Goal: Task Accomplishment & Management: Use online tool/utility

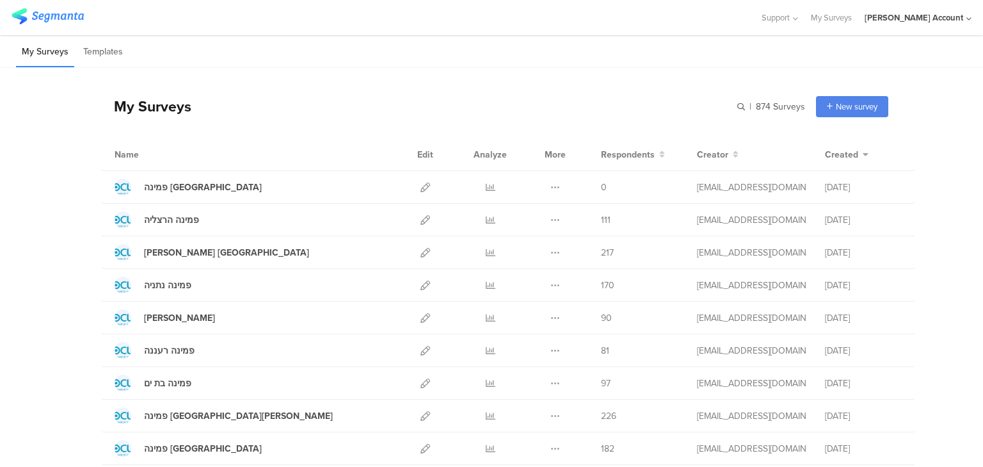
scroll to position [102, 0]
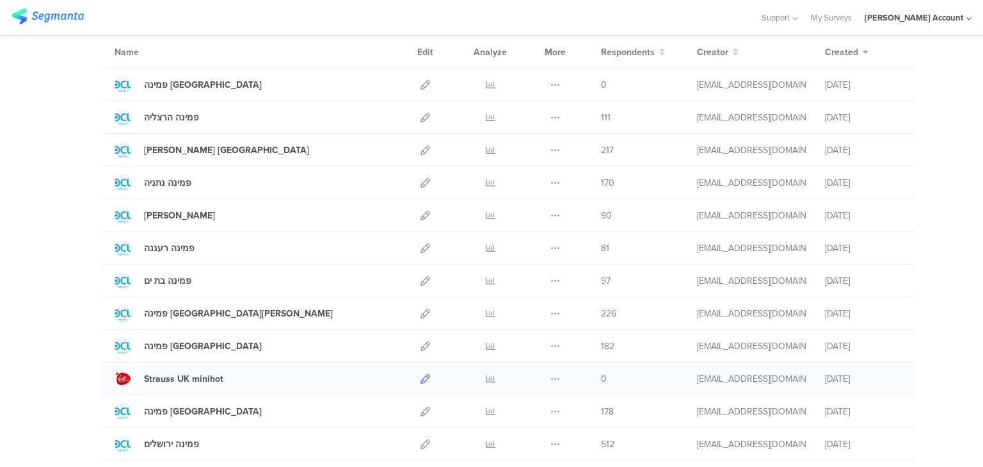
click at [424, 375] on icon at bounding box center [425, 379] width 10 height 10
click at [179, 381] on div "Strauss UK minihot" at bounding box center [183, 378] width 79 height 13
click at [422, 377] on icon at bounding box center [425, 379] width 10 height 10
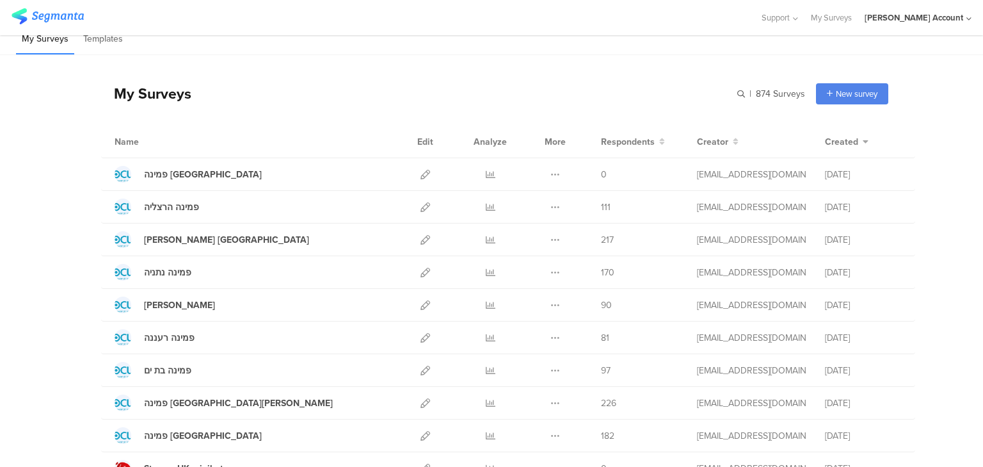
scroll to position [0, 0]
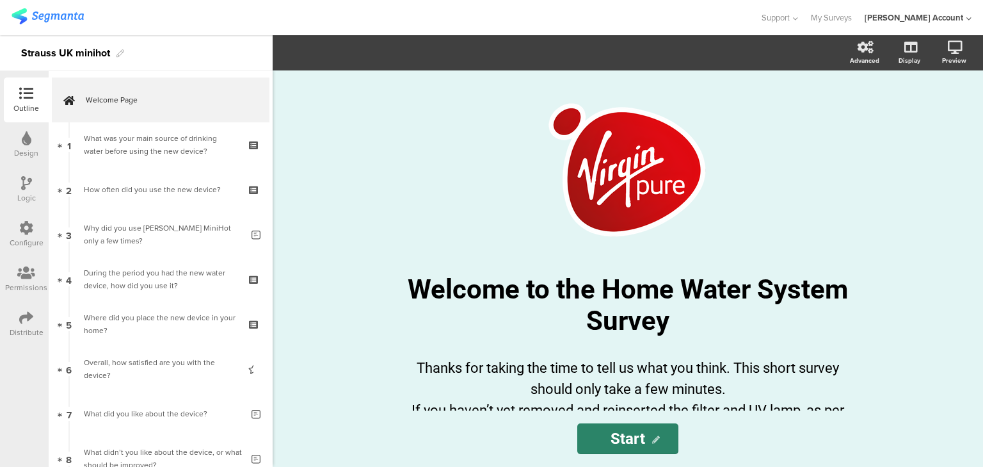
click at [387, 133] on div "/ Welcome to the Home Water System Survey Welcome to the Home Water System Surv…" at bounding box center [628, 240] width 512 height 340
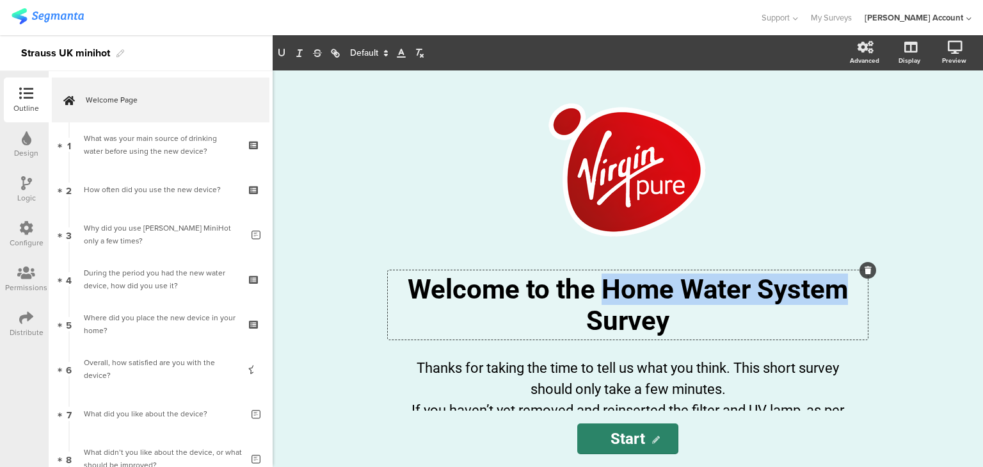
drag, startPoint x: 605, startPoint y: 293, endPoint x: 838, endPoint y: 293, distance: 233.0
click at [838, 293] on div "Welcome to the Home Water System Survey Welcome to the Home Water System Survey…" at bounding box center [628, 304] width 480 height 69
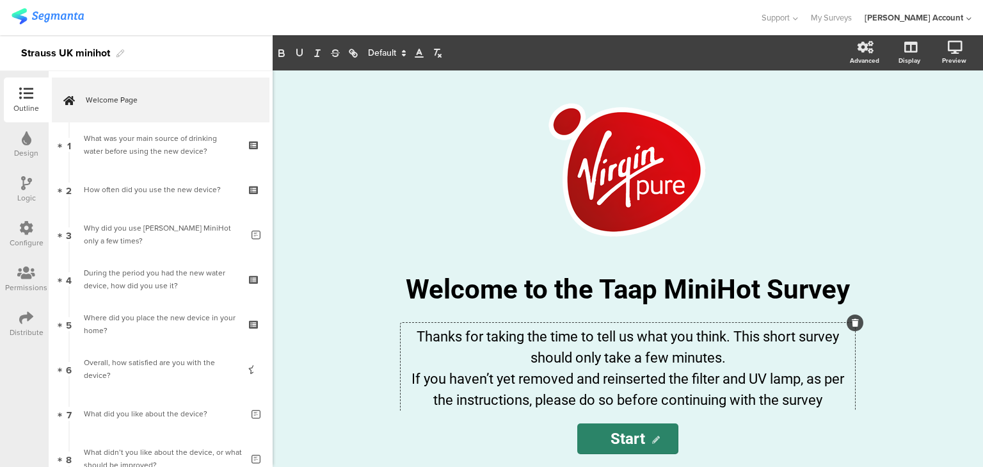
scroll to position [28, 0]
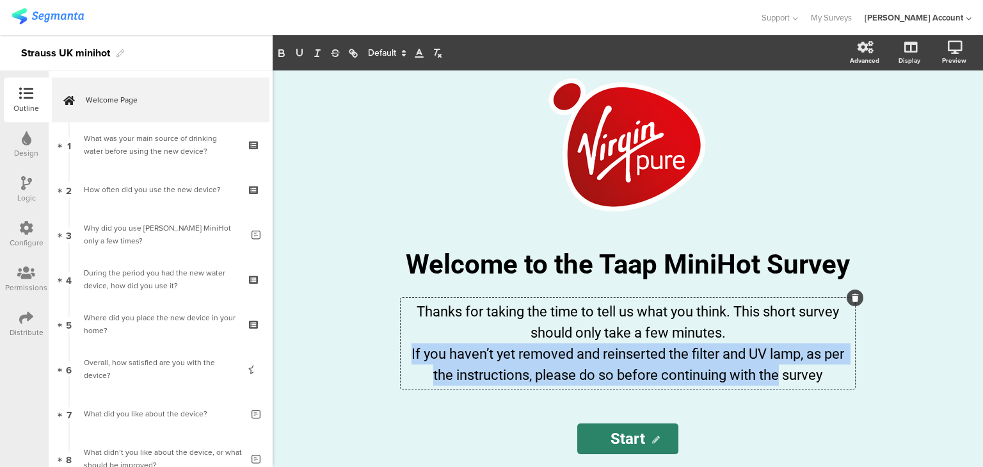
drag, startPoint x: 404, startPoint y: 378, endPoint x: 717, endPoint y: 395, distance: 314.0
click at [773, 402] on div "/ Welcome to the Taap MiniHot Survey Welcome to the Taap MiniHot Survey Thanks …" at bounding box center [628, 240] width 512 height 340
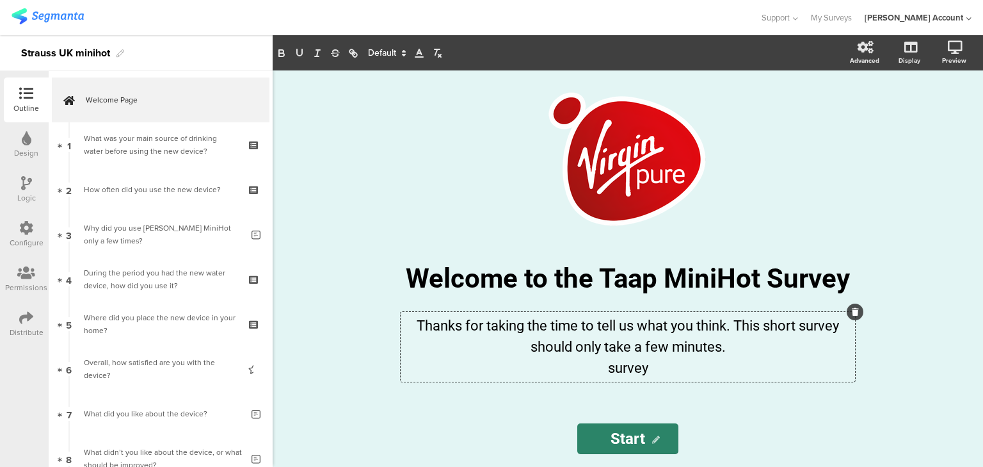
scroll to position [12, 0]
click at [625, 367] on p "survey" at bounding box center [628, 367] width 448 height 21
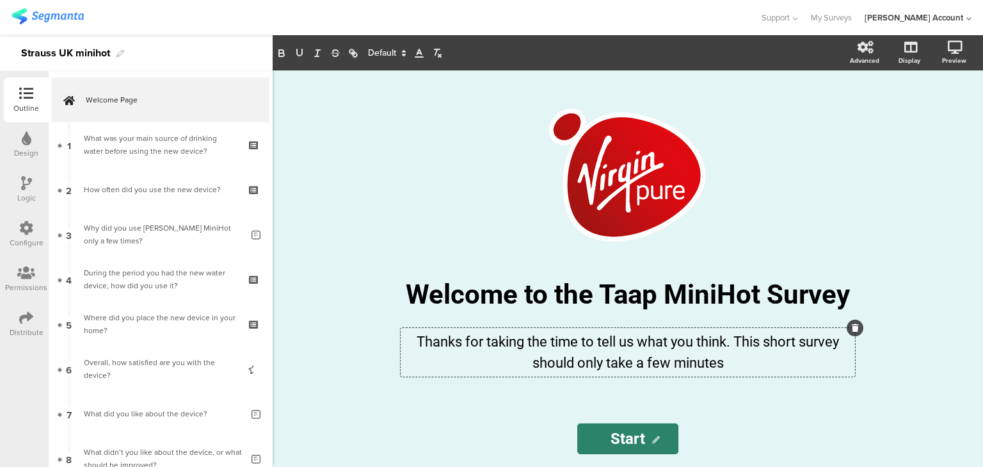
click at [535, 345] on p "Thanks for taking the time to tell us what you think. This short survey should …" at bounding box center [628, 352] width 448 height 42
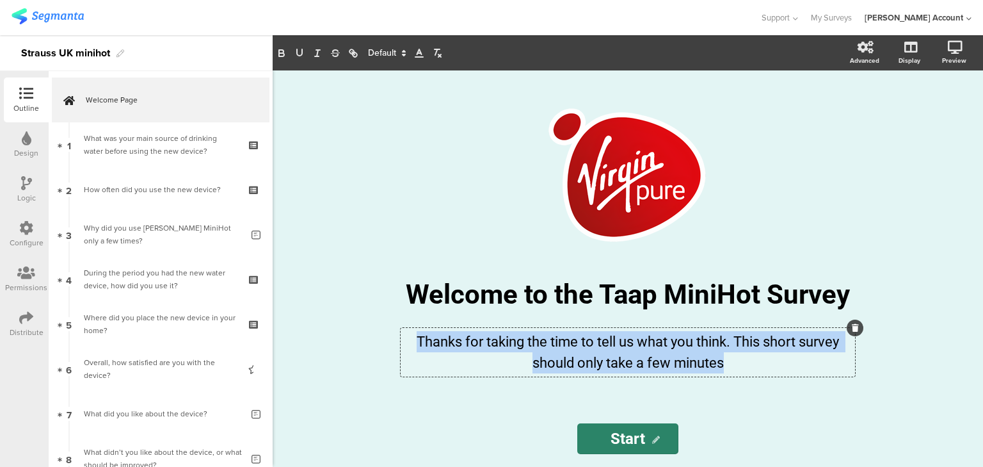
click at [535, 345] on p "Thanks for taking the time to tell us what you think. This short survey should …" at bounding box center [628, 352] width 448 height 42
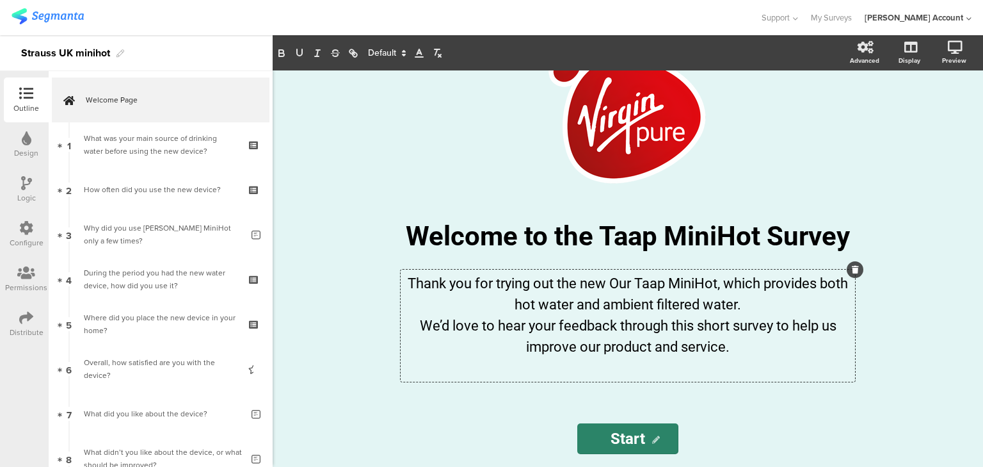
scroll to position [33, 0]
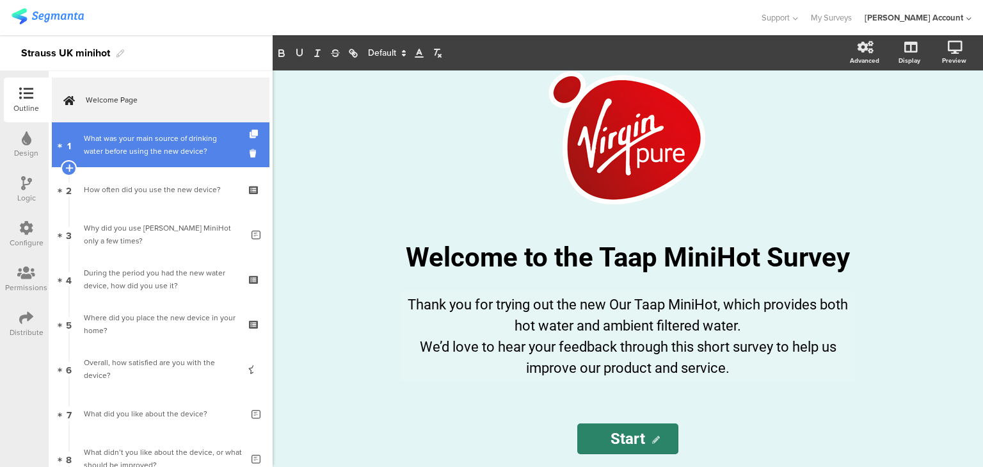
click at [115, 148] on div "What was your main source of drinking water before using the new device?" at bounding box center [160, 145] width 153 height 26
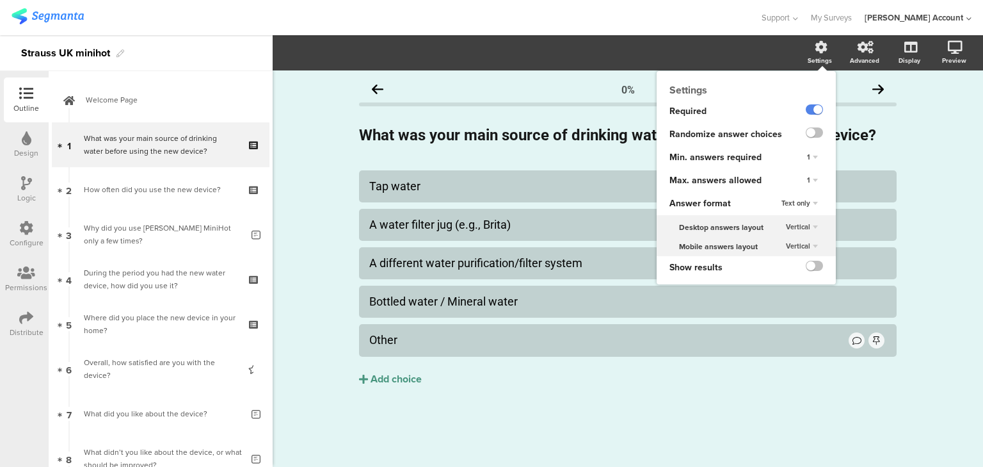
click at [812, 178] on div "1" at bounding box center [812, 180] width 21 height 15
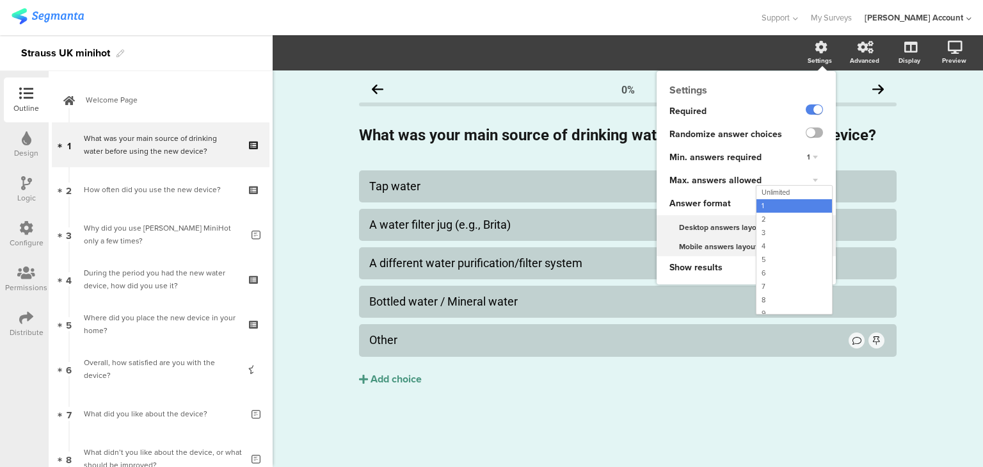
click at [812, 134] on label at bounding box center [814, 132] width 17 height 10
click at [0, 0] on input "checkbox" at bounding box center [0, 0] width 0 height 0
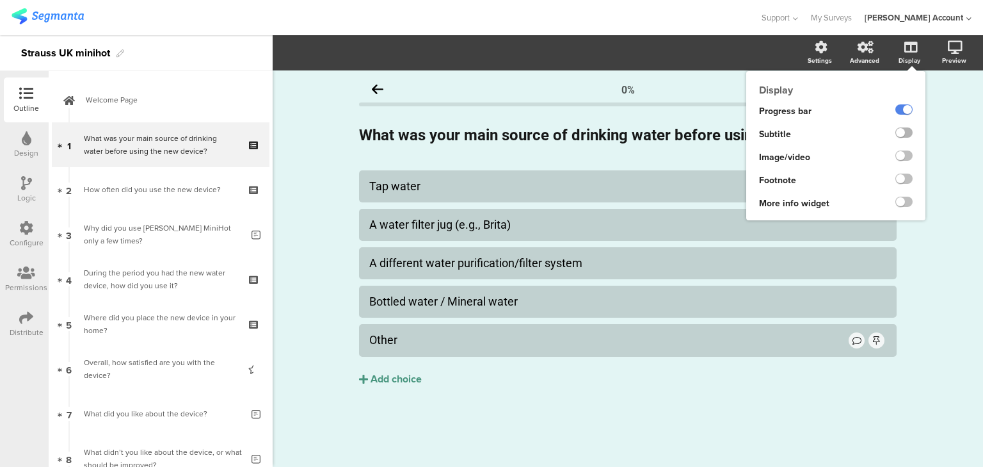
click at [906, 132] on label at bounding box center [903, 132] width 17 height 10
click at [0, 0] on input "checkbox" at bounding box center [0, 0] width 0 height 0
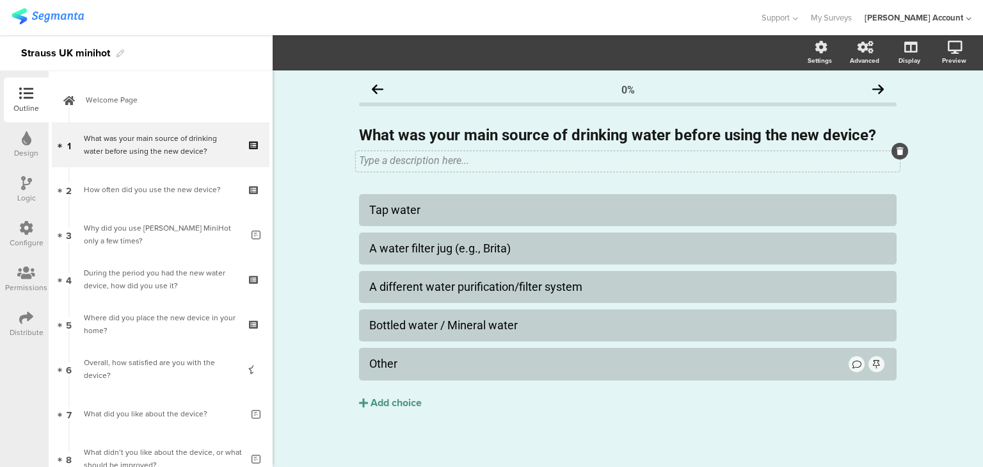
click at [397, 168] on div "Type a description here..." at bounding box center [628, 161] width 544 height 20
click at [426, 371] on div "Other" at bounding box center [607, 363] width 477 height 15
click at [353, 54] on span "Choice options" at bounding box center [343, 52] width 68 height 15
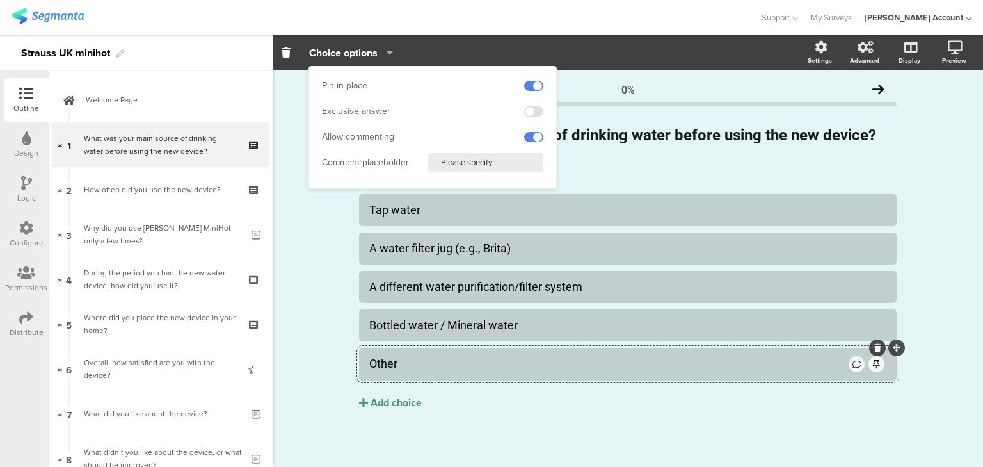
click at [442, 163] on input "Please specify" at bounding box center [485, 162] width 115 height 19
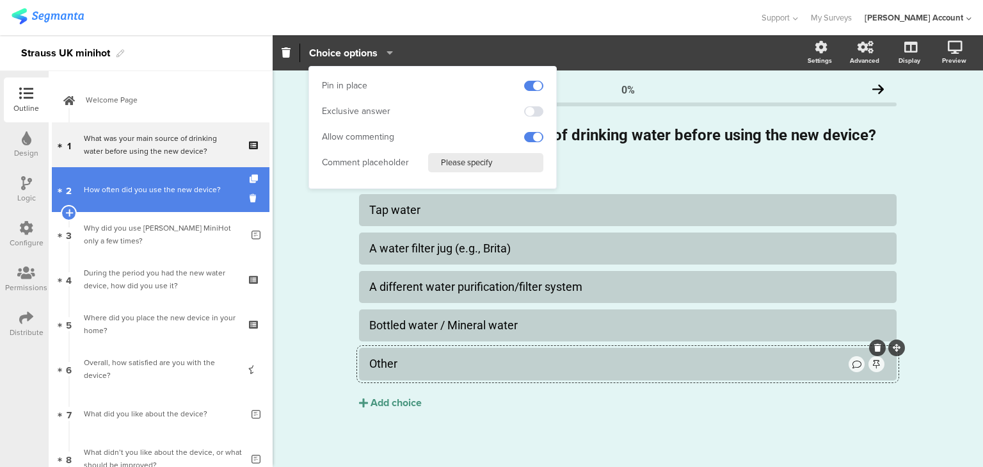
click at [179, 184] on div "How often did you use the new device?" at bounding box center [160, 189] width 153 height 13
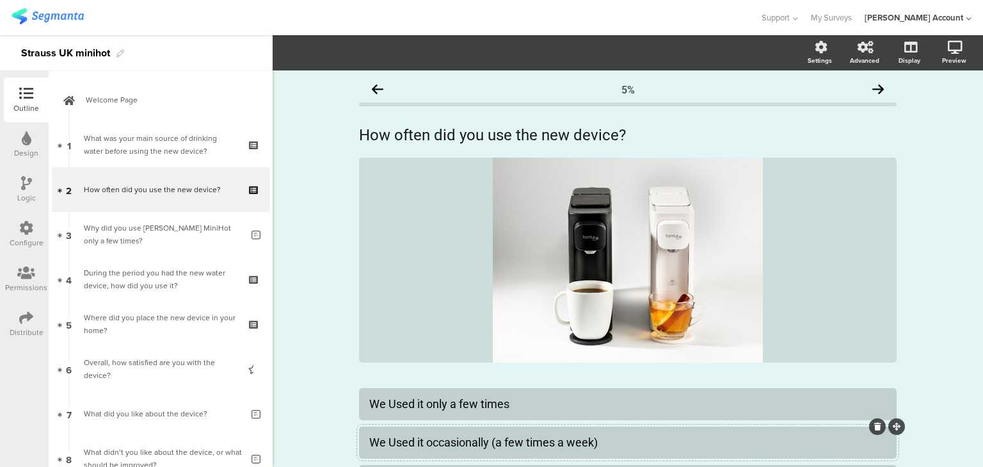
click at [391, 437] on div "We Used it occasionally (a few times a week)" at bounding box center [627, 442] width 517 height 15
click at [389, 404] on div "We Used it only a few times" at bounding box center [627, 403] width 517 height 15
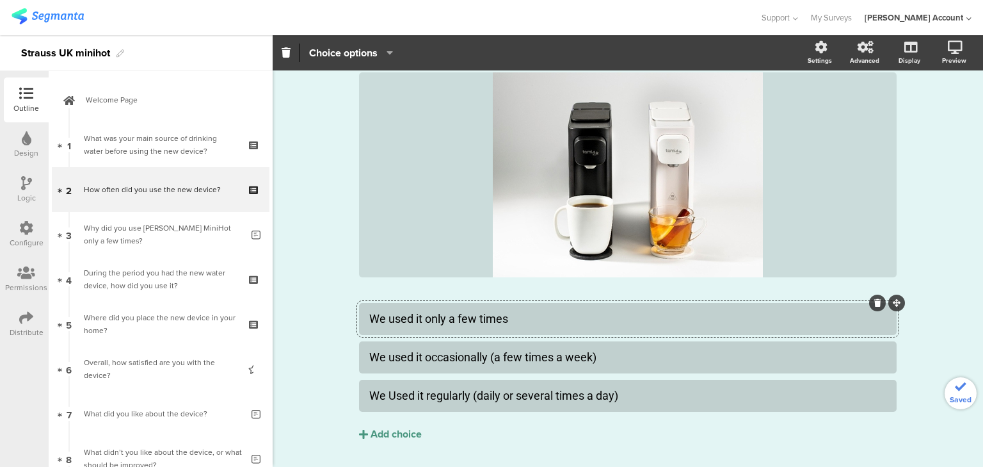
scroll to position [120, 0]
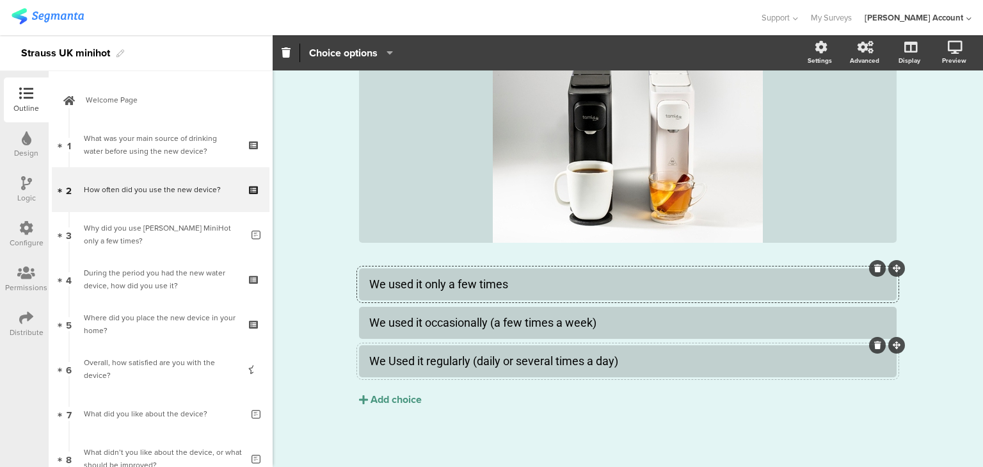
click at [393, 360] on div "We Used it regularly (daily or several times a day)" at bounding box center [627, 360] width 517 height 15
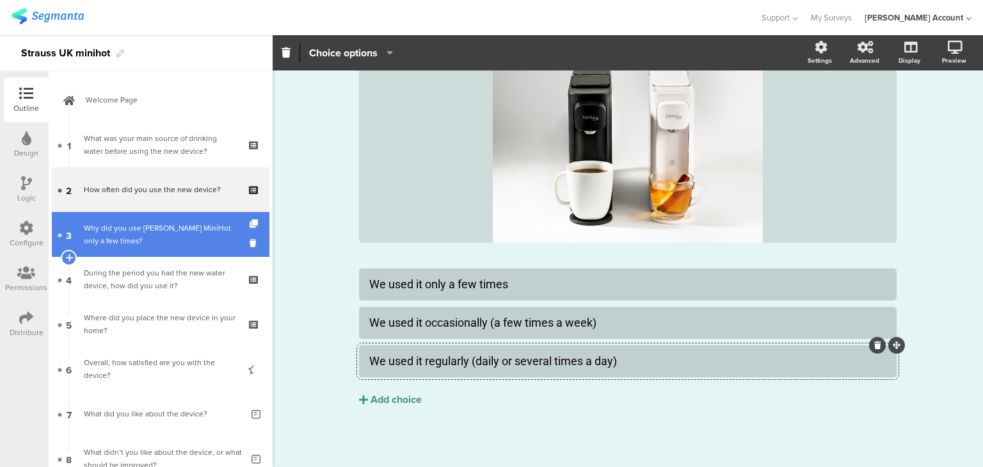
click at [93, 223] on div "Why did you use Tapp MiniHot only a few times?" at bounding box center [163, 234] width 158 height 26
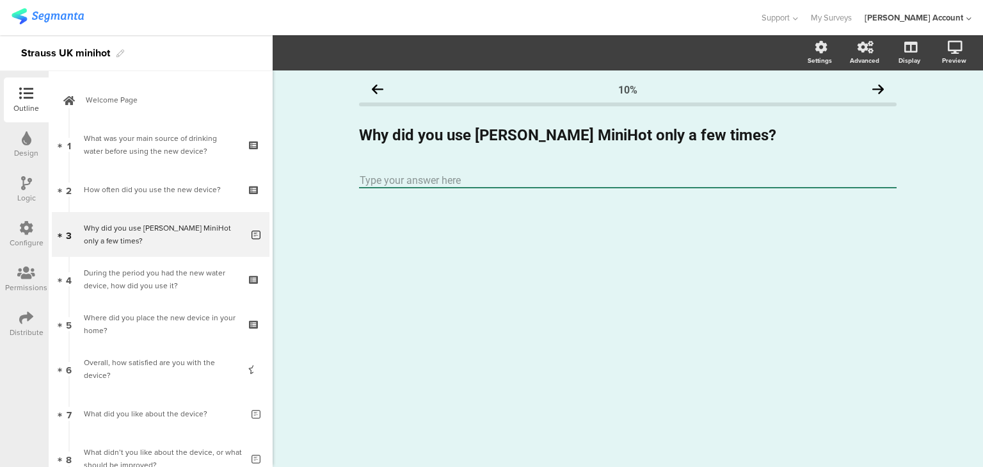
click at [22, 188] on icon at bounding box center [26, 183] width 11 height 14
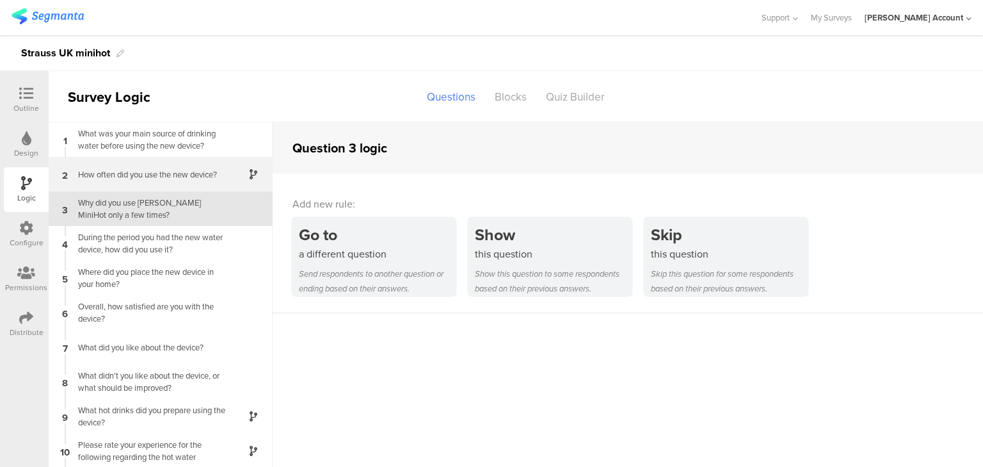
click at [119, 174] on div "How often did you use the new device?" at bounding box center [150, 174] width 160 height 12
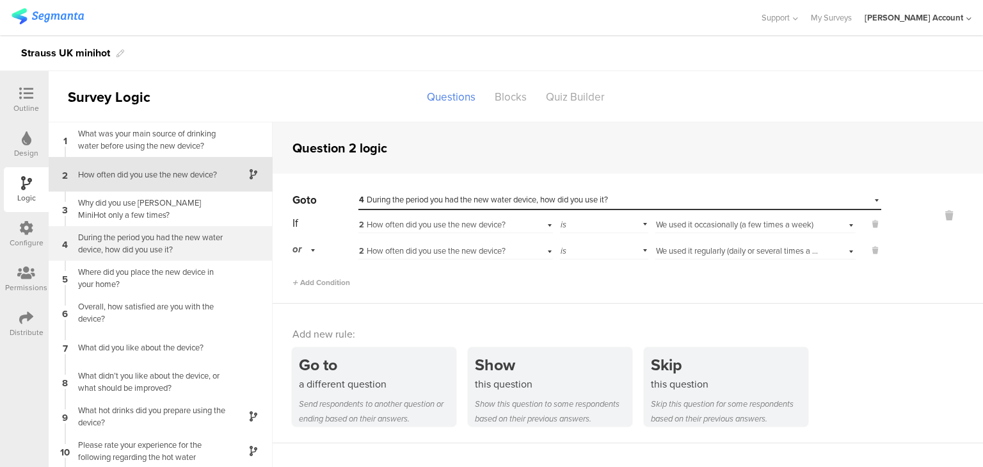
click at [117, 243] on div "During the period you had the new water device, how did you use it?" at bounding box center [150, 243] width 160 height 24
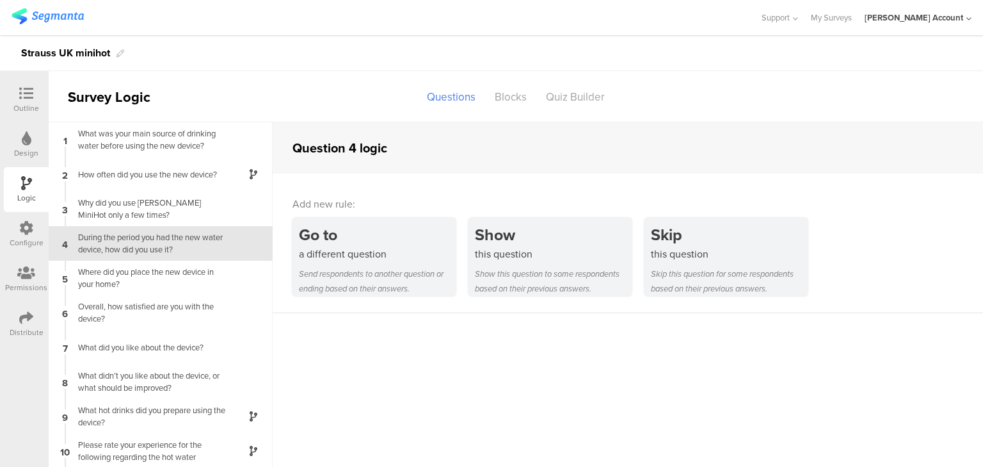
click at [26, 95] on icon at bounding box center [26, 93] width 14 height 14
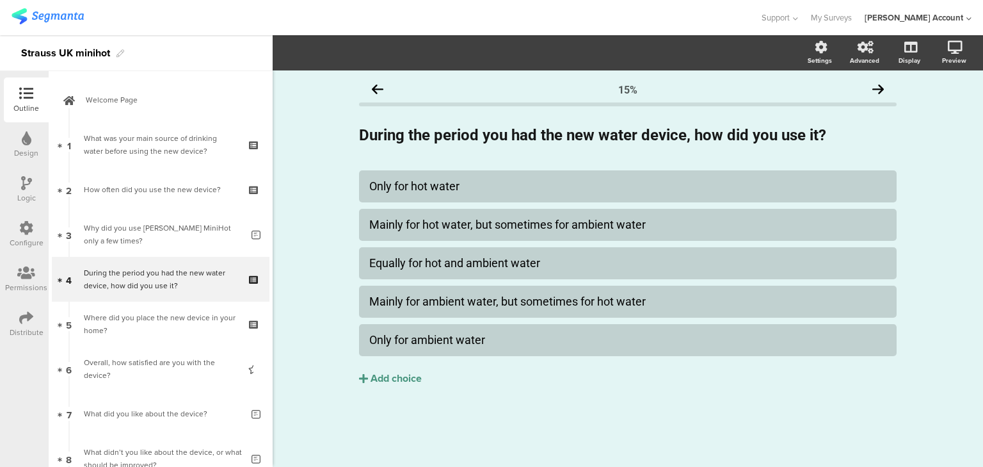
scroll to position [10, 0]
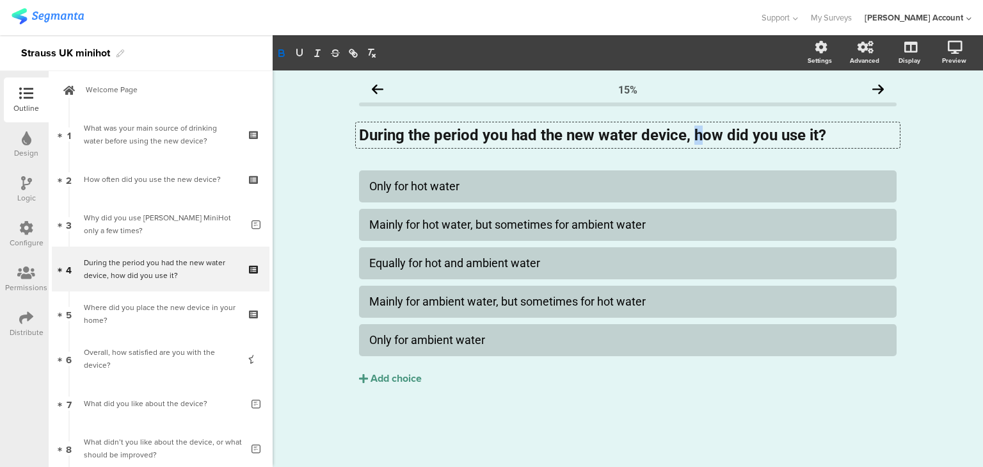
click at [695, 133] on div "During the period you had the new water device, how did you use it? During the …" at bounding box center [628, 135] width 544 height 26
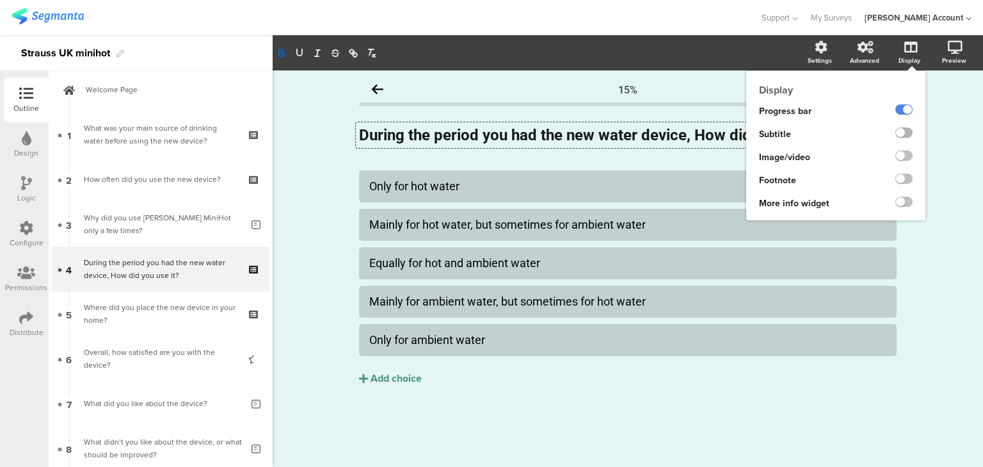
drag, startPoint x: 908, startPoint y: 133, endPoint x: 891, endPoint y: 136, distance: 17.5
click at [908, 132] on label at bounding box center [903, 132] width 17 height 10
click at [0, 0] on input "checkbox" at bounding box center [0, 0] width 0 height 0
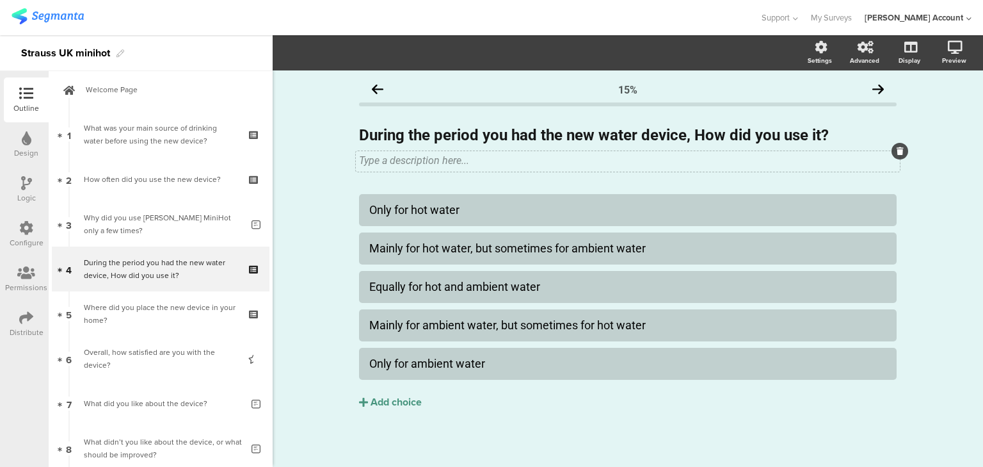
click at [419, 159] on div "Type a description here..." at bounding box center [628, 161] width 544 height 20
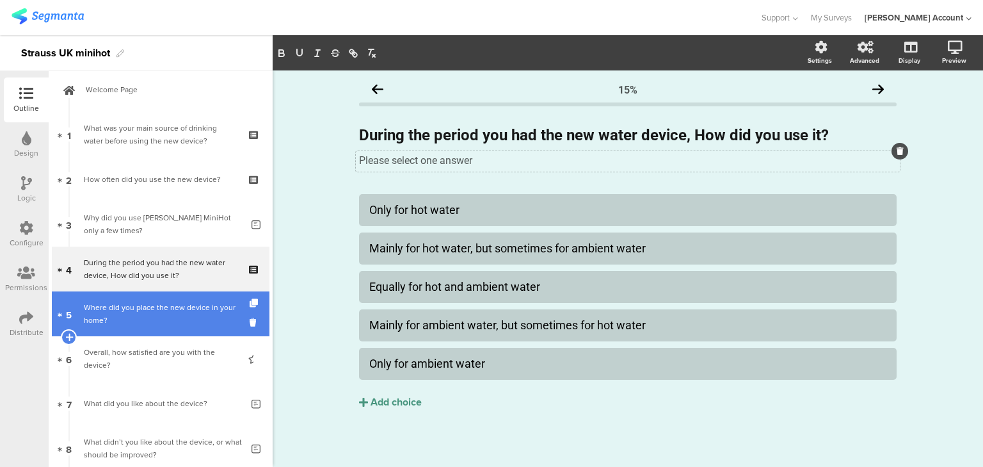
click at [127, 317] on div "Where did you place the new device in your home?" at bounding box center [160, 314] width 153 height 26
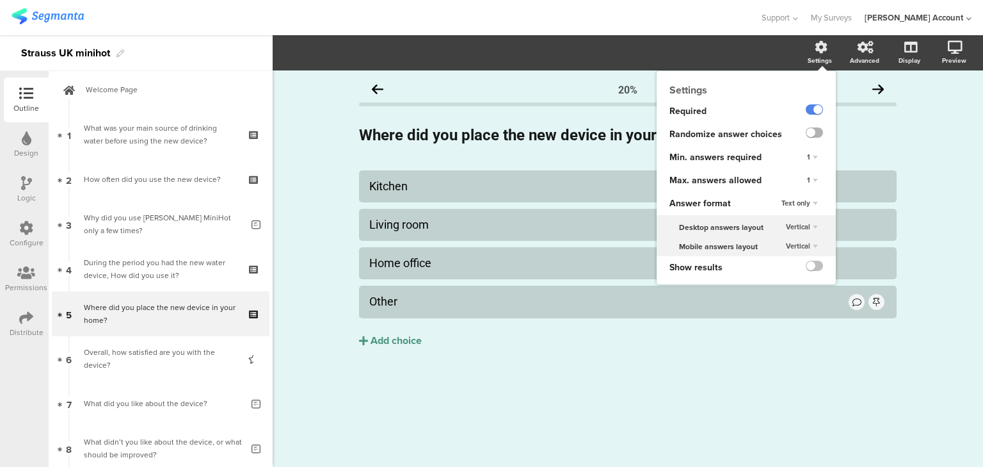
click at [817, 133] on label at bounding box center [814, 132] width 17 height 10
click at [0, 0] on input "checkbox" at bounding box center [0, 0] width 0 height 0
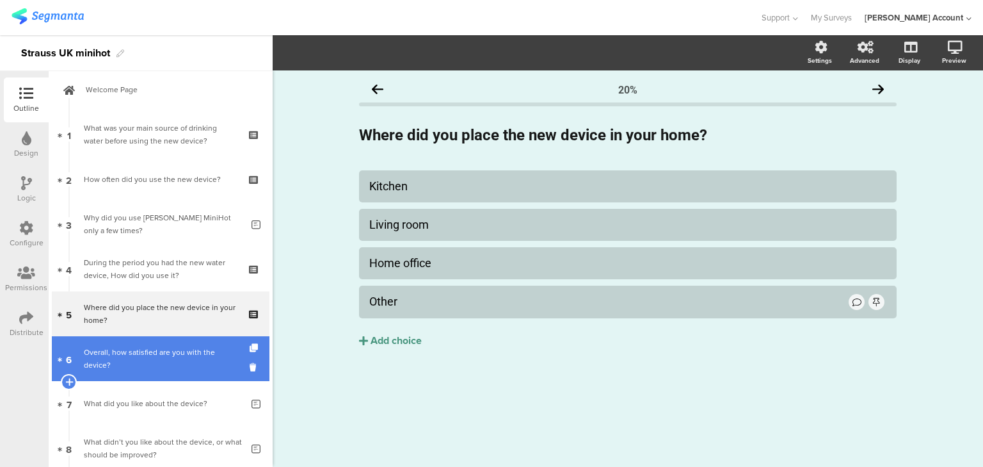
click at [138, 361] on div "Overall, how satisfied are you with the device?" at bounding box center [160, 359] width 153 height 26
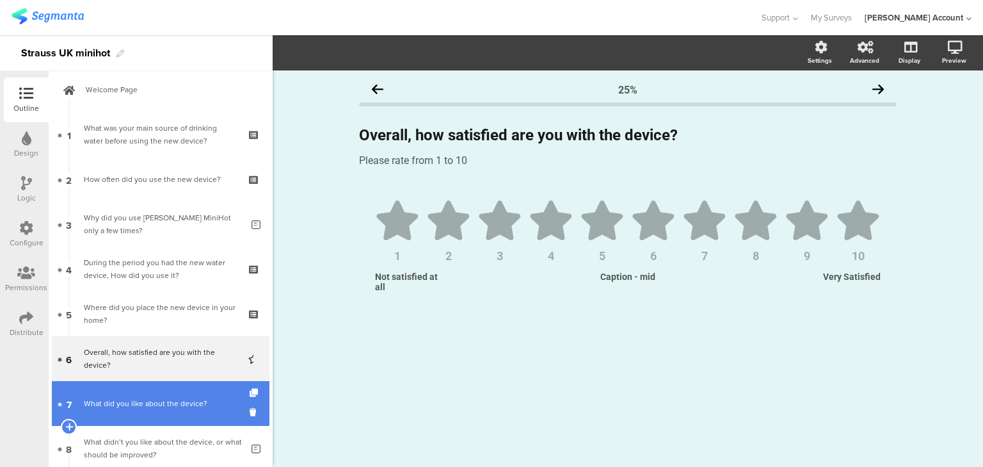
click at [178, 407] on div "What did you like about the device?" at bounding box center [163, 403] width 158 height 13
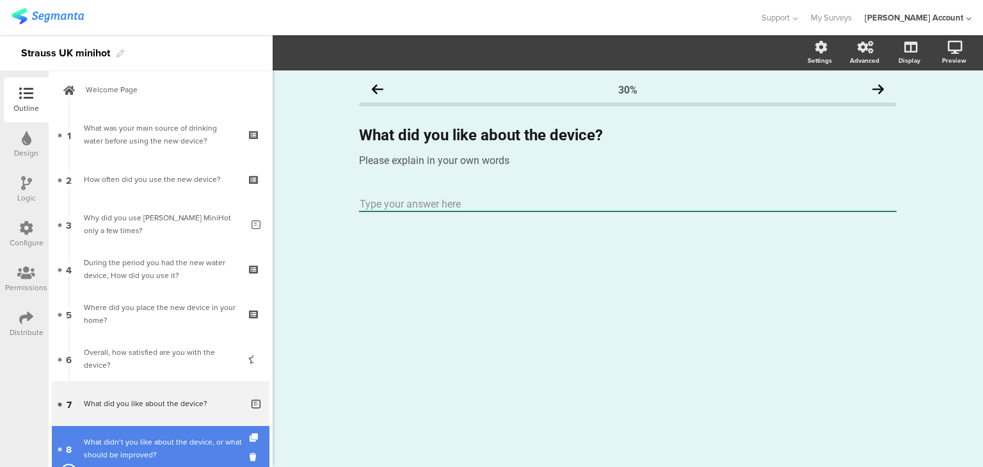
click at [164, 452] on div "What didn’t you like about the device, or what should be improved?" at bounding box center [163, 448] width 158 height 26
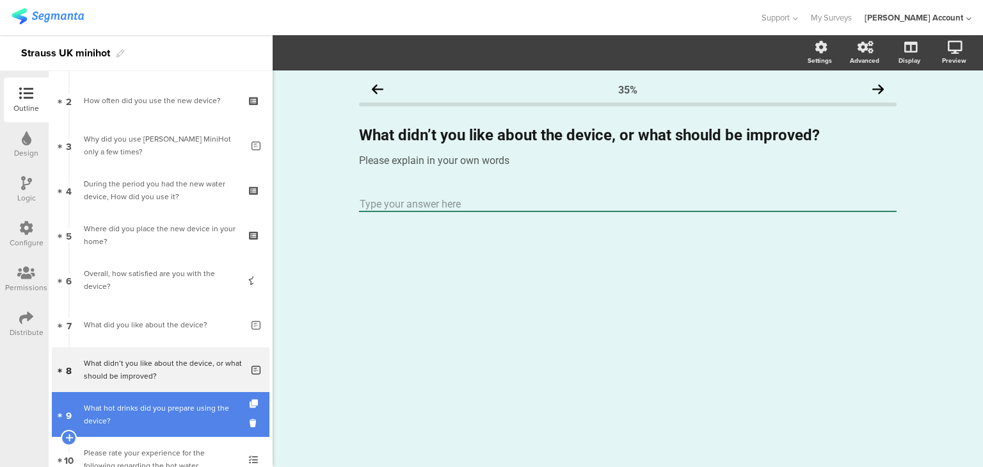
scroll to position [113, 0]
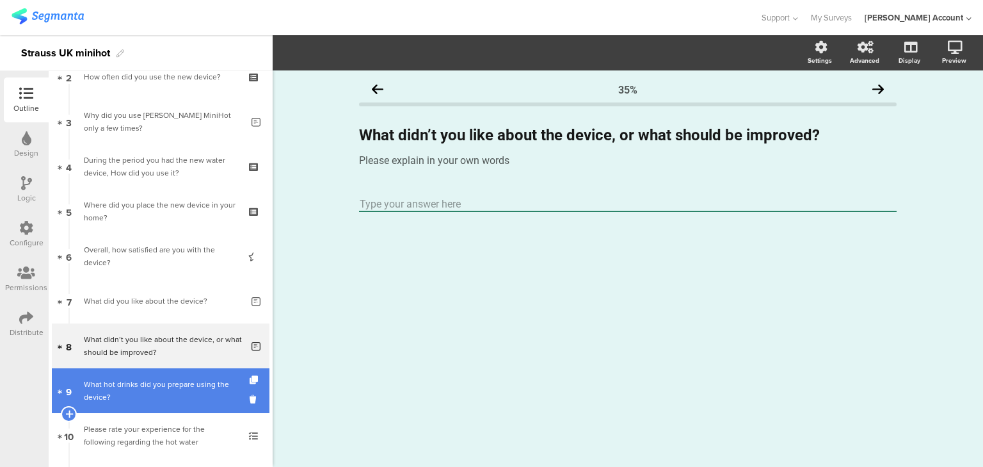
click at [129, 403] on div "What hot drinks did you prepare using the device?" at bounding box center [160, 391] width 153 height 26
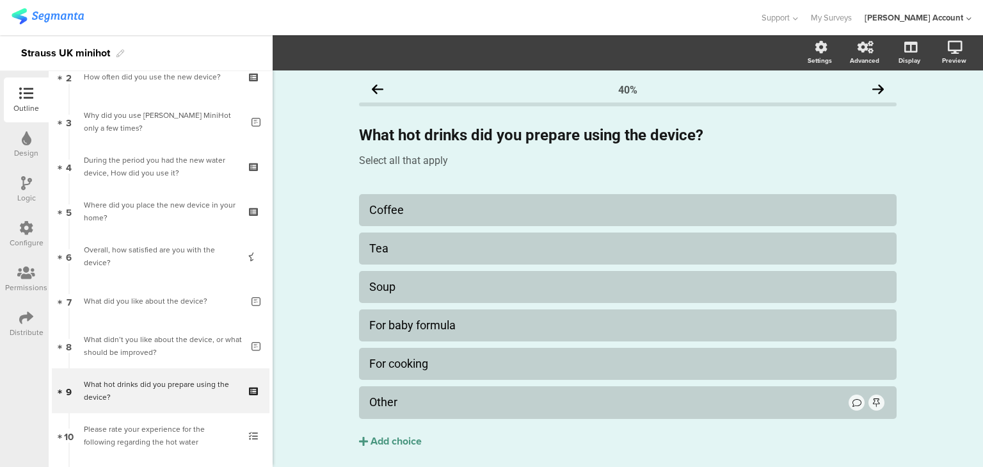
click at [31, 189] on icon at bounding box center [26, 183] width 11 height 14
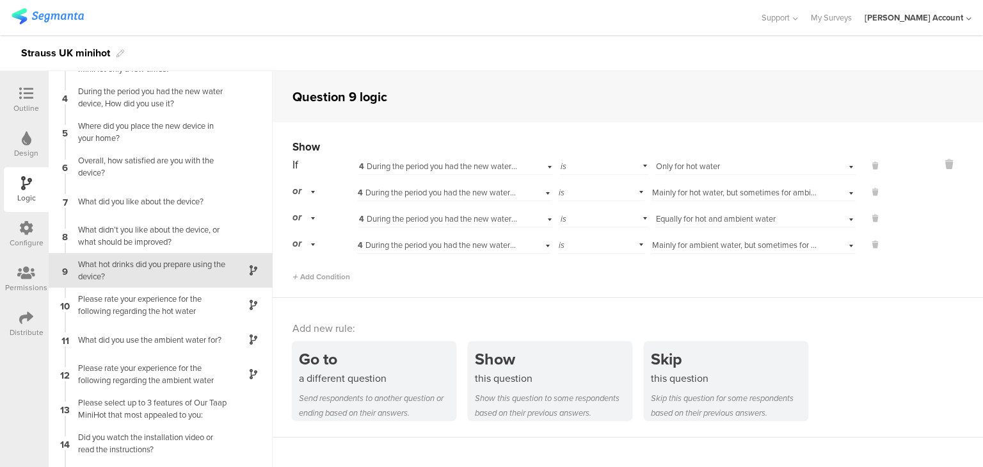
scroll to position [96, 0]
click at [105, 304] on div "Please rate your experience for the following regarding the hot water" at bounding box center [150, 303] width 160 height 24
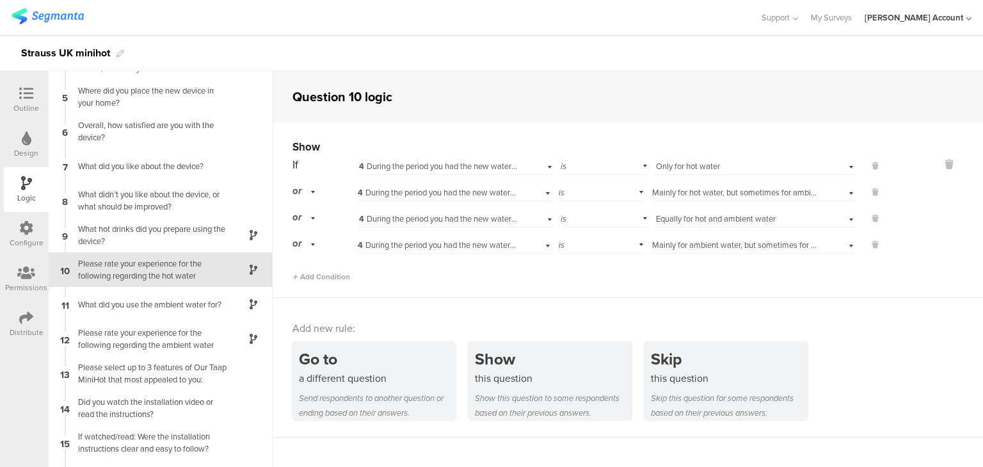
scroll to position [131, 0]
click at [119, 305] on div "What did you use the ambient water for?" at bounding box center [150, 304] width 160 height 12
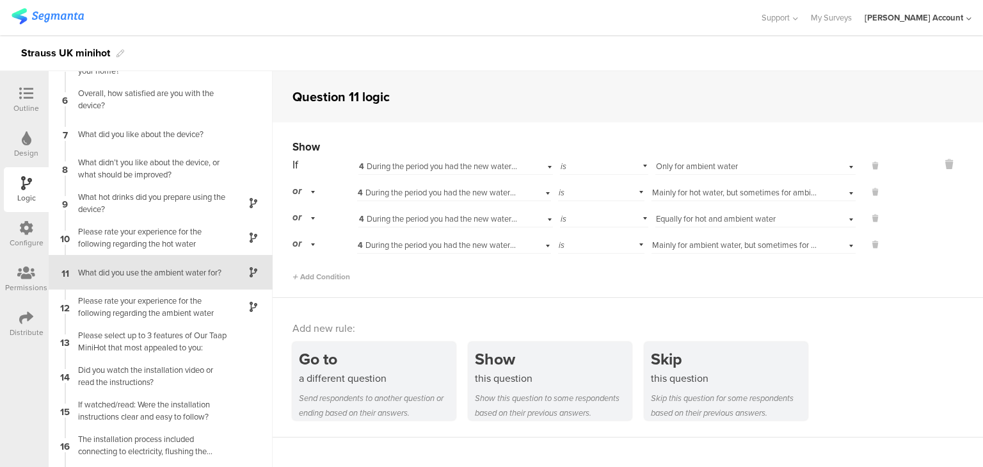
scroll to position [165, 0]
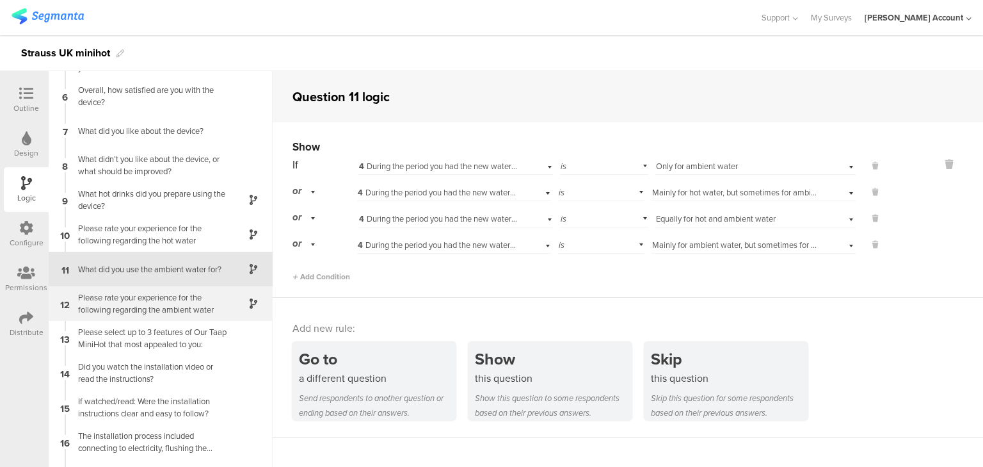
click at [148, 303] on div "Please rate your experience for the following regarding the ambient water" at bounding box center [150, 303] width 160 height 24
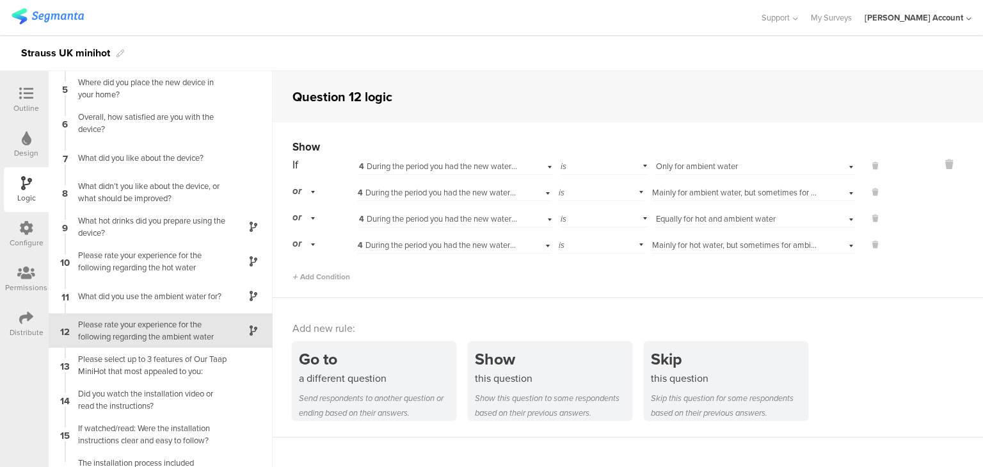
scroll to position [200, 0]
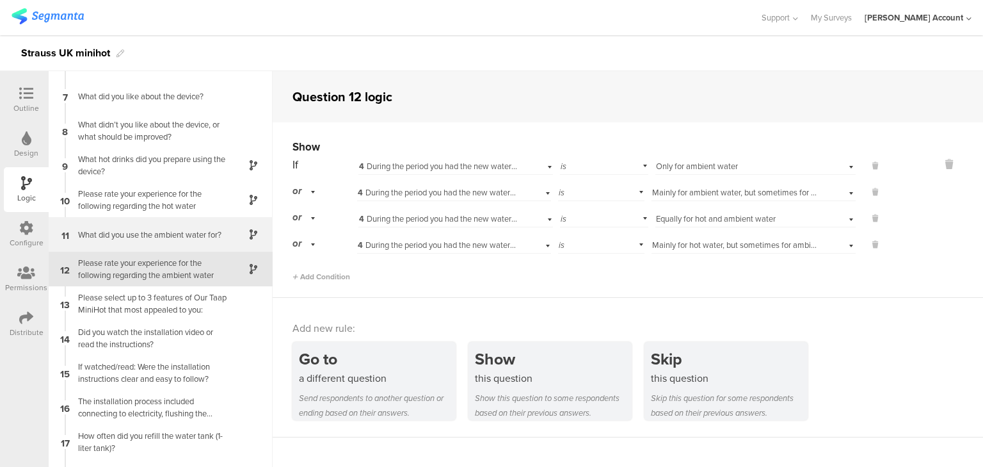
click at [145, 234] on div "What did you use the ambient water for?" at bounding box center [150, 234] width 160 height 12
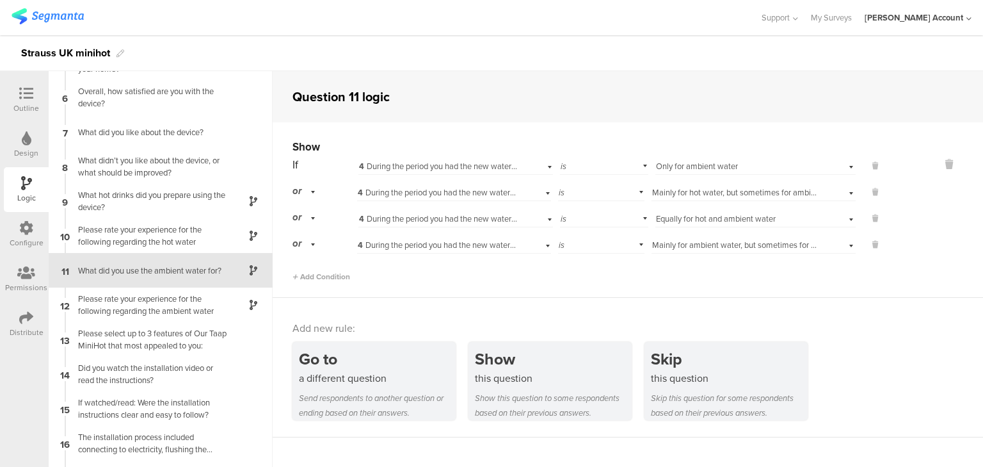
scroll to position [165, 0]
click at [151, 294] on div "Please rate your experience for the following regarding the ambient water" at bounding box center [150, 303] width 160 height 24
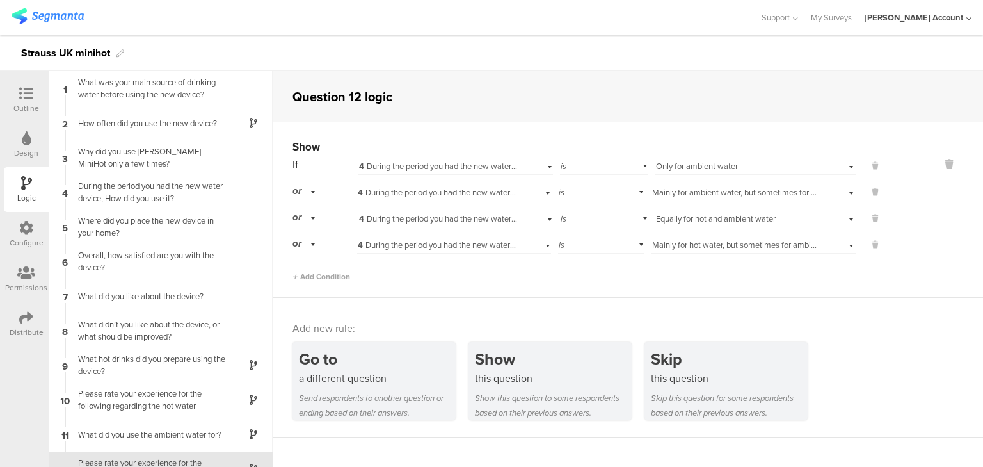
scroll to position [200, 0]
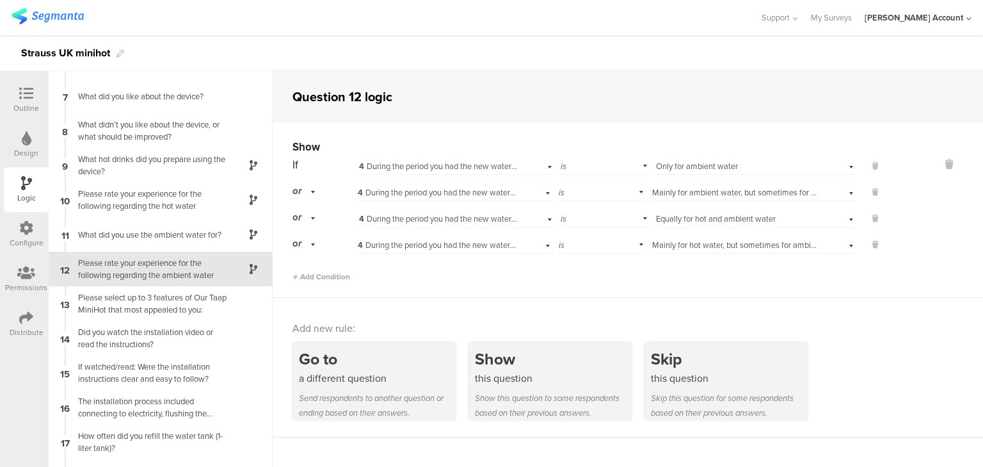
click at [688, 193] on span "Mainly for ambient water, but sometimes for hot water" at bounding box center [748, 192] width 193 height 12
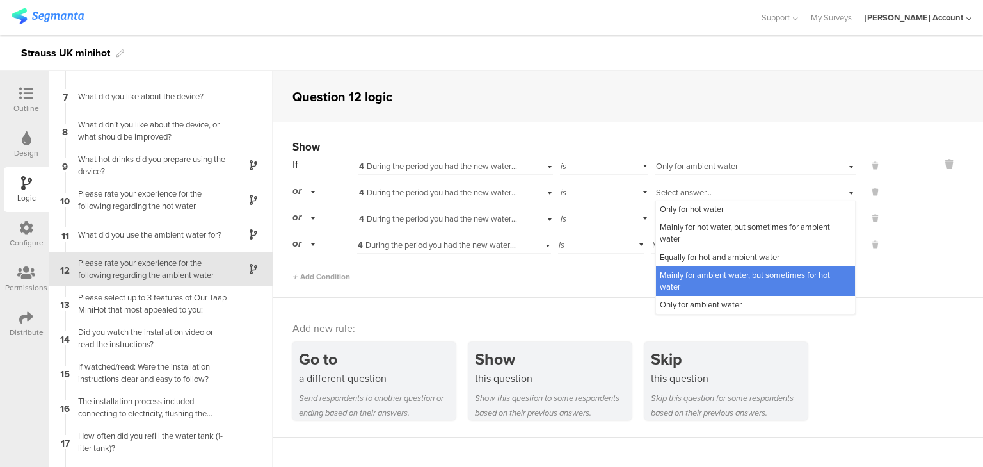
click at [688, 193] on span "Select answer..." at bounding box center [684, 192] width 56 height 12
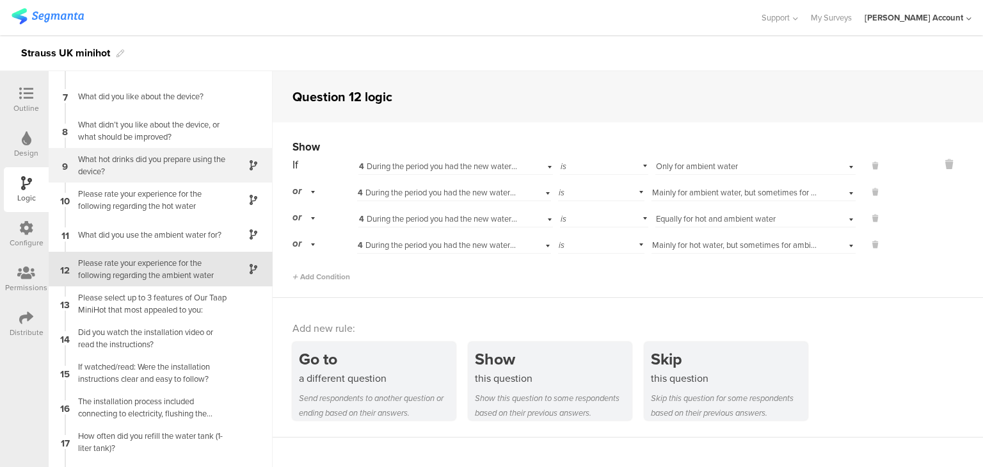
click at [108, 166] on div "What hot drinks did you prepare using the device?" at bounding box center [150, 165] width 160 height 24
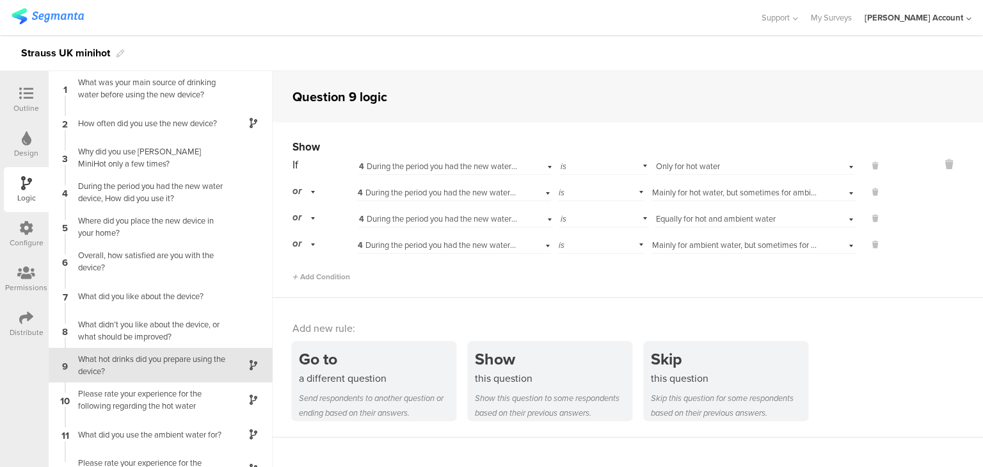
scroll to position [96, 0]
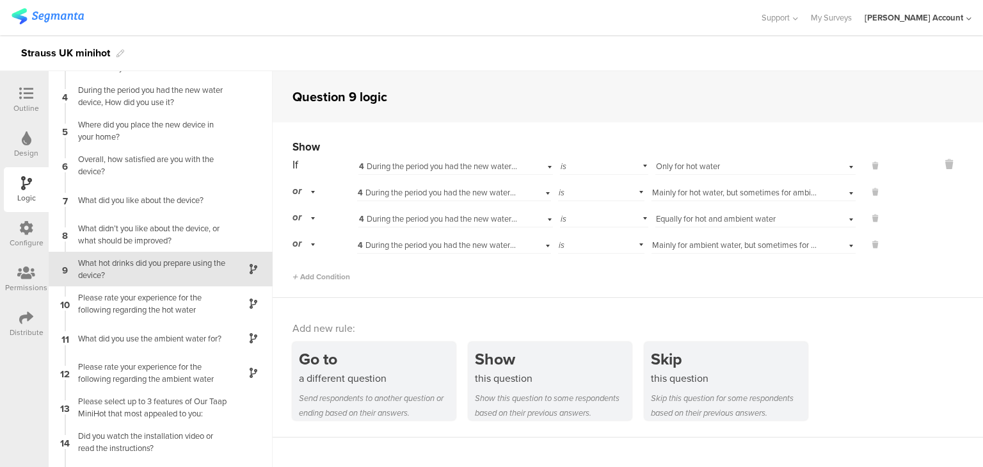
click at [30, 105] on div "Outline" at bounding box center [26, 108] width 26 height 12
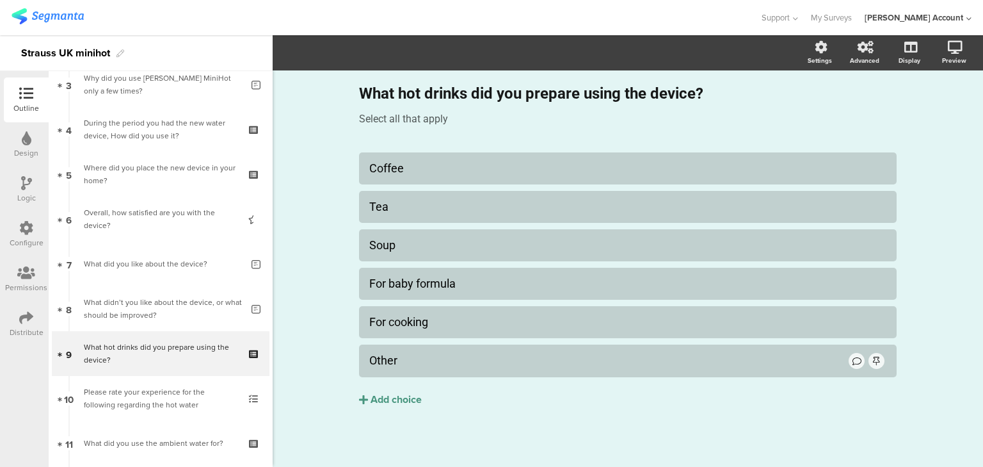
scroll to position [234, 0]
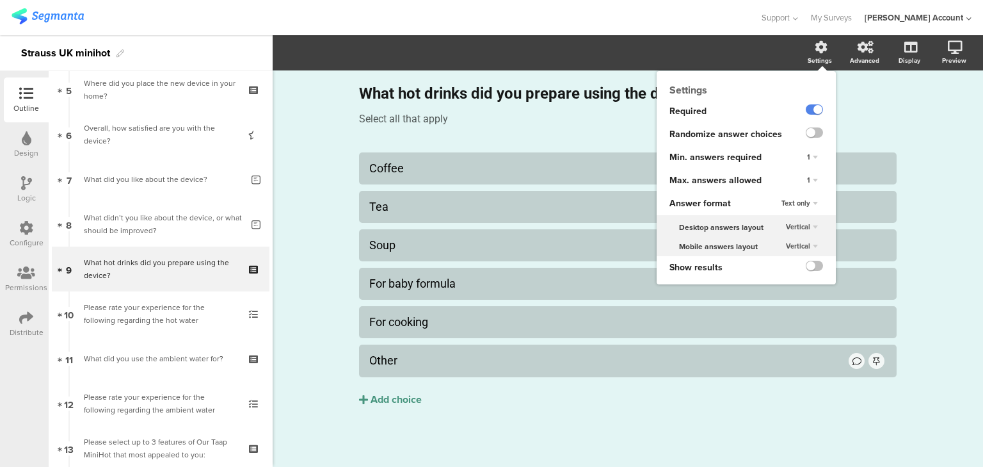
click at [804, 180] on div "1" at bounding box center [812, 180] width 21 height 15
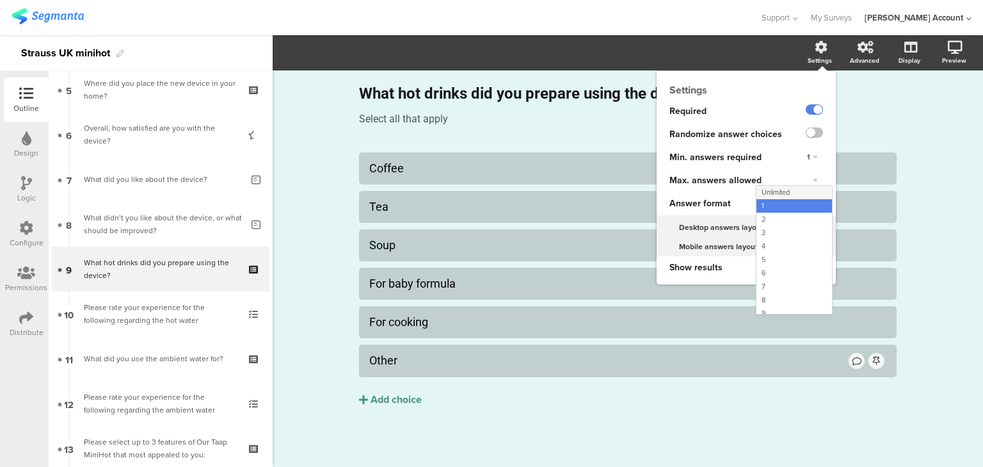
click at [796, 193] on div "Unlimited" at bounding box center [794, 192] width 76 height 13
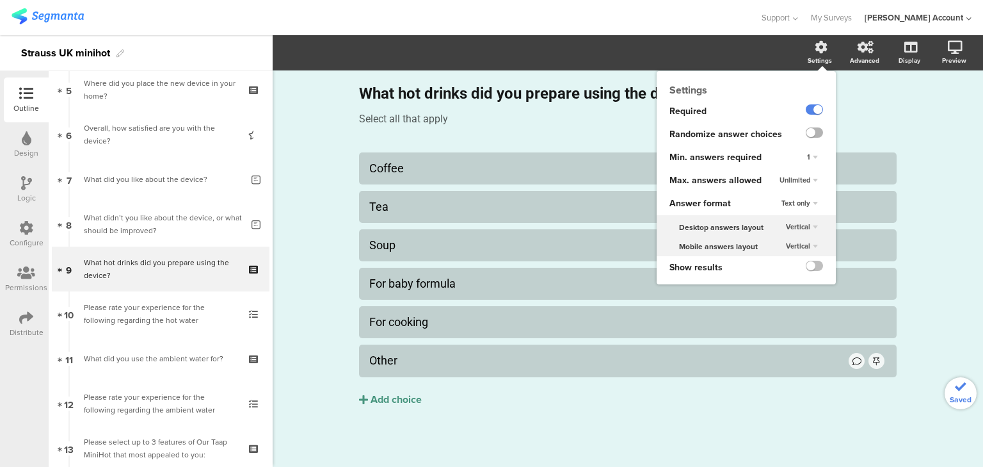
click at [809, 132] on label at bounding box center [814, 132] width 17 height 10
click at [0, 0] on input "checkbox" at bounding box center [0, 0] width 0 height 0
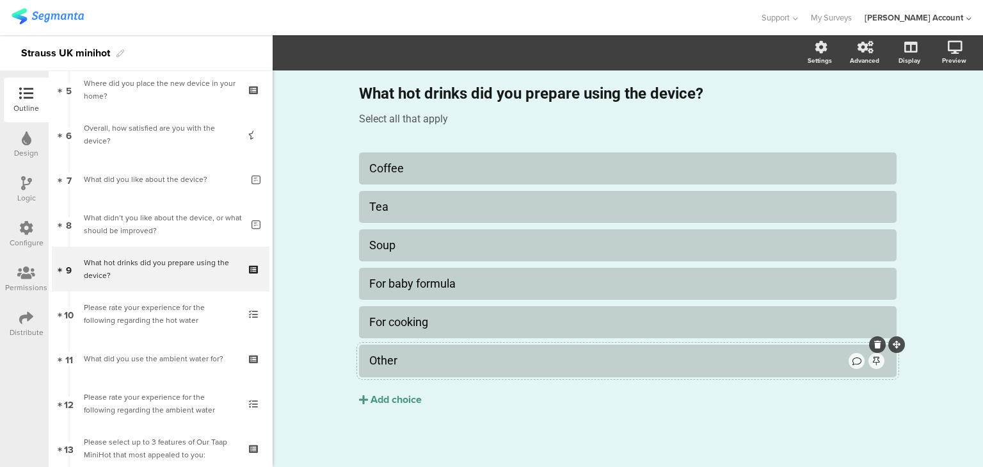
click at [402, 360] on div "Other" at bounding box center [607, 360] width 477 height 15
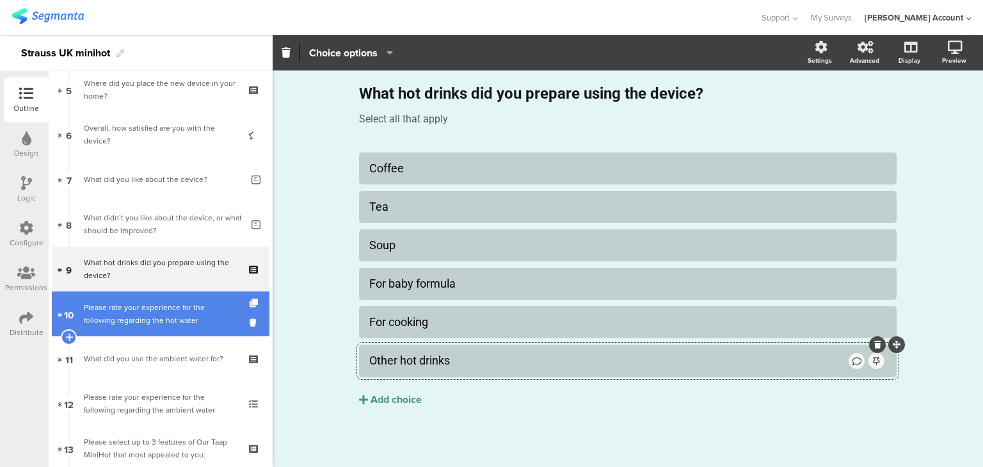
click at [159, 311] on div "Please rate your experience for the following regarding the hot water" at bounding box center [160, 314] width 153 height 26
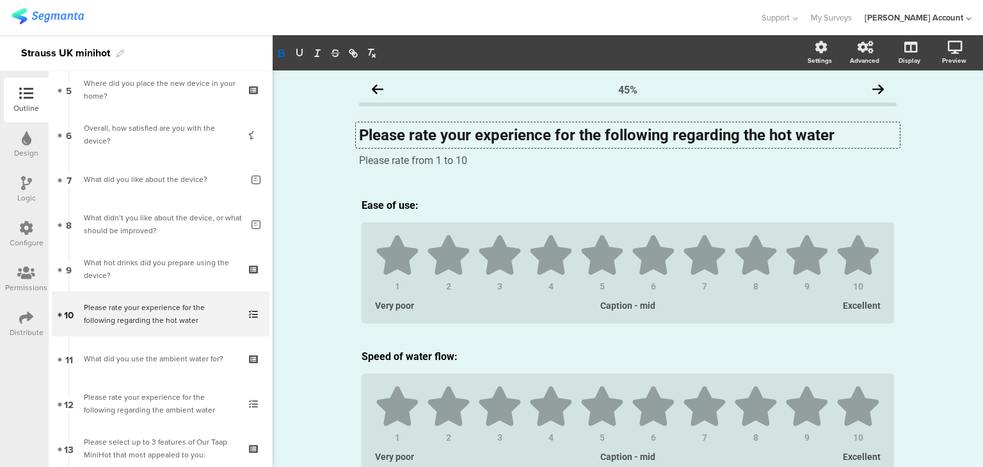
drag, startPoint x: 764, startPoint y: 131, endPoint x: 831, endPoint y: 129, distance: 66.6
click at [831, 129] on div "Please rate your experience for the following regarding the hot water Please ra…" at bounding box center [628, 135] width 544 height 26
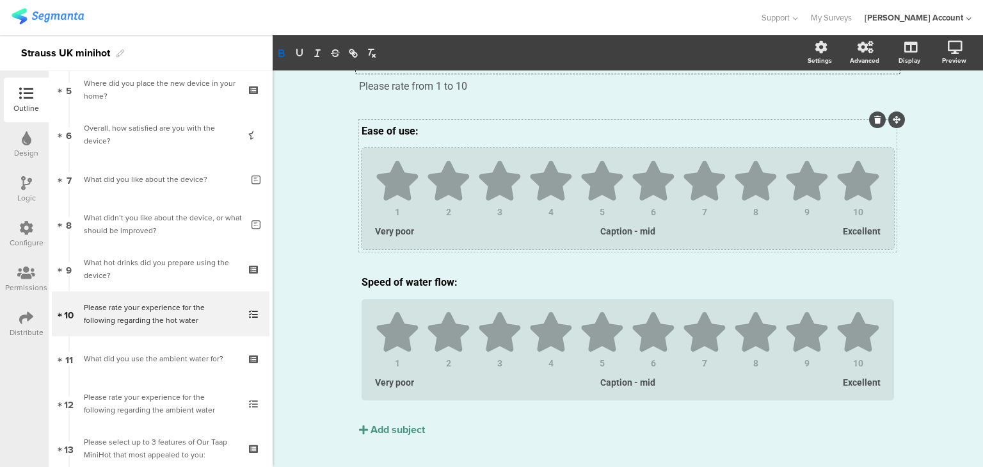
scroll to position [97, 0]
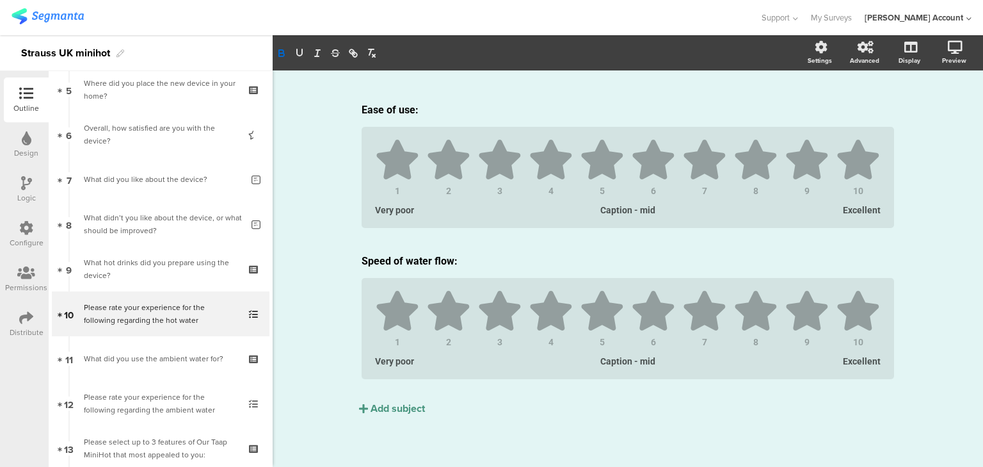
click at [31, 183] on div "Logic" at bounding box center [26, 189] width 45 height 45
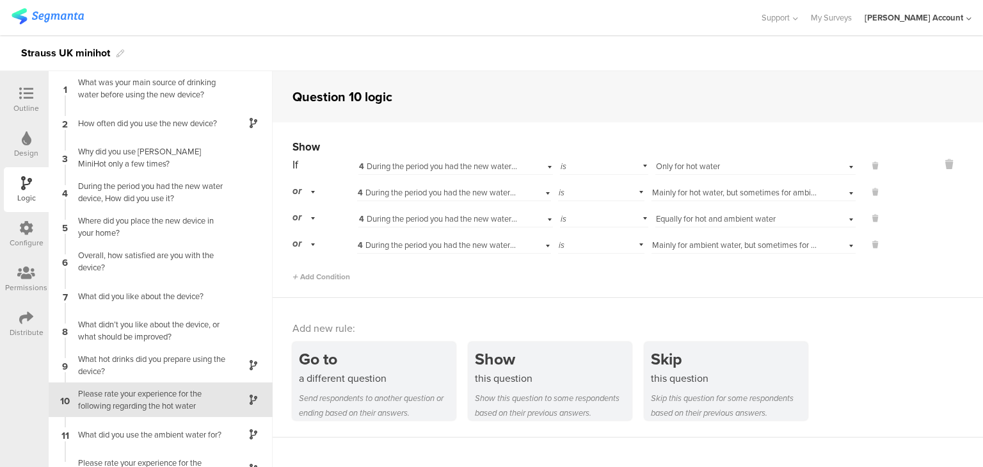
scroll to position [131, 0]
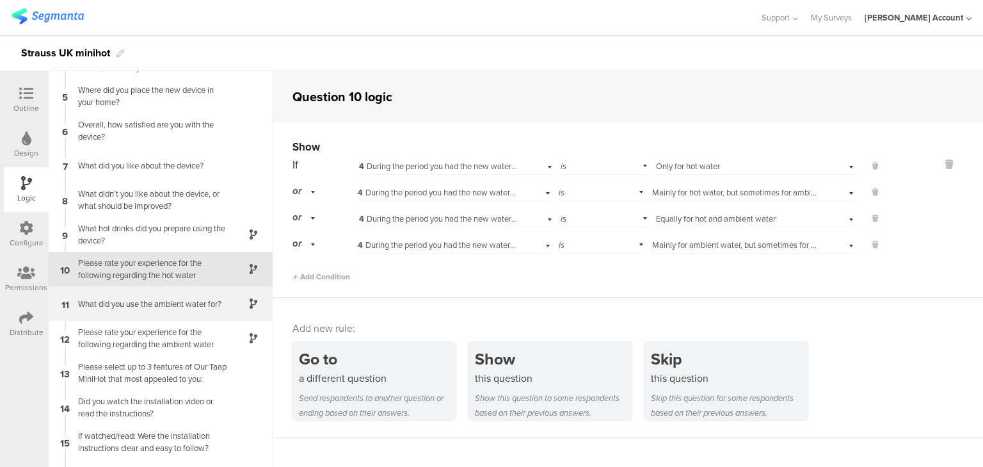
click at [103, 306] on div "What did you use the ambient water for?" at bounding box center [150, 304] width 160 height 12
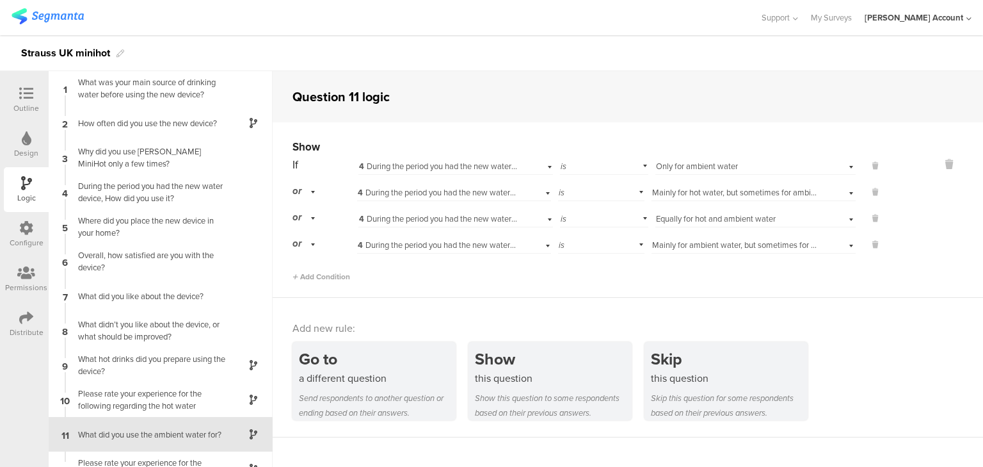
scroll to position [165, 0]
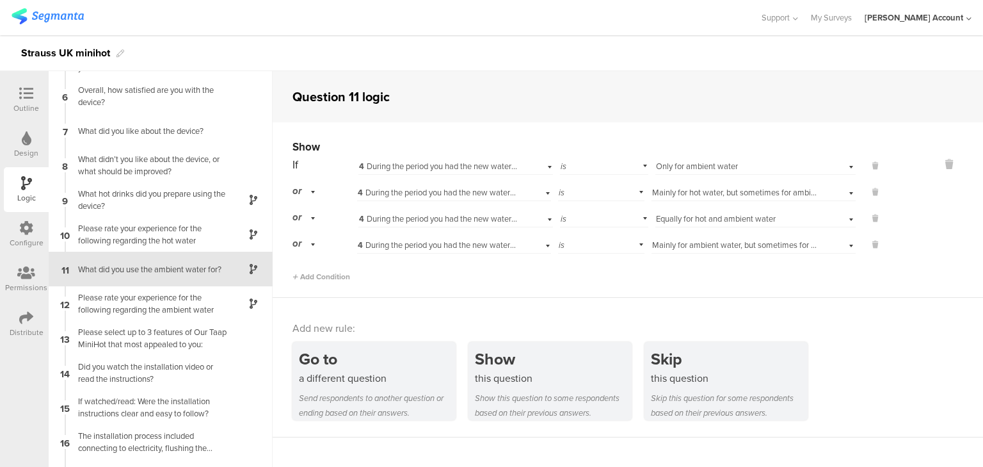
click at [708, 244] on span "Mainly for ambient water, but sometimes for hot water" at bounding box center [748, 245] width 193 height 12
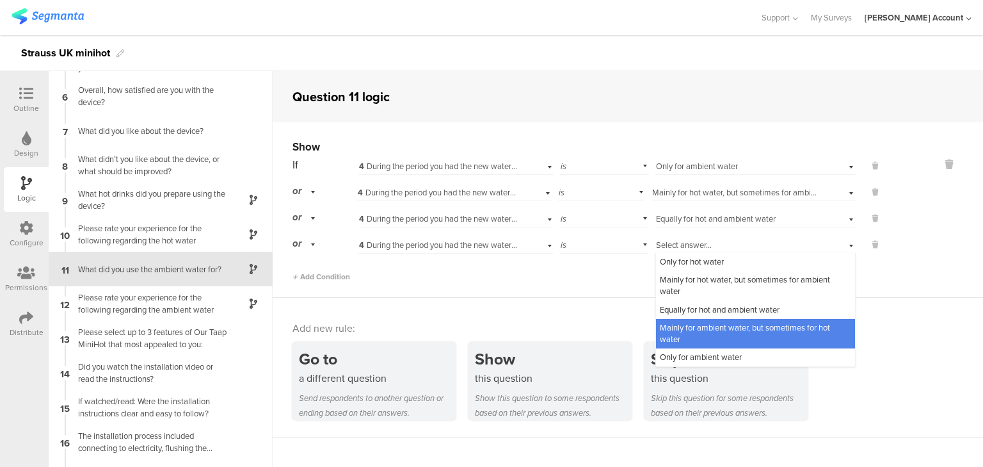
click at [708, 244] on div "Select answer... Mainly for ambient water, but sometimes for hot water" at bounding box center [738, 245] width 165 height 12
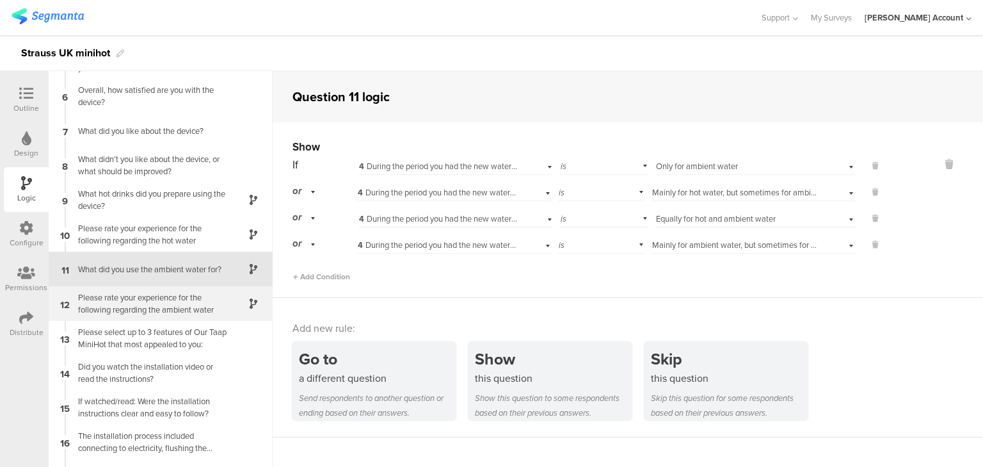
click at [157, 298] on div "Please rate your experience for the following regarding the ambient water" at bounding box center [150, 303] width 160 height 24
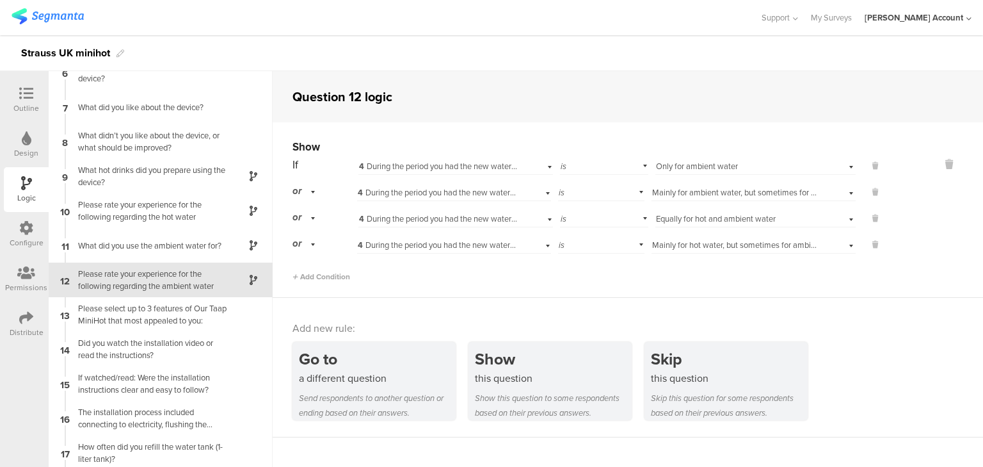
scroll to position [200, 0]
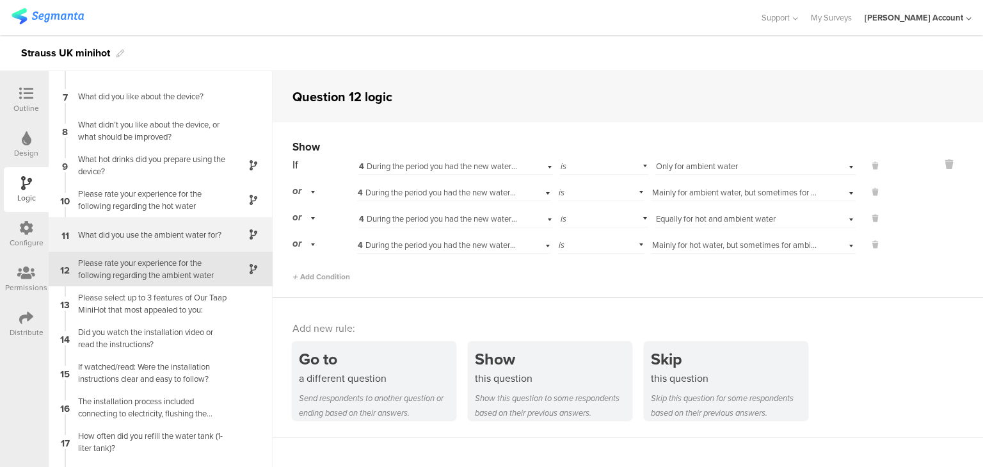
click at [150, 238] on div "What did you use the ambient water for?" at bounding box center [150, 234] width 160 height 12
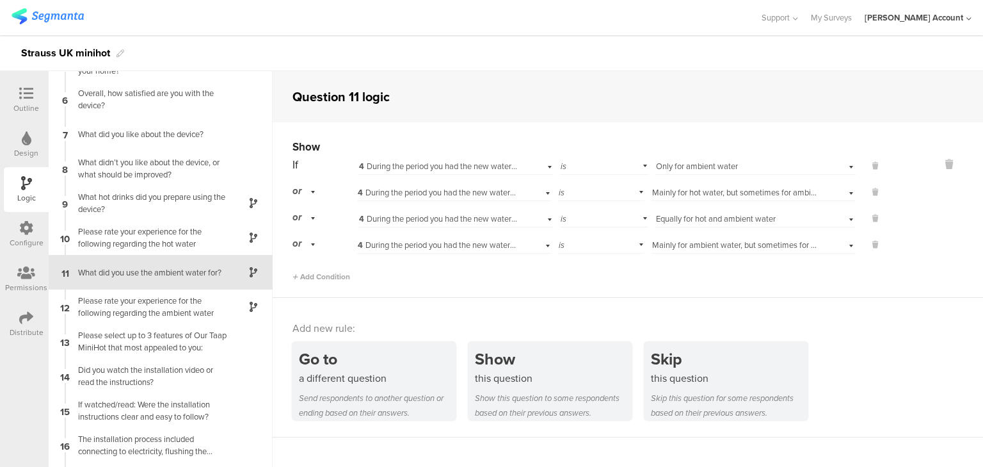
scroll to position [165, 0]
click at [22, 84] on div "Outline" at bounding box center [26, 99] width 45 height 45
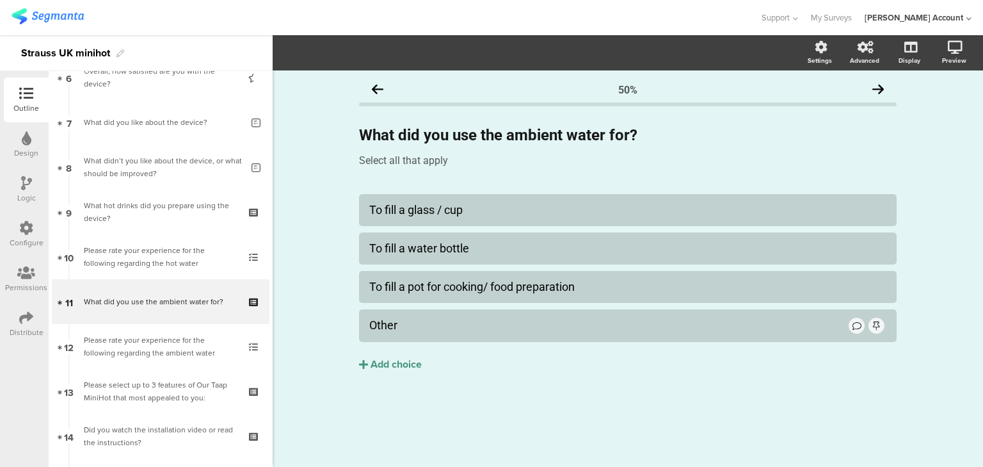
scroll to position [324, 0]
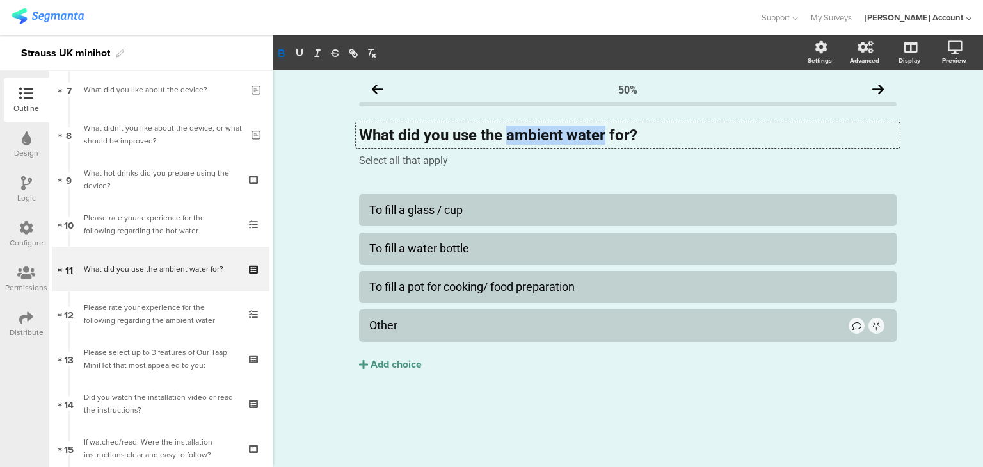
drag, startPoint x: 508, startPoint y: 135, endPoint x: 605, endPoint y: 137, distance: 97.3
click at [605, 137] on div "What did you use the ambient water for? What did you use the ambient water for?…" at bounding box center [628, 135] width 544 height 26
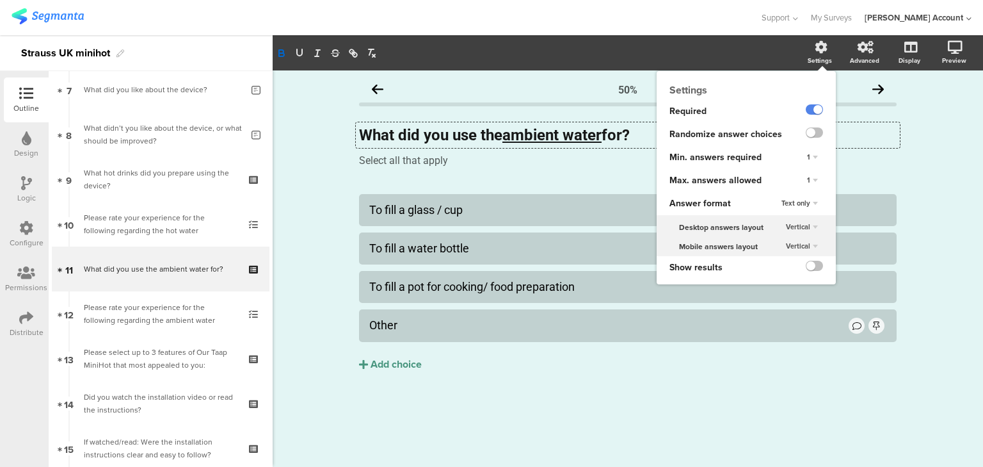
click at [812, 177] on div "1" at bounding box center [812, 180] width 21 height 15
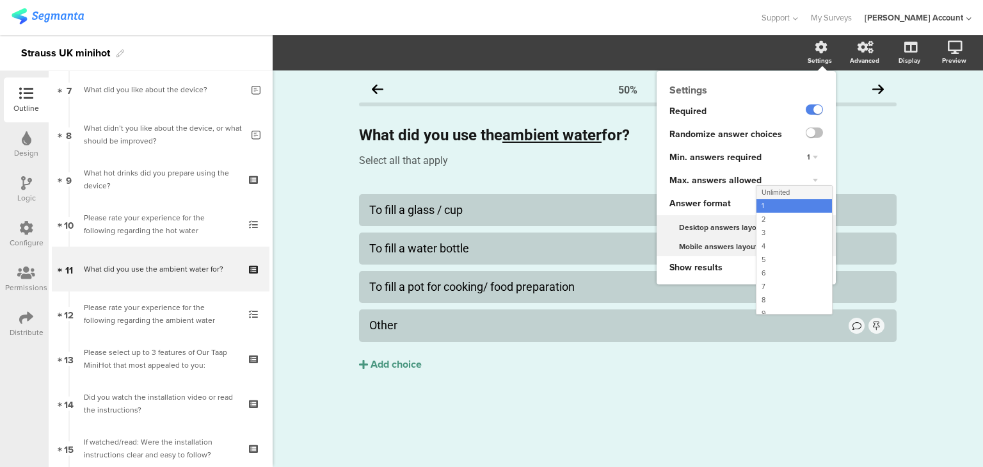
click at [803, 191] on div "Unlimited" at bounding box center [794, 192] width 76 height 13
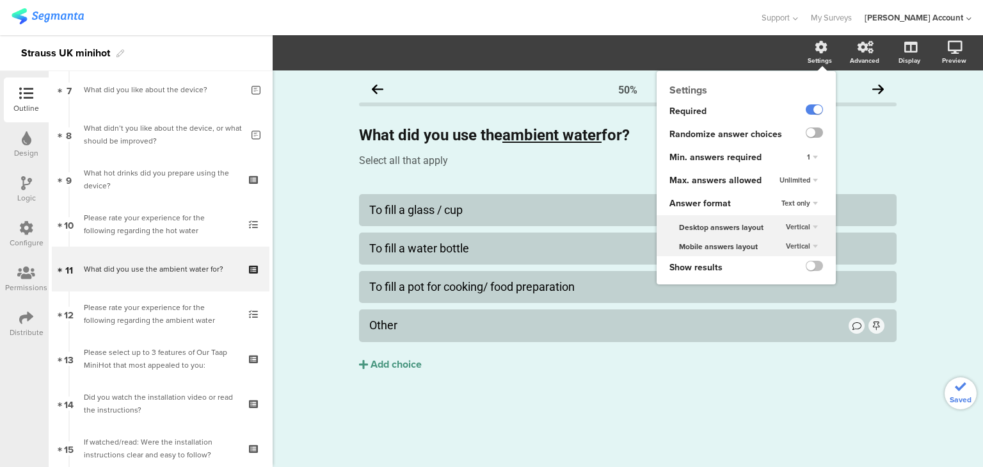
click at [814, 131] on label at bounding box center [814, 132] width 17 height 10
click at [0, 0] on input "checkbox" at bounding box center [0, 0] width 0 height 0
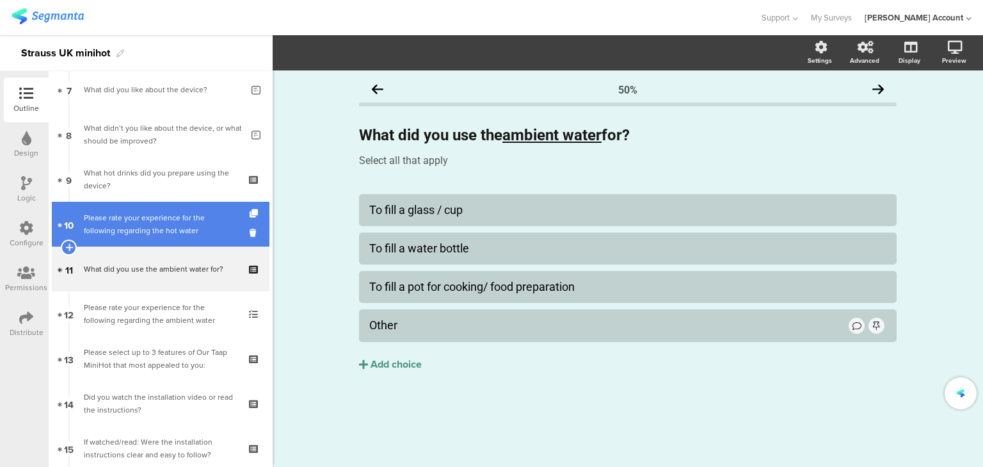
click at [95, 220] on div "Please rate your experience for the following regarding the hot water" at bounding box center [160, 224] width 153 height 26
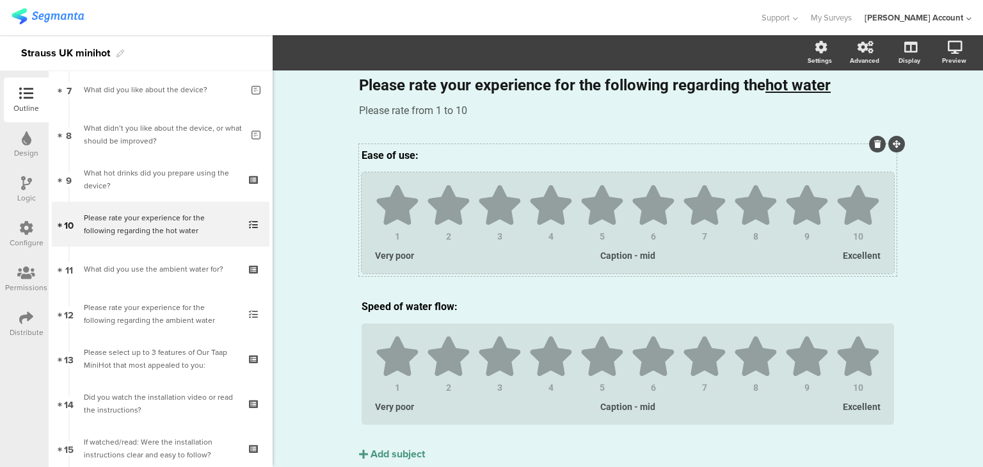
scroll to position [97, 0]
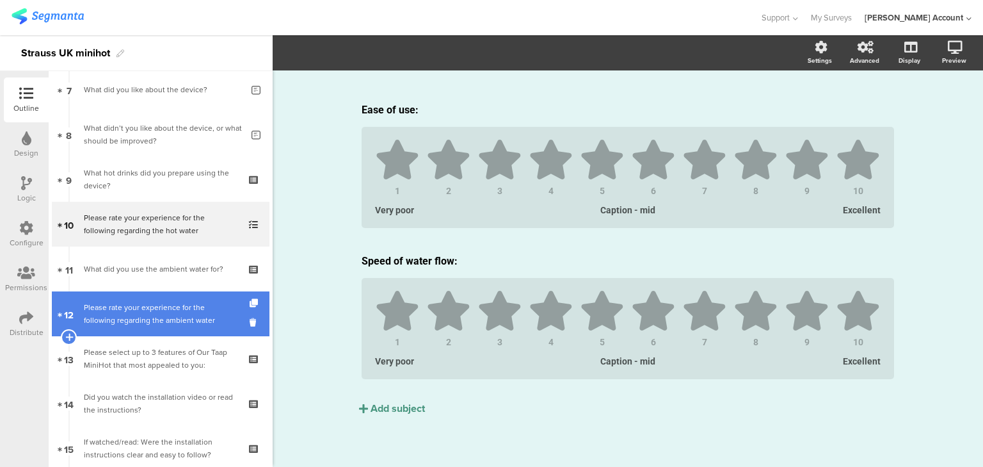
click at [147, 328] on link "12 Please rate your experience for the following regarding the ambient water" at bounding box center [161, 313] width 218 height 45
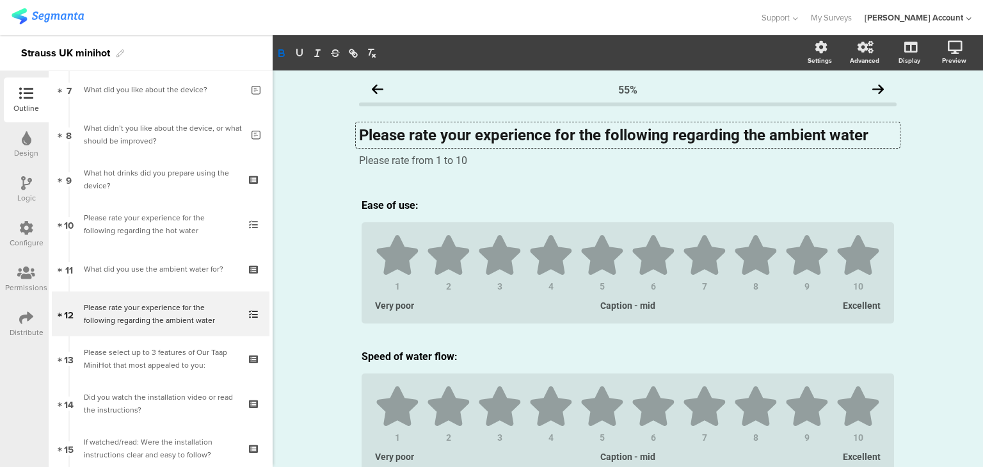
drag, startPoint x: 767, startPoint y: 135, endPoint x: 865, endPoint y: 131, distance: 98.0
click at [865, 131] on div "Please rate your experience for the following regarding the ambient water Pleas…" at bounding box center [628, 135] width 544 height 26
click at [865, 131] on u "ambient water" at bounding box center [814, 135] width 99 height 18
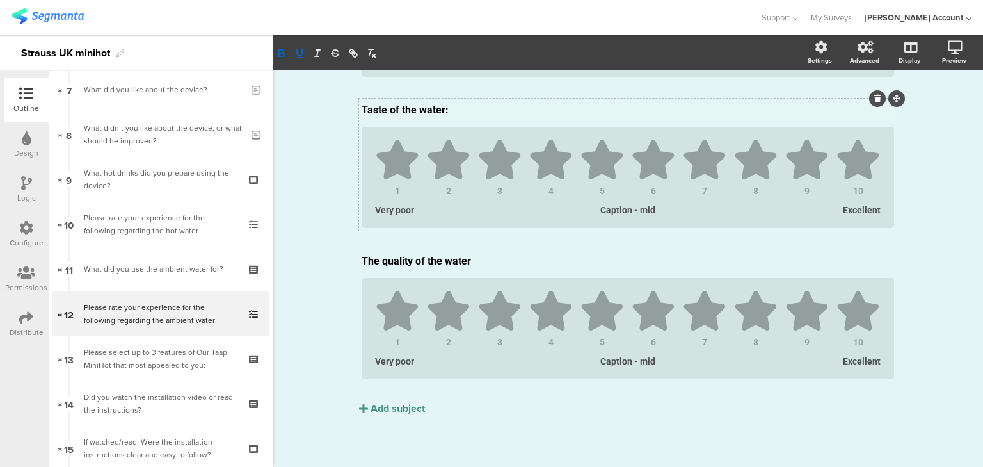
scroll to position [399, 0]
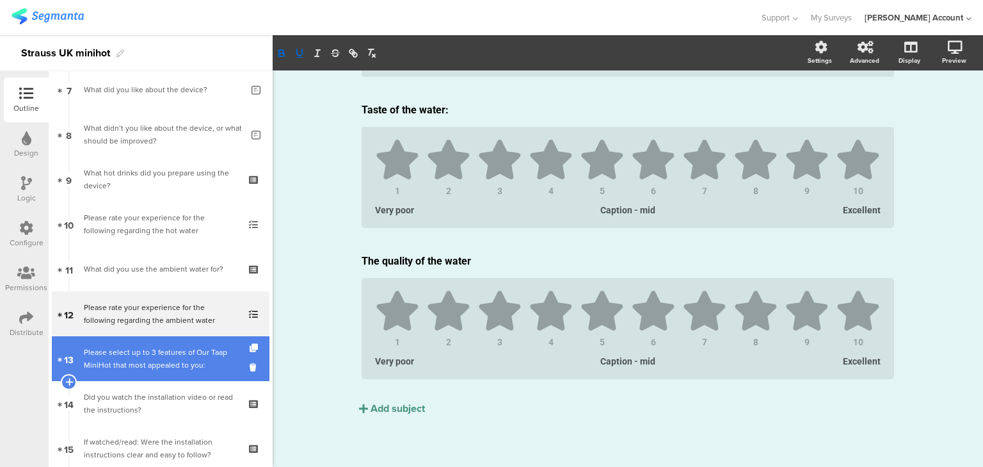
click at [180, 357] on div "Please select up to 3 features of Our Taap MiniHot that most appealed to you:" at bounding box center [160, 359] width 153 height 26
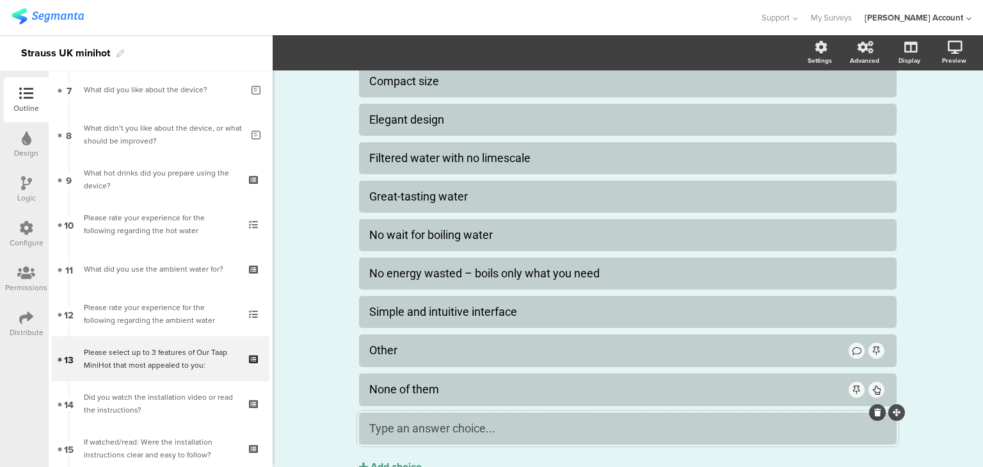
scroll to position [154, 0]
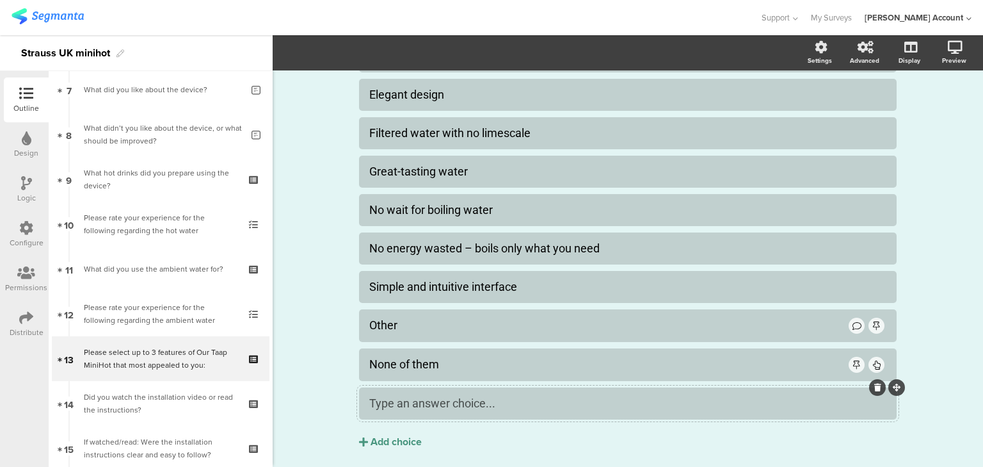
click at [876, 388] on icon at bounding box center [877, 387] width 7 height 8
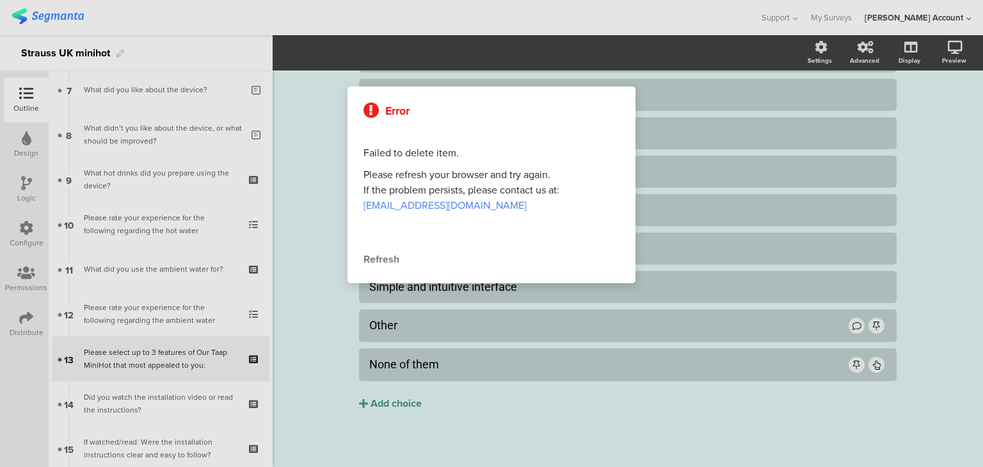
click at [378, 259] on div "Refresh" at bounding box center [492, 259] width 256 height 15
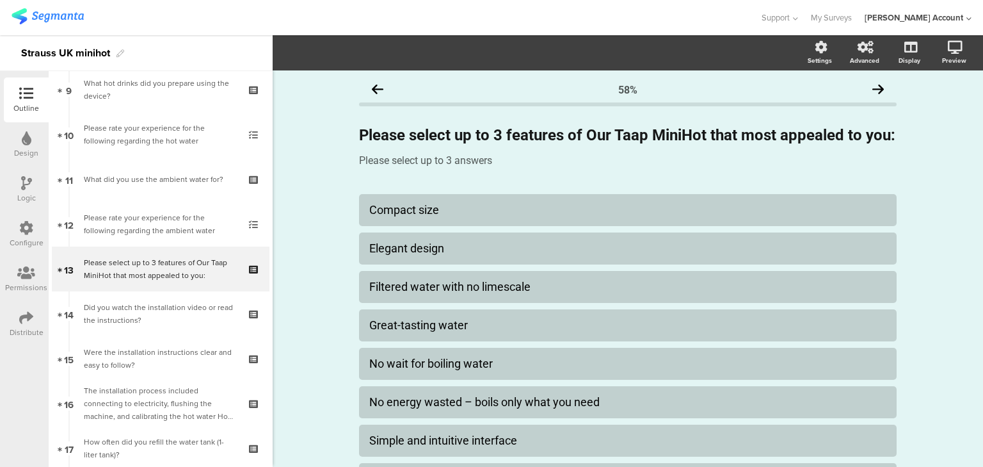
scroll to position [157, 0]
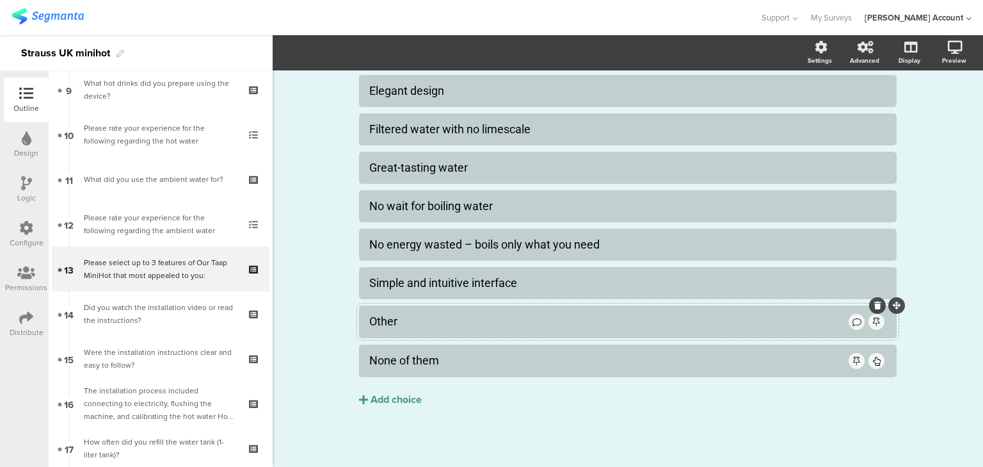
click at [409, 330] on div "Other" at bounding box center [627, 321] width 517 height 22
click at [330, 60] on button "Choice options" at bounding box center [350, 53] width 85 height 28
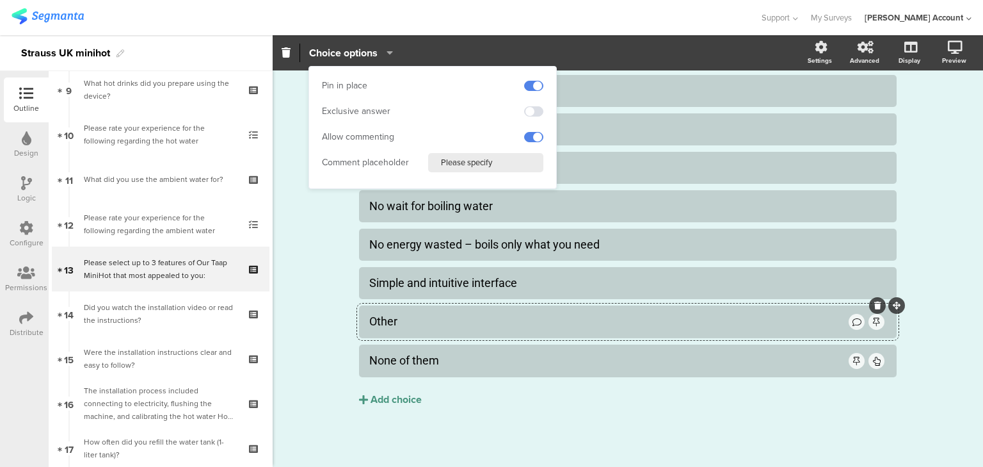
click at [334, 325] on div "58% Please select up to 3 features of Our Taap MiniHot that most appealed to yo…" at bounding box center [628, 190] width 710 height 554
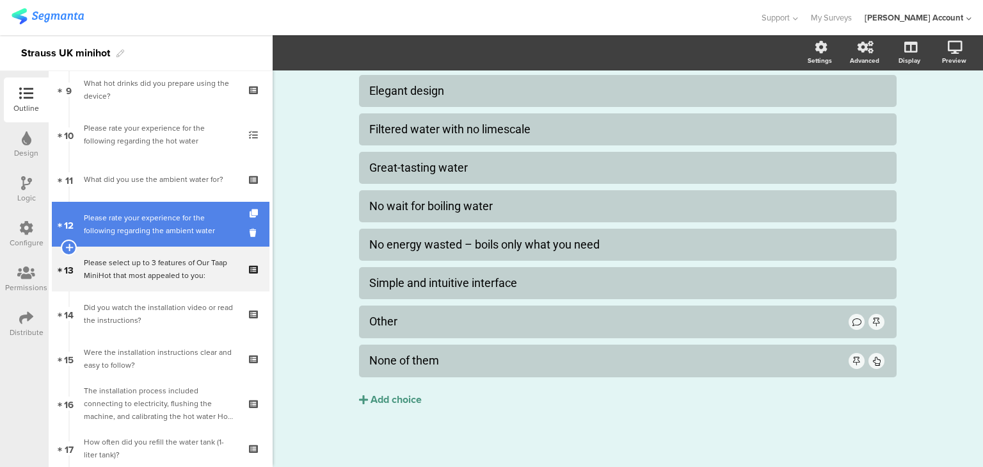
click at [132, 225] on div "Please rate your experience for the following regarding the ambient water" at bounding box center [160, 224] width 153 height 26
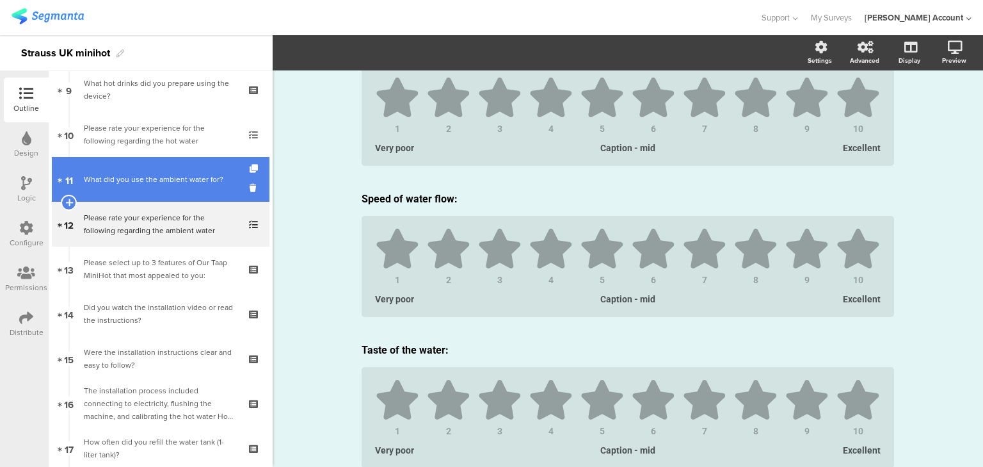
click at [122, 189] on link "11 What did you use the ambient water for?" at bounding box center [161, 179] width 218 height 45
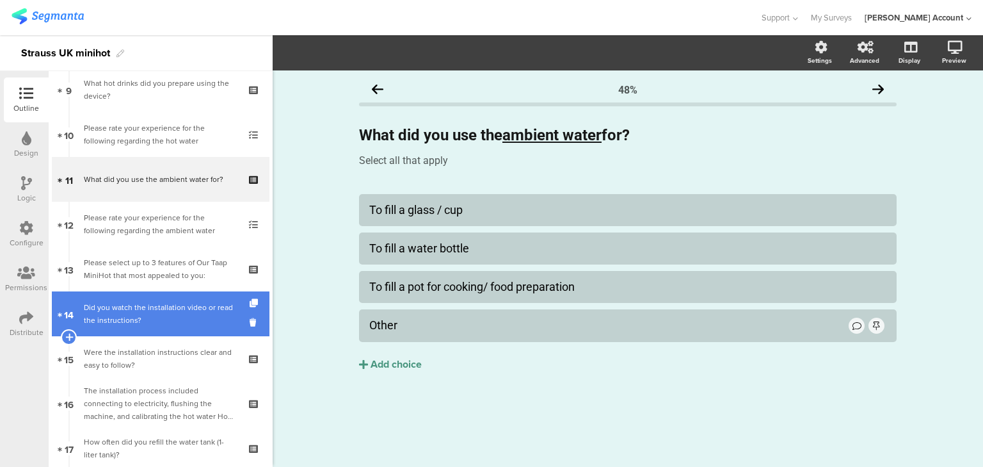
click at [147, 319] on div "Did you watch the installation video or read the instructions?" at bounding box center [160, 314] width 153 height 26
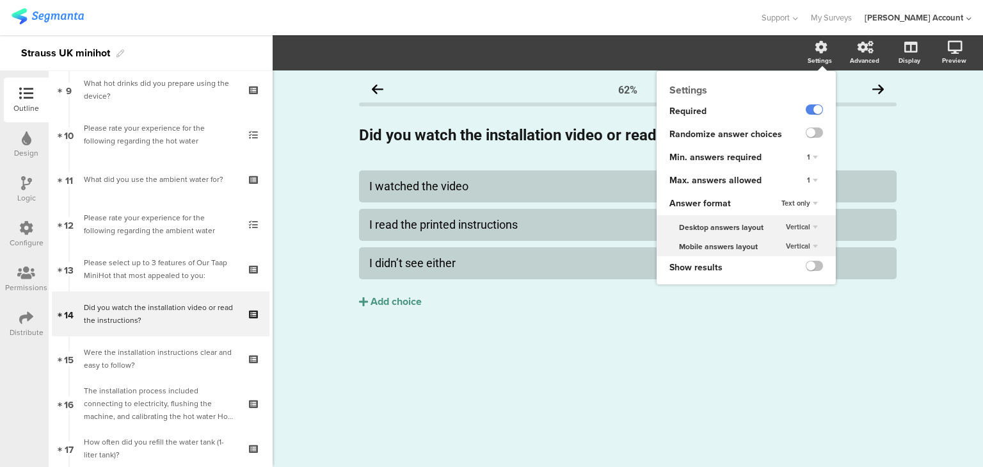
click at [817, 179] on div "1" at bounding box center [812, 180] width 21 height 15
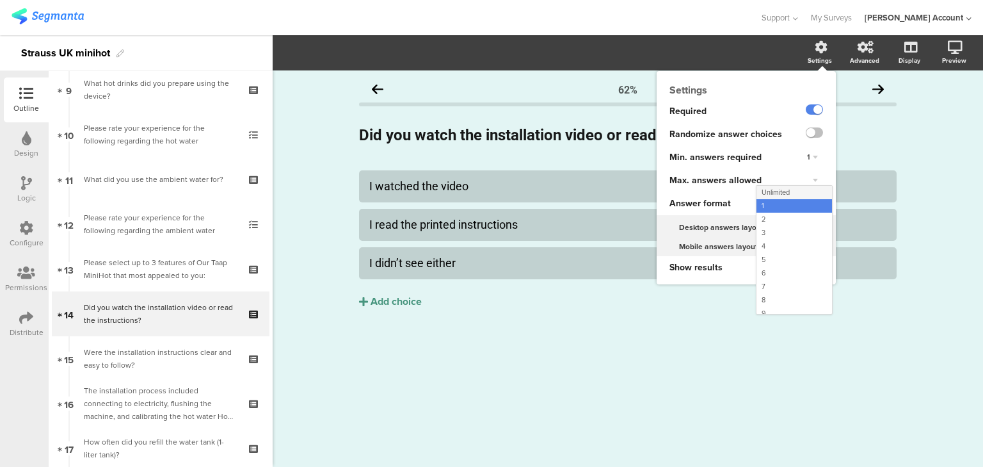
click at [807, 191] on div "Unlimited" at bounding box center [794, 192] width 76 height 13
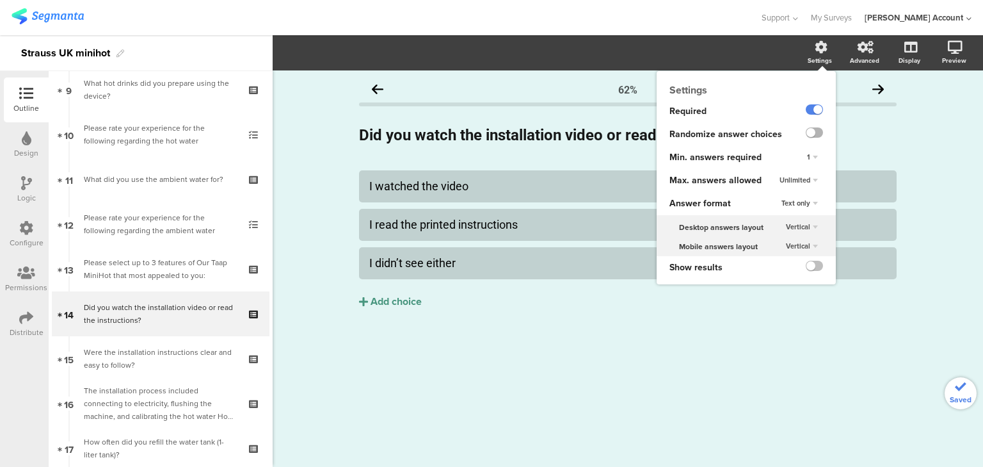
click at [816, 131] on label at bounding box center [814, 132] width 17 height 10
click at [0, 0] on input "checkbox" at bounding box center [0, 0] width 0 height 0
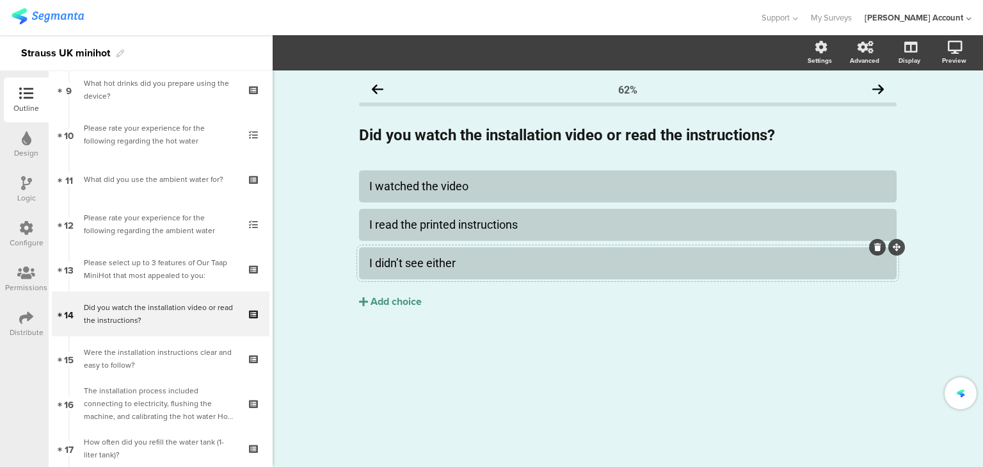
click at [452, 270] on div "I didn’t see either" at bounding box center [627, 262] width 517 height 15
click at [339, 49] on span "Choice options" at bounding box center [343, 52] width 68 height 15
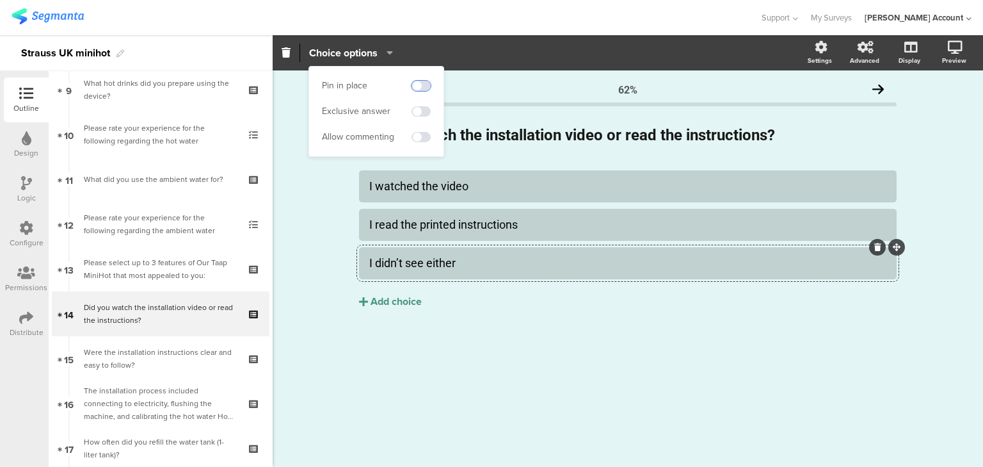
click at [422, 82] on span at bounding box center [421, 86] width 19 height 10
click at [425, 111] on span at bounding box center [421, 111] width 19 height 10
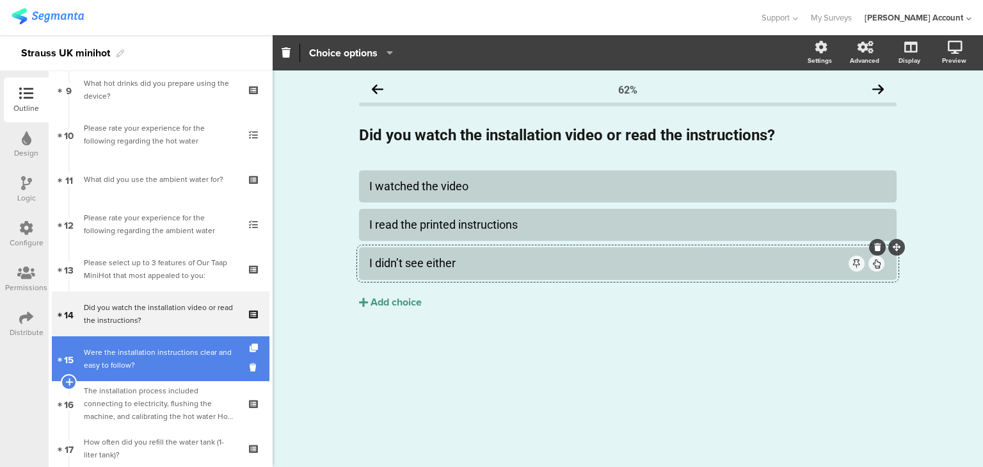
click at [129, 358] on div "Were the installation instructions clear and easy to follow?" at bounding box center [160, 359] width 153 height 26
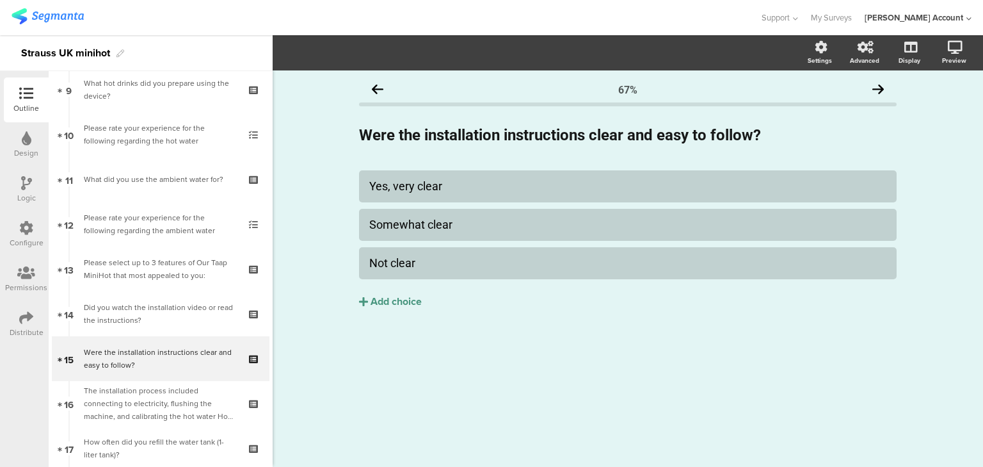
click at [29, 184] on icon at bounding box center [26, 183] width 11 height 14
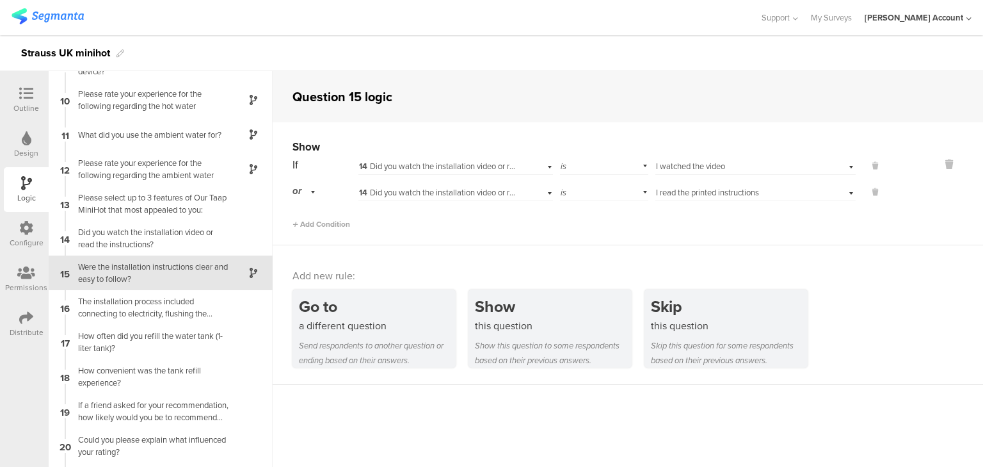
scroll to position [303, 0]
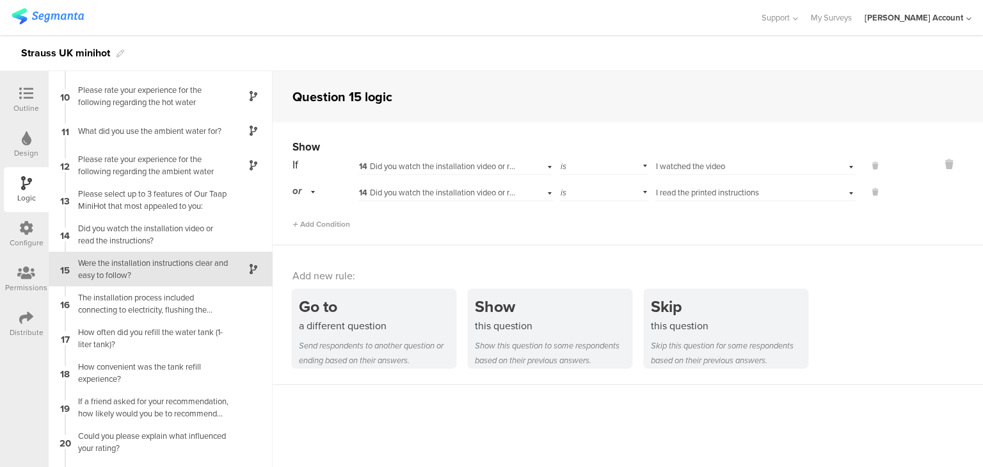
click at [23, 93] on icon at bounding box center [26, 93] width 14 height 14
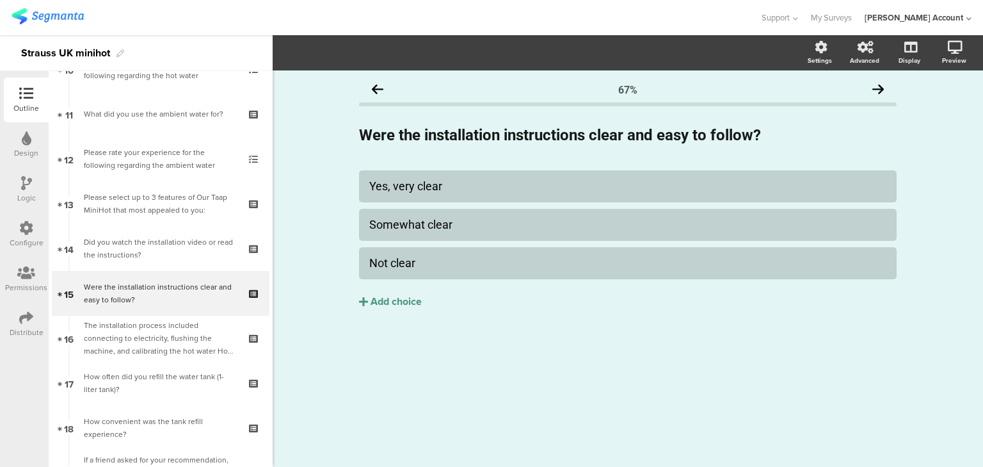
scroll to position [503, 0]
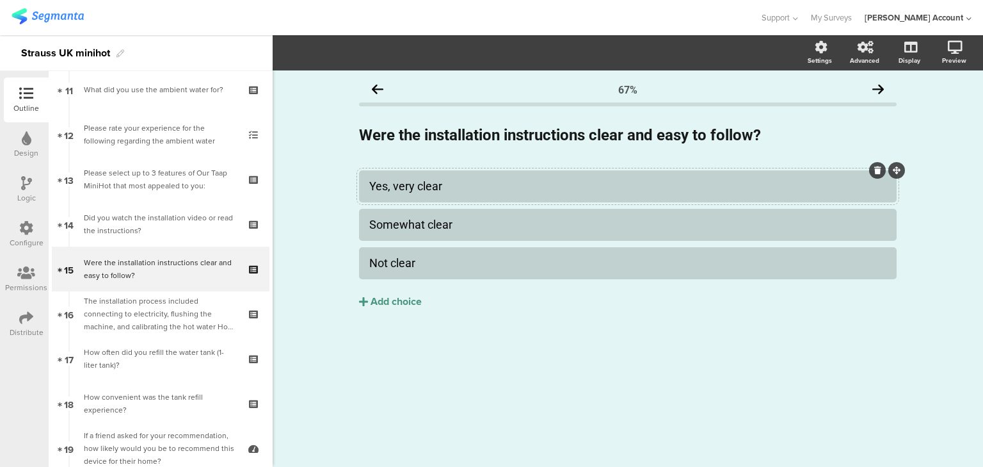
click at [472, 192] on div "Yes, very clear" at bounding box center [627, 186] width 517 height 15
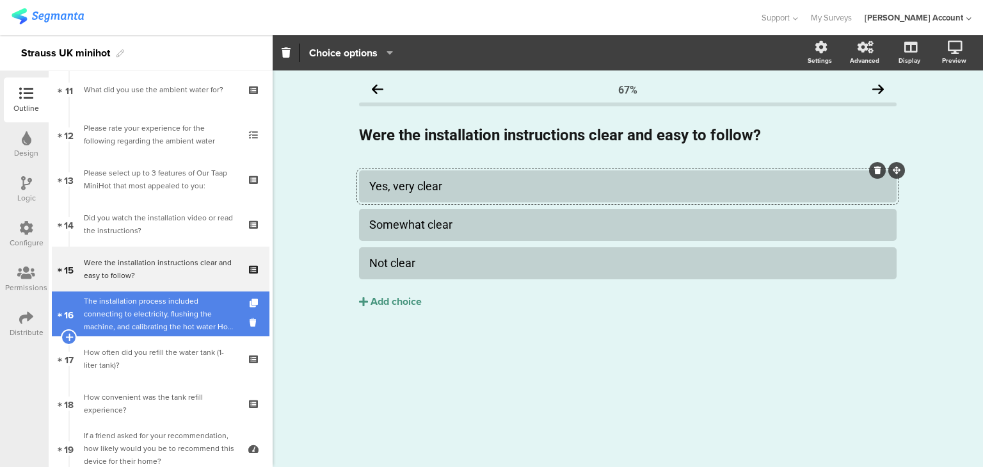
click at [143, 305] on div "The installation process included connecting to electricity, flushing the machi…" at bounding box center [160, 313] width 153 height 38
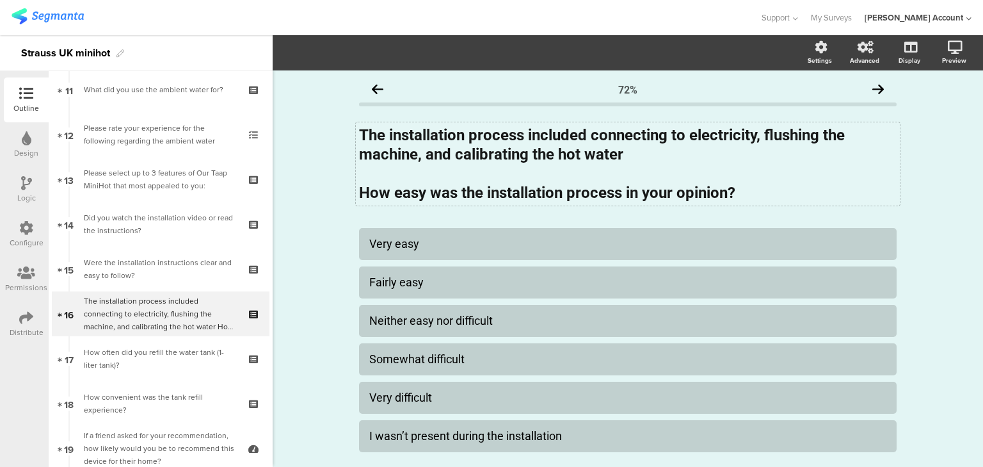
click at [374, 179] on div "The installation process included connecting to electricity, flushing the machi…" at bounding box center [628, 163] width 544 height 83
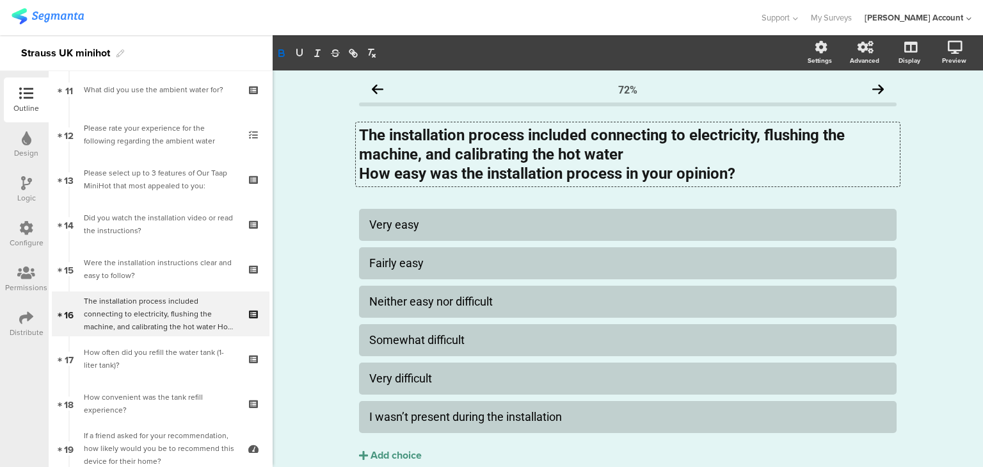
click at [621, 154] on strong "The installation process included connecting to electricity, flushing the machi…" at bounding box center [604, 144] width 490 height 37
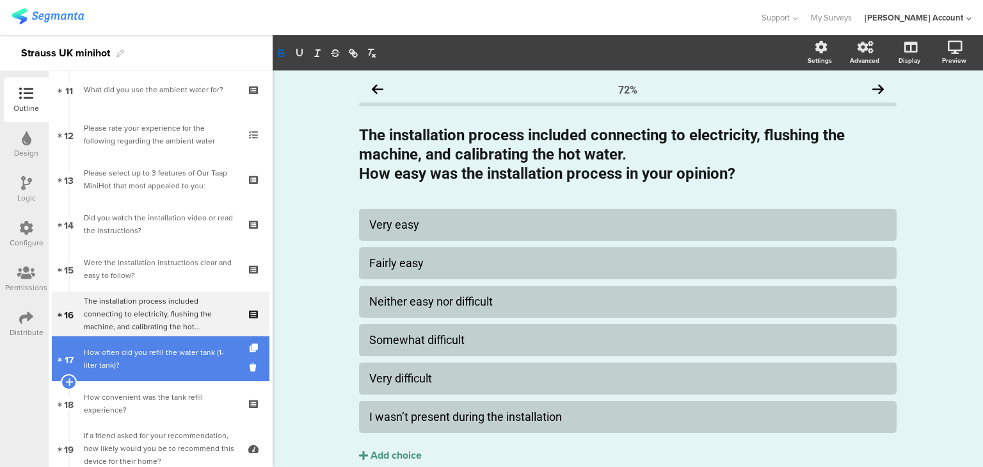
click at [161, 378] on link "17 How often did you refill the water tank (1-liter tank)?" at bounding box center [161, 358] width 218 height 45
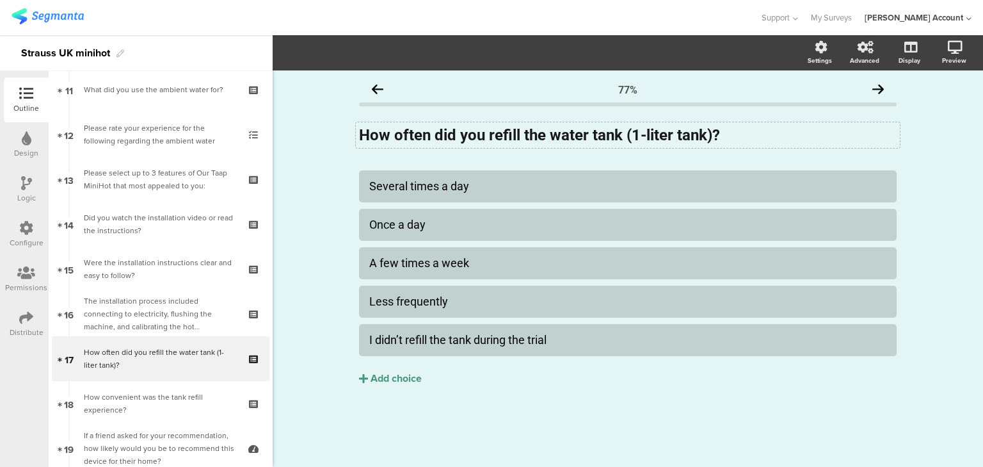
click at [645, 134] on div "How often did you refill the water tank (1-liter tank)? How often did you refil…" at bounding box center [628, 135] width 544 height 26
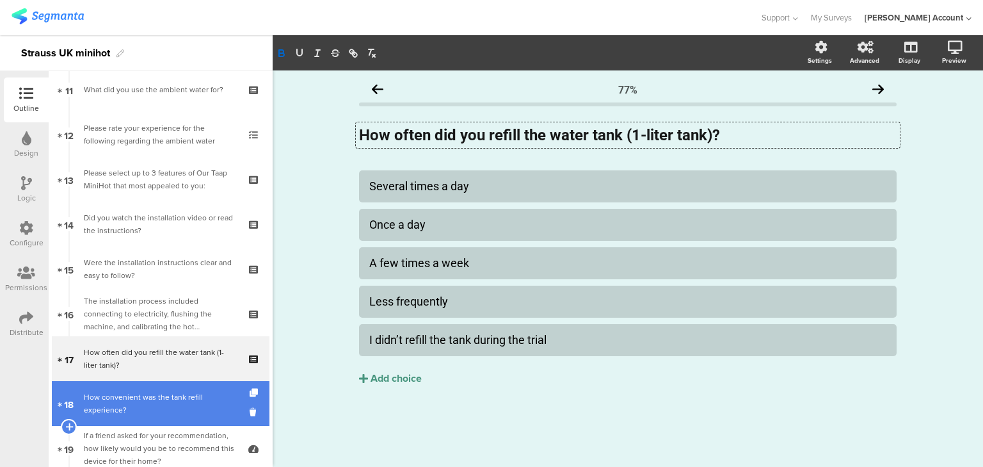
click at [111, 399] on div "How convenient was the tank refill experience?" at bounding box center [160, 403] width 153 height 26
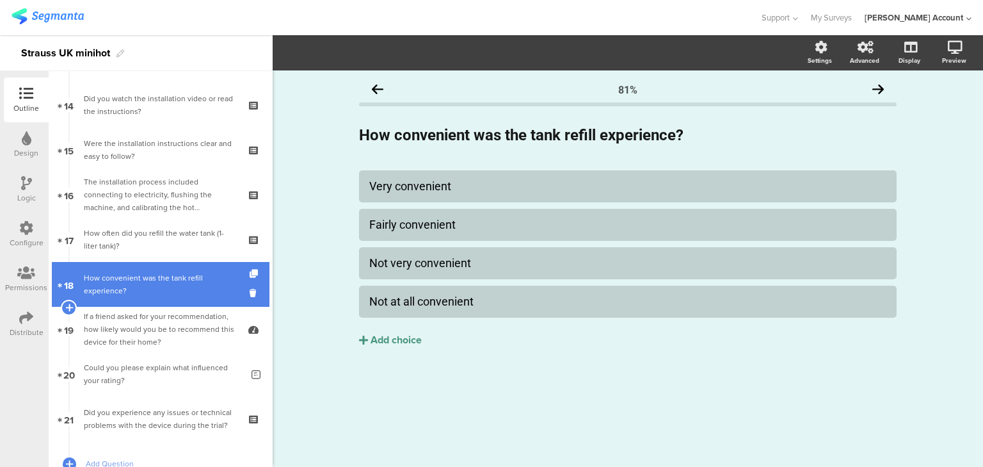
scroll to position [657, 0]
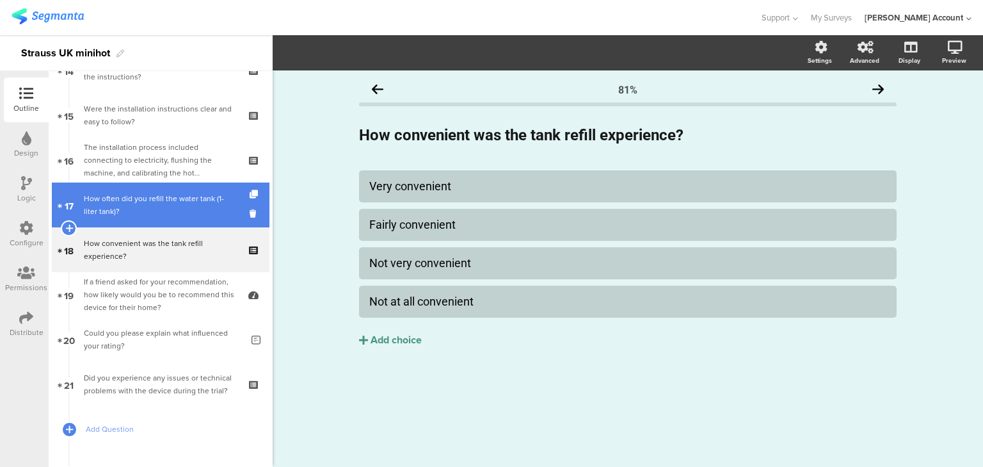
click at [113, 211] on div "How often did you refill the water tank (1-liter tank)?" at bounding box center [160, 205] width 153 height 26
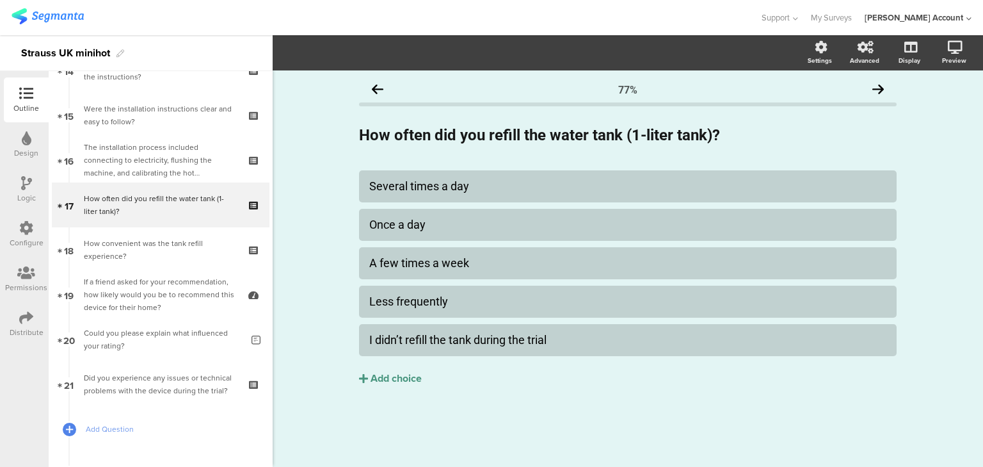
click at [28, 188] on icon at bounding box center [26, 183] width 11 height 14
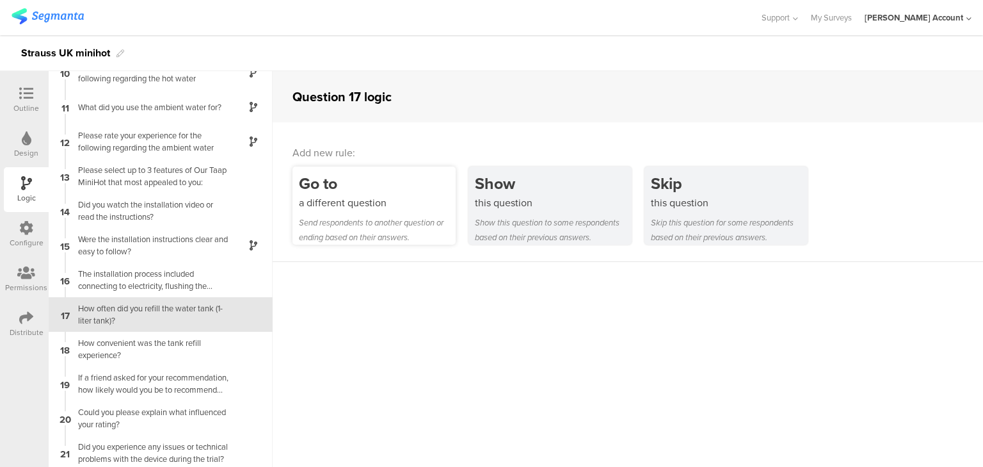
scroll to position [330, 0]
click at [404, 209] on div "a different question" at bounding box center [377, 202] width 157 height 15
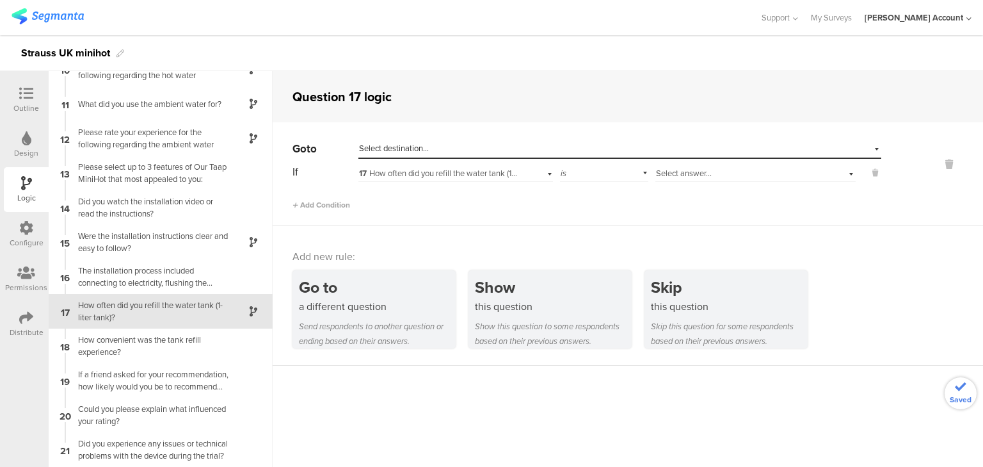
click at [712, 173] on div "Select answer..." at bounding box center [738, 174] width 165 height 12
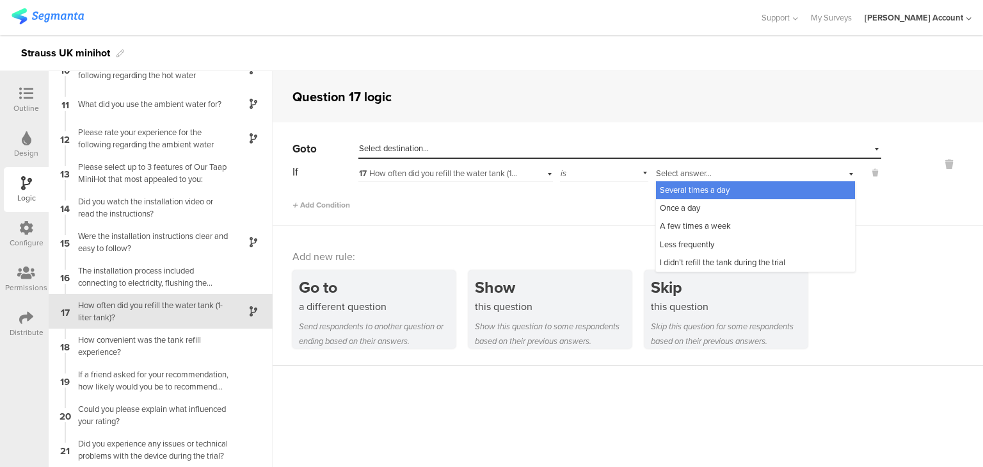
drag, startPoint x: 704, startPoint y: 260, endPoint x: 684, endPoint y: 247, distance: 24.2
click at [704, 260] on span "I didn’t refill the tank during the trial" at bounding box center [722, 262] width 125 height 12
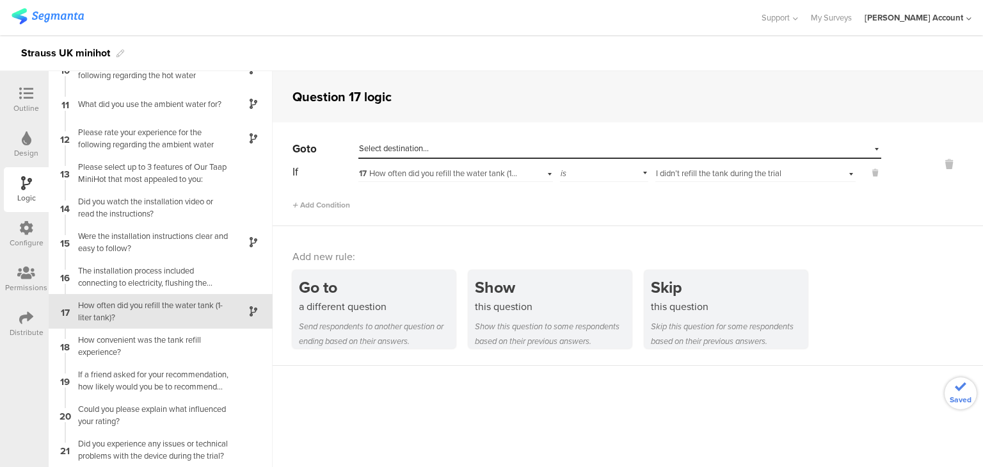
click at [415, 145] on span "Select destination..." at bounding box center [394, 148] width 70 height 12
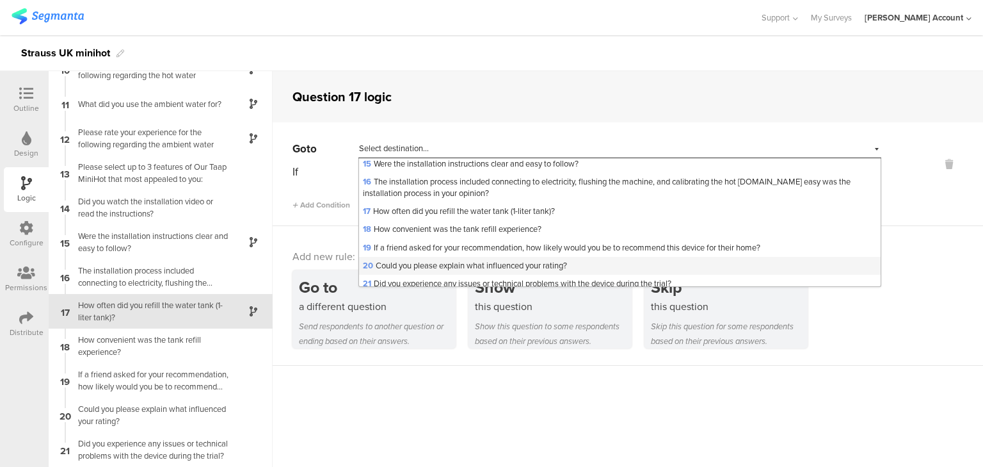
scroll to position [298, 0]
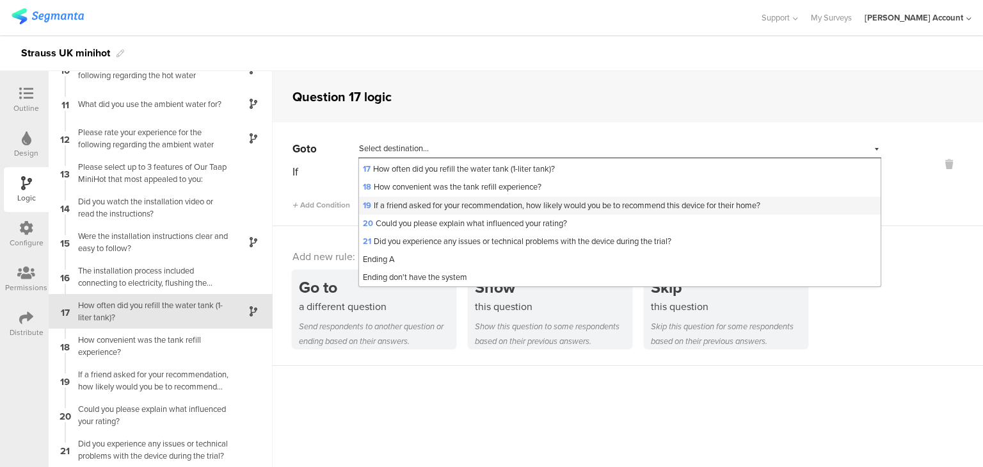
click at [439, 204] on span "19 If a friend asked for your recommendation, how likely would you be to recomm…" at bounding box center [561, 205] width 397 height 12
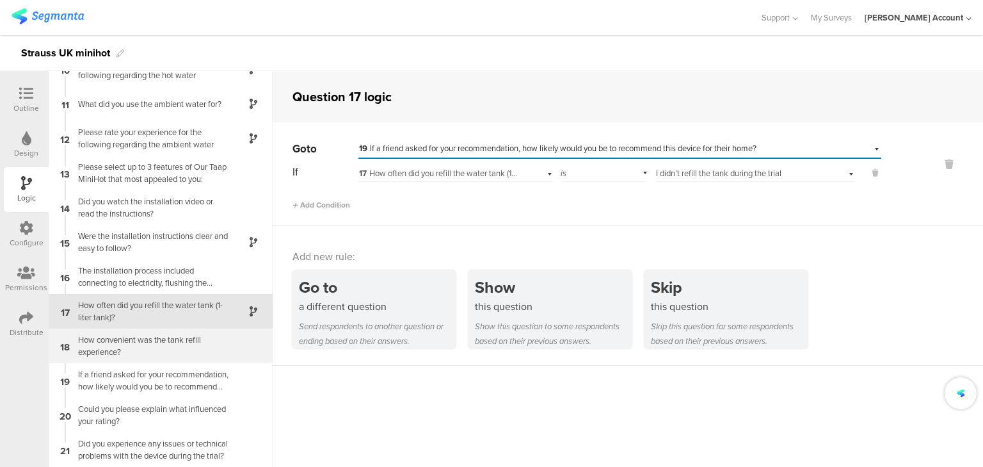
click at [112, 344] on div "How convenient was the tank refill experience?" at bounding box center [150, 345] width 160 height 24
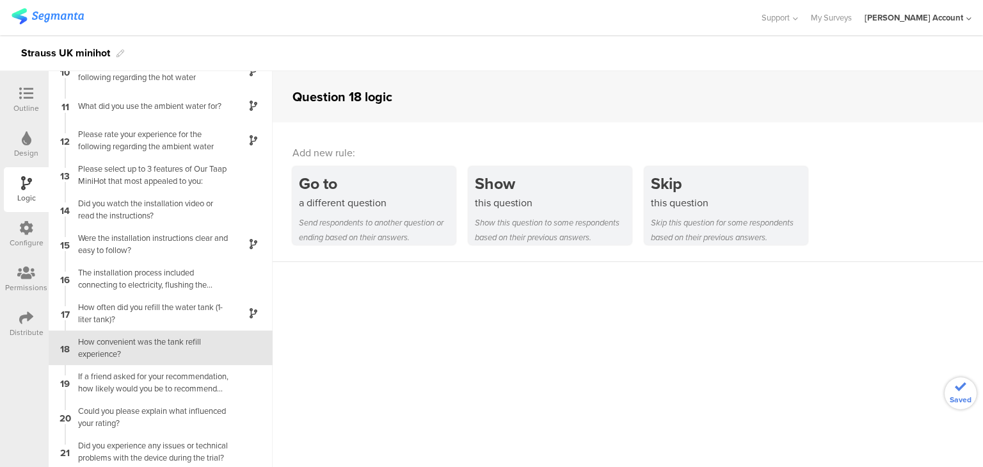
scroll to position [330, 0]
click at [24, 99] on icon at bounding box center [26, 93] width 14 height 14
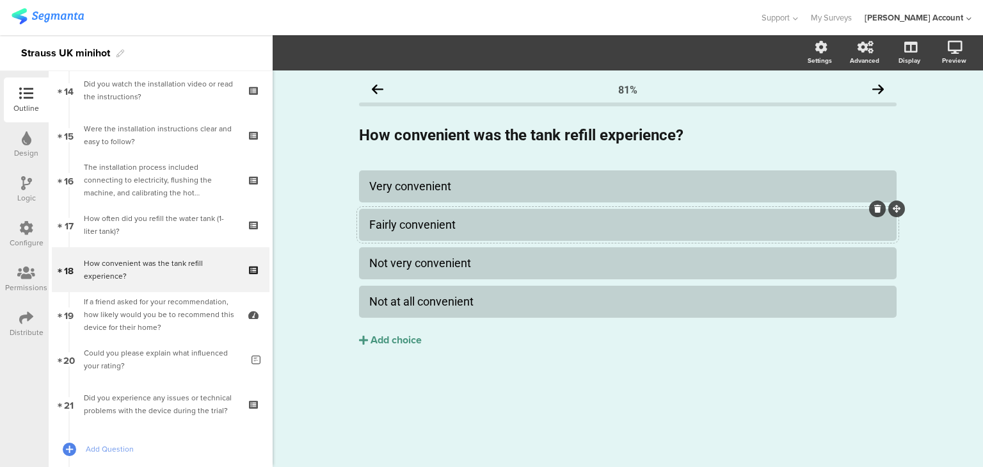
scroll to position [637, 0]
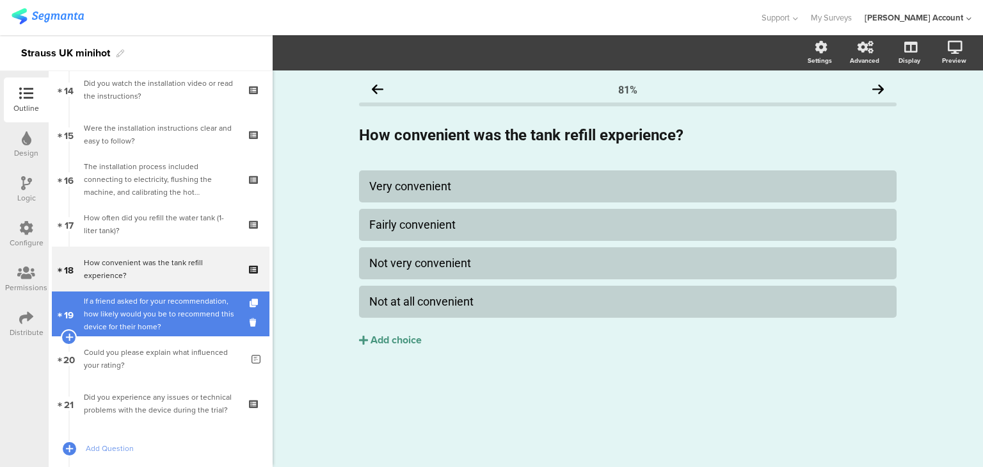
click at [142, 310] on div "If a friend asked for your recommendation, how likely would you be to recommend…" at bounding box center [160, 313] width 153 height 38
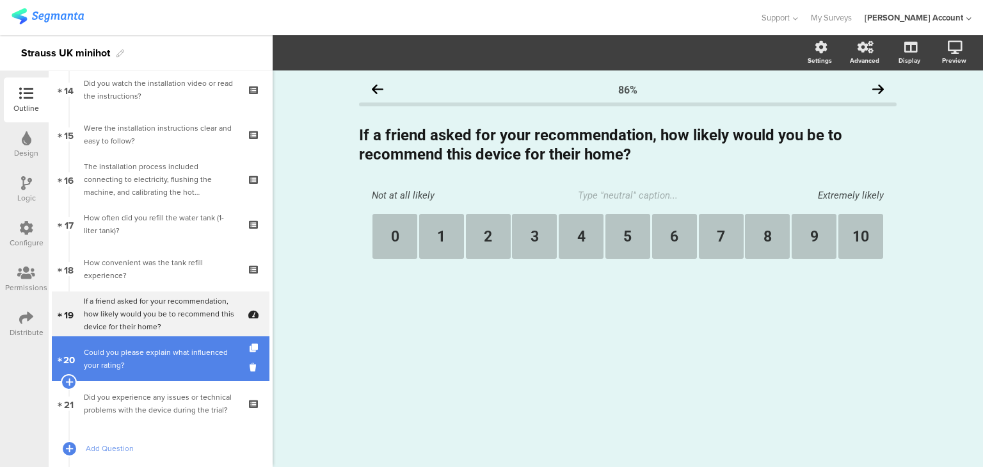
click at [163, 372] on link "20 Could you please explain what influenced your rating?" at bounding box center [161, 358] width 218 height 45
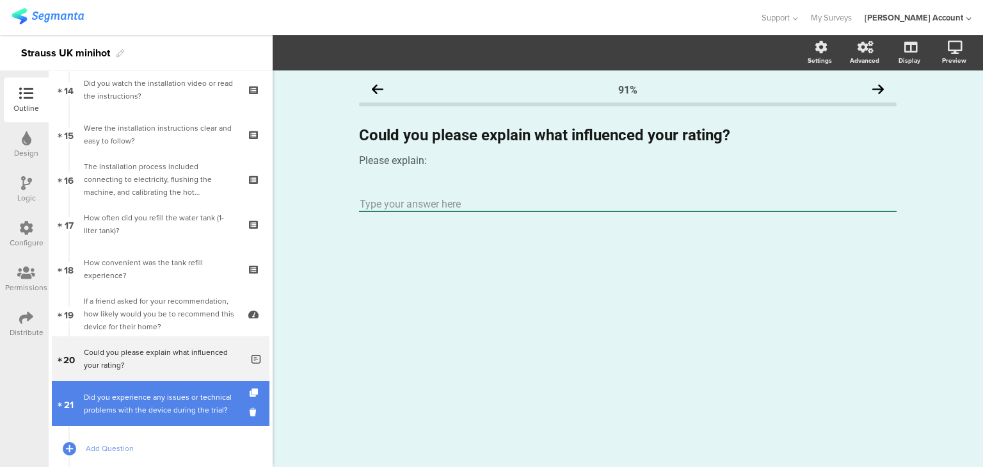
click at [156, 410] on div "Did you experience any issues or technical problems with the device during the …" at bounding box center [160, 403] width 153 height 26
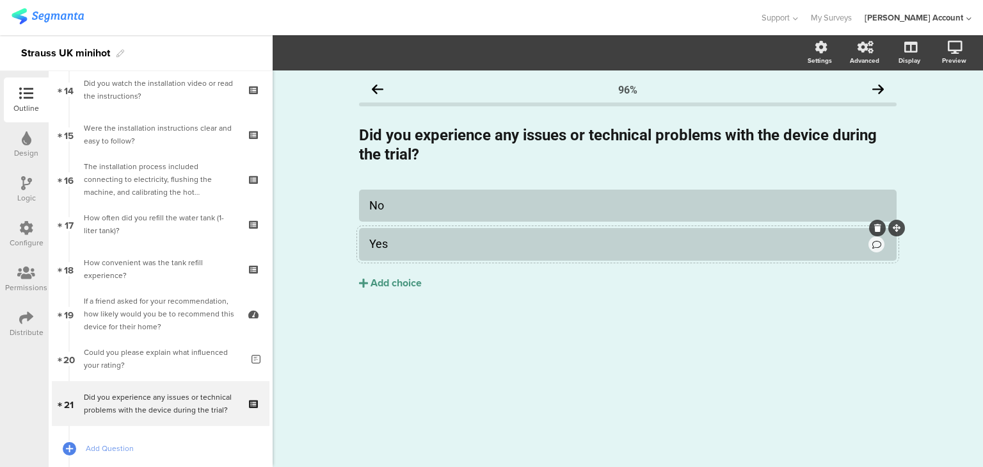
click at [415, 238] on div "Yes" at bounding box center [617, 243] width 497 height 15
click at [347, 43] on section "Pin in place Exclusive answer Allow commenting Comment placeholder Please expla…" at bounding box center [628, 52] width 710 height 35
click at [404, 250] on div "Yes" at bounding box center [617, 243] width 497 height 15
click at [338, 58] on span "Choice options" at bounding box center [343, 52] width 68 height 15
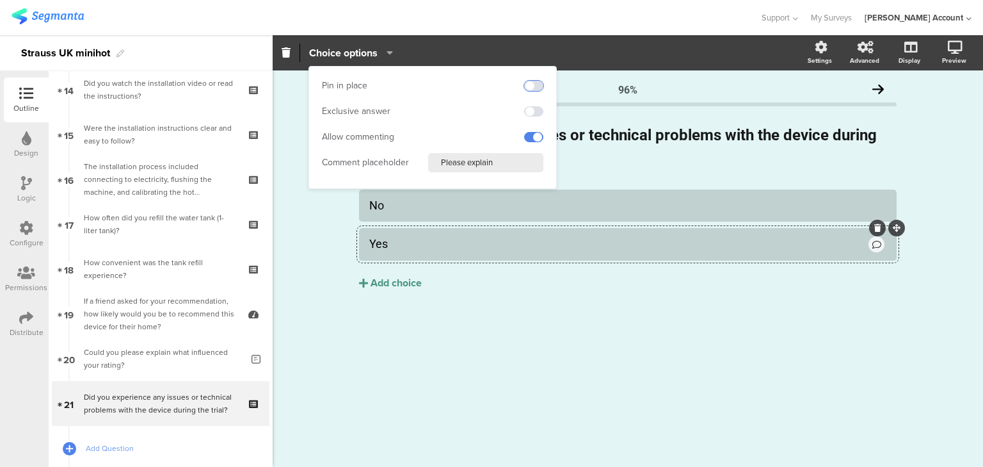
click at [538, 84] on span at bounding box center [533, 86] width 19 height 10
click at [531, 86] on span at bounding box center [533, 86] width 19 height 10
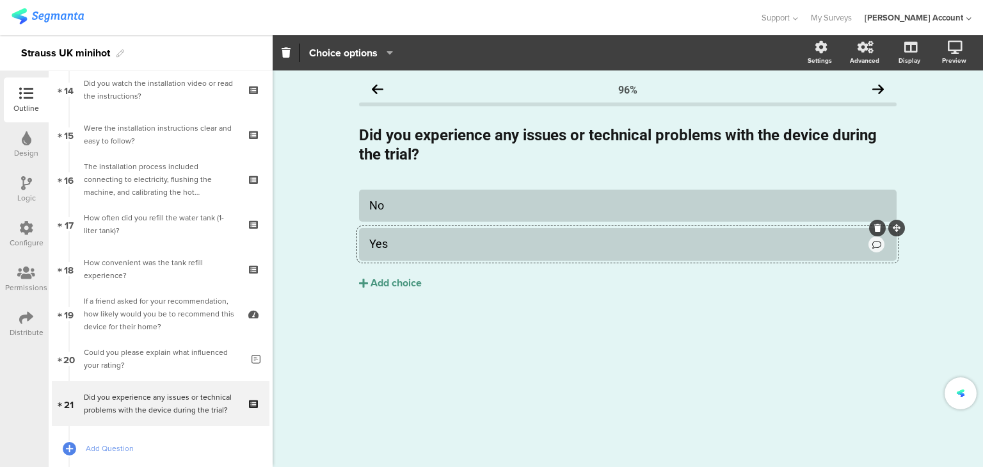
click at [652, 357] on div "96% Did you experience any issues or technical problems with the device during …" at bounding box center [628, 268] width 710 height 396
click at [400, 248] on div "Yes" at bounding box center [617, 243] width 497 height 15
click at [329, 49] on span "Choice options" at bounding box center [343, 52] width 68 height 15
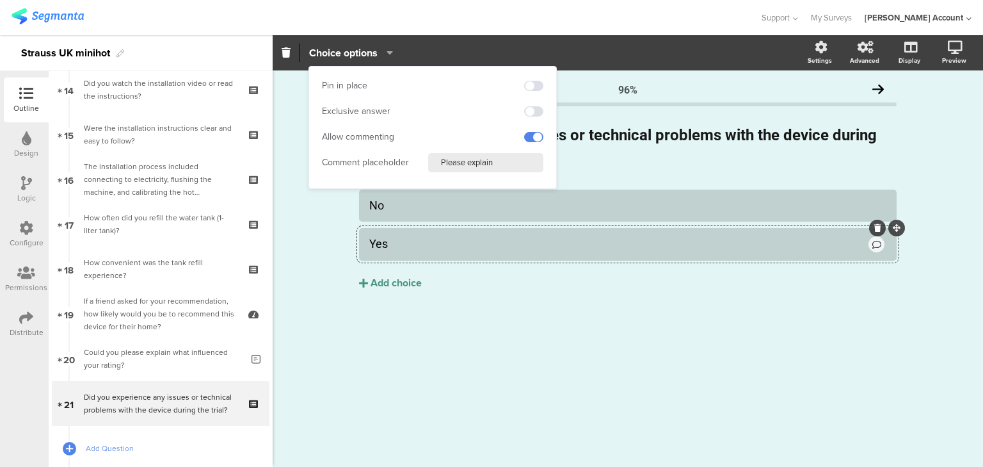
click at [495, 164] on input "Please explain" at bounding box center [485, 162] width 115 height 19
type input "Please explain"
click at [438, 326] on div "No Yes Add choice" at bounding box center [628, 266] width 538 height 154
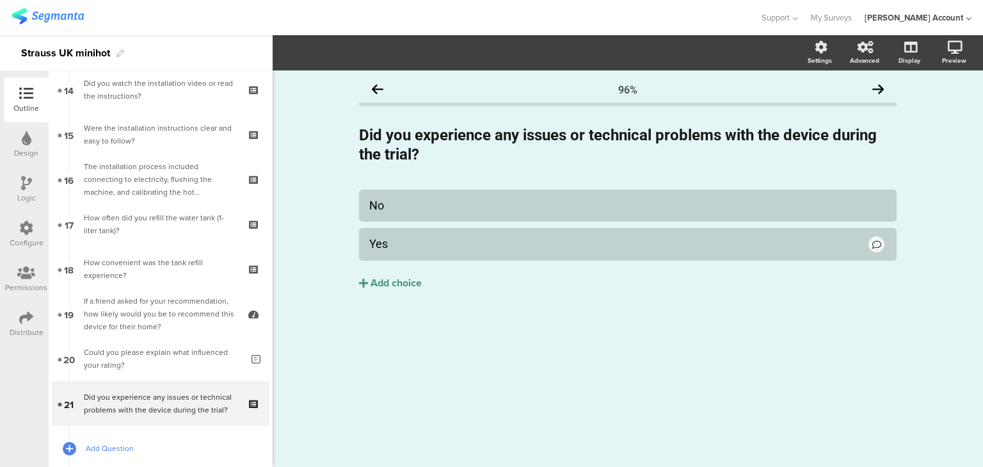
click at [89, 440] on link "Add Question" at bounding box center [161, 448] width 218 height 45
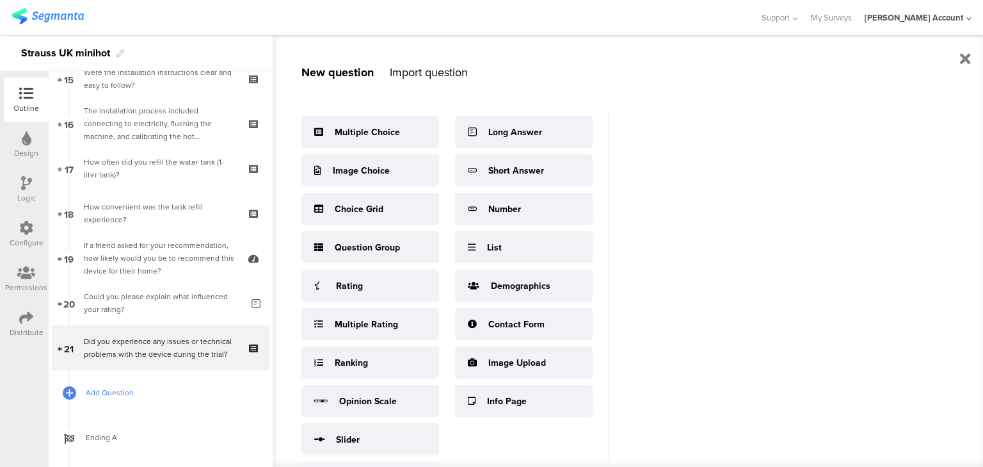
scroll to position [760, 0]
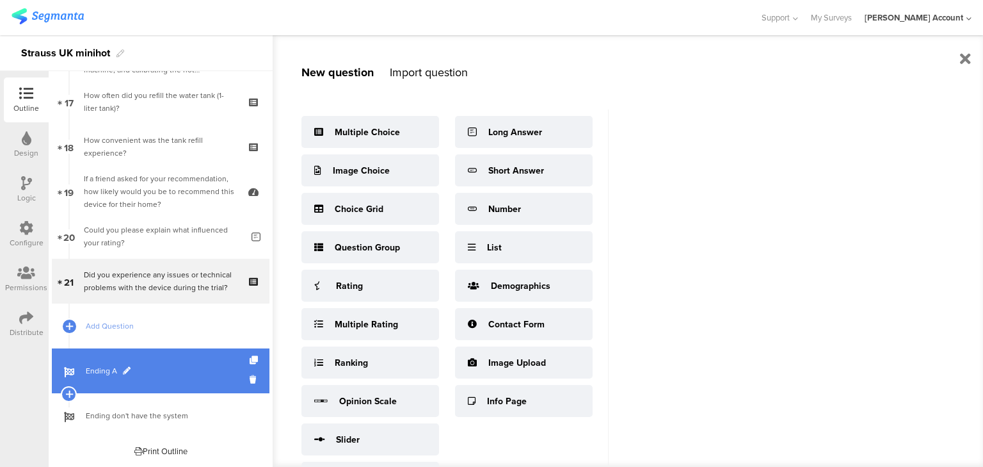
click at [96, 376] on span "Ending A" at bounding box center [168, 370] width 164 height 13
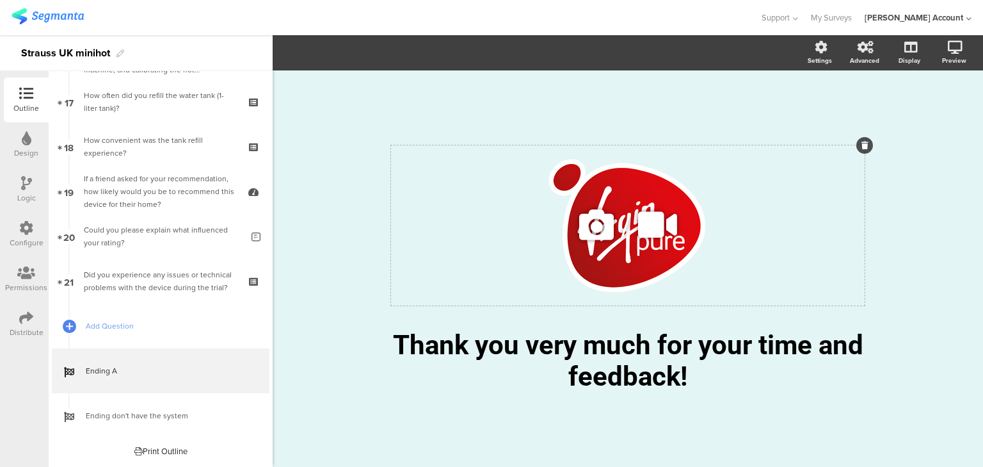
click at [863, 143] on icon at bounding box center [864, 145] width 7 height 8
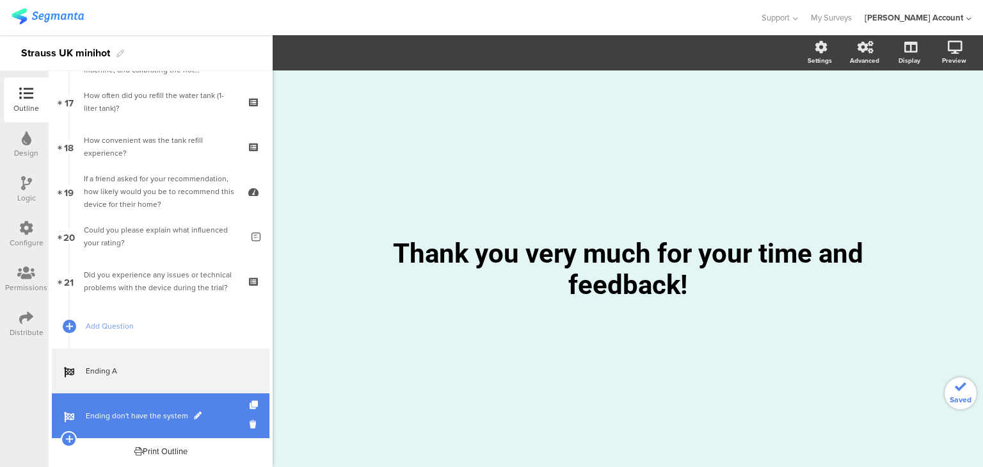
click at [144, 418] on span "Ending don't have the system" at bounding box center [168, 415] width 164 height 13
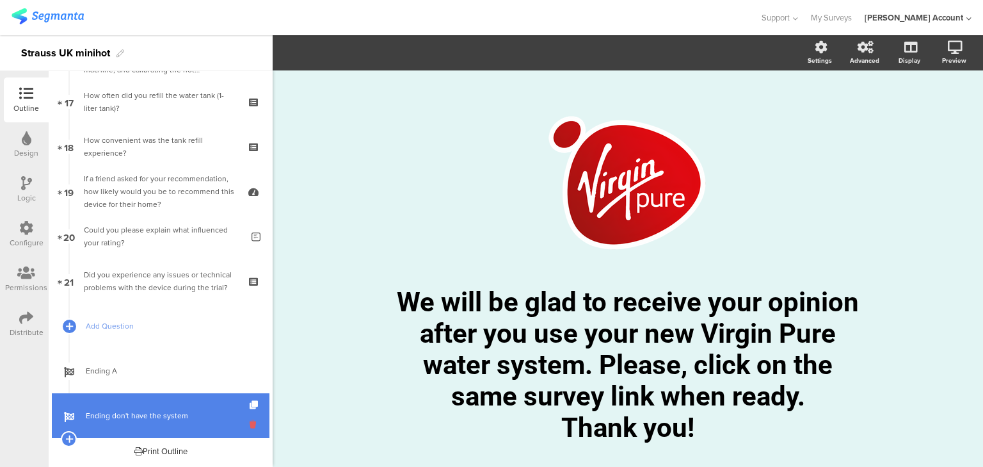
click at [250, 424] on icon at bounding box center [255, 424] width 11 height 12
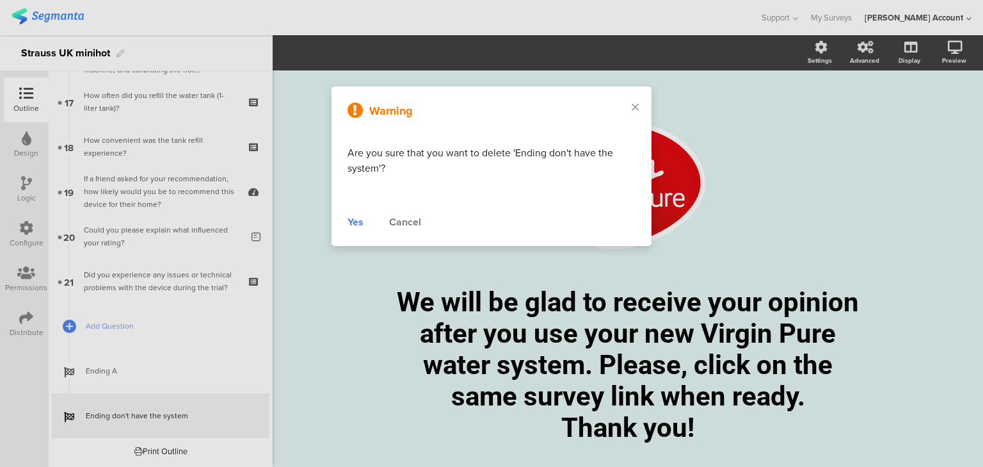
click at [412, 220] on div "Cancel" at bounding box center [405, 221] width 32 height 15
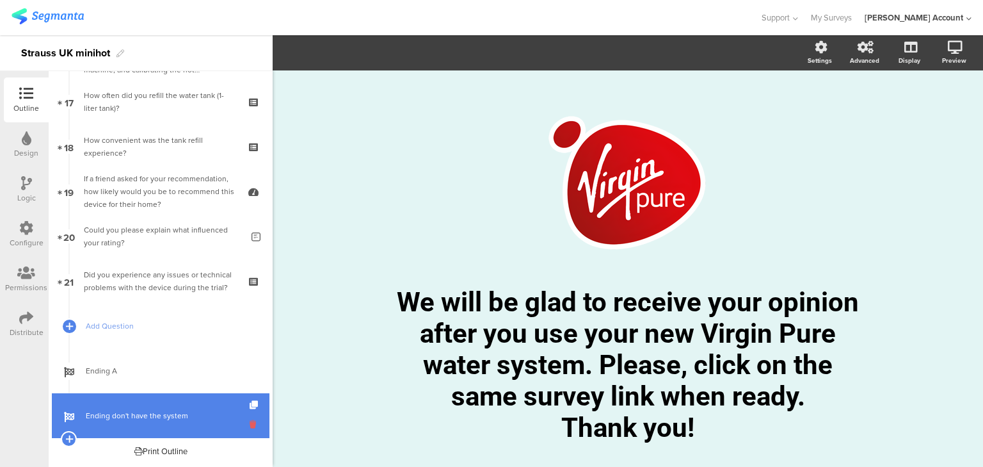
click at [250, 422] on icon at bounding box center [255, 424] width 11 height 12
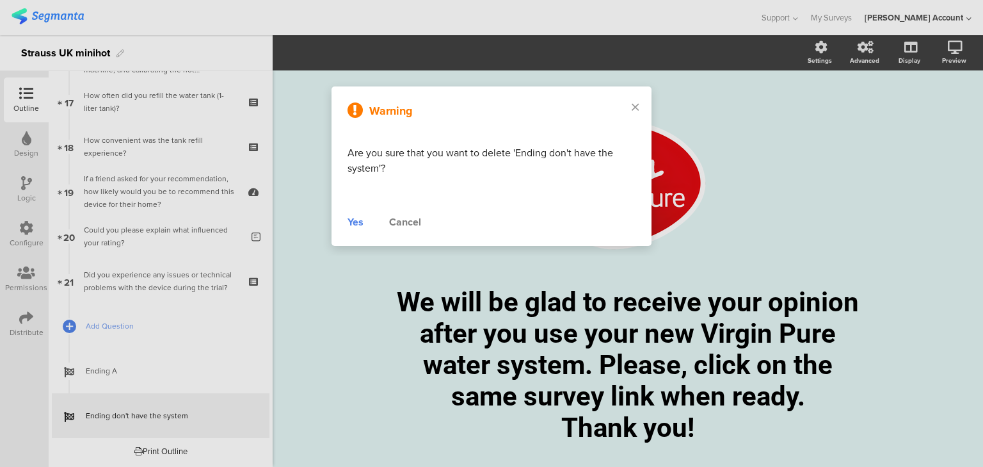
click at [355, 221] on div "Yes" at bounding box center [356, 221] width 16 height 15
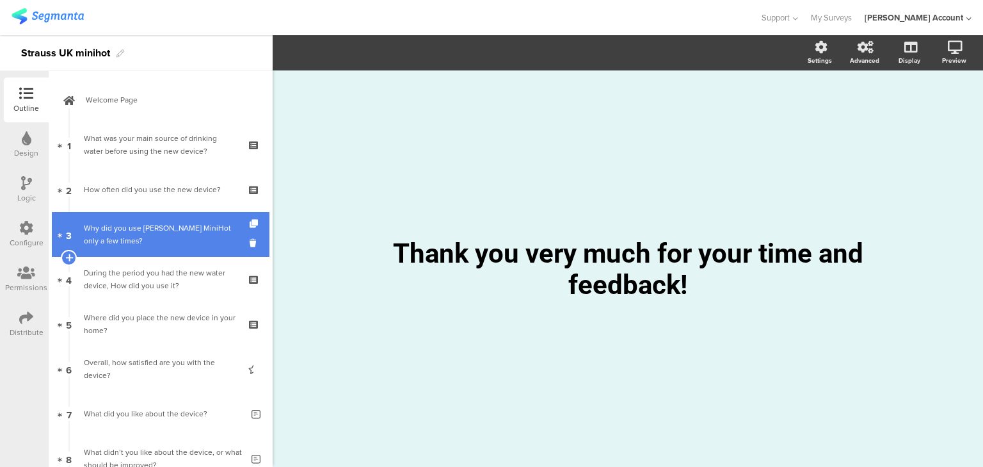
click at [123, 245] on div "Why did you use Tapp MiniHot only a few times?" at bounding box center [163, 234] width 158 height 26
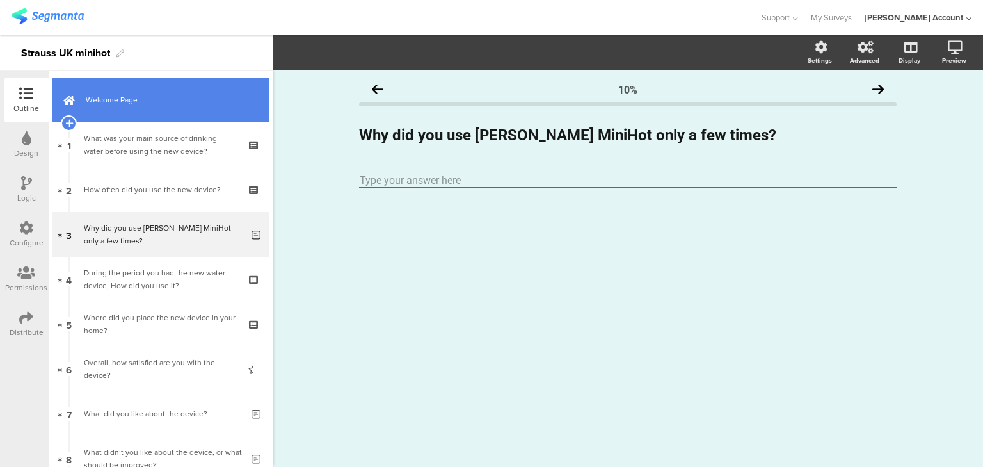
click at [84, 108] on link "Welcome Page" at bounding box center [161, 99] width 218 height 45
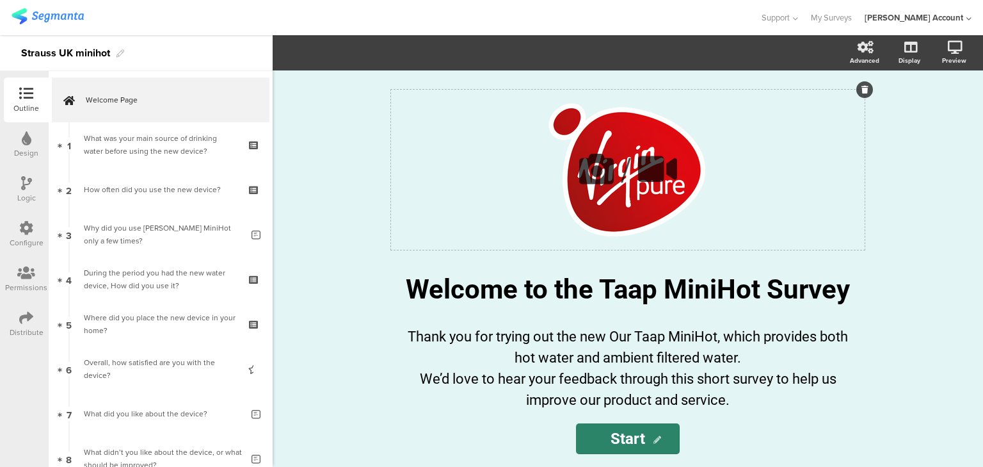
click at [861, 91] on icon at bounding box center [864, 90] width 7 height 8
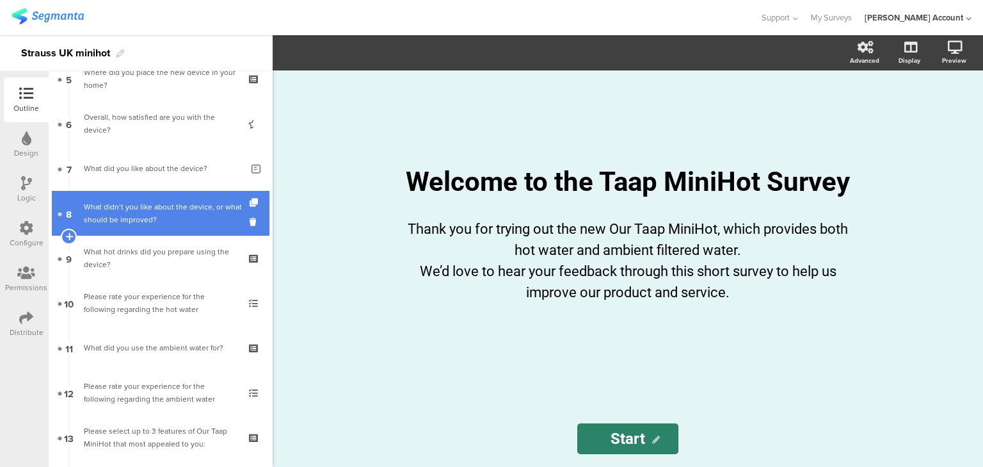
scroll to position [256, 0]
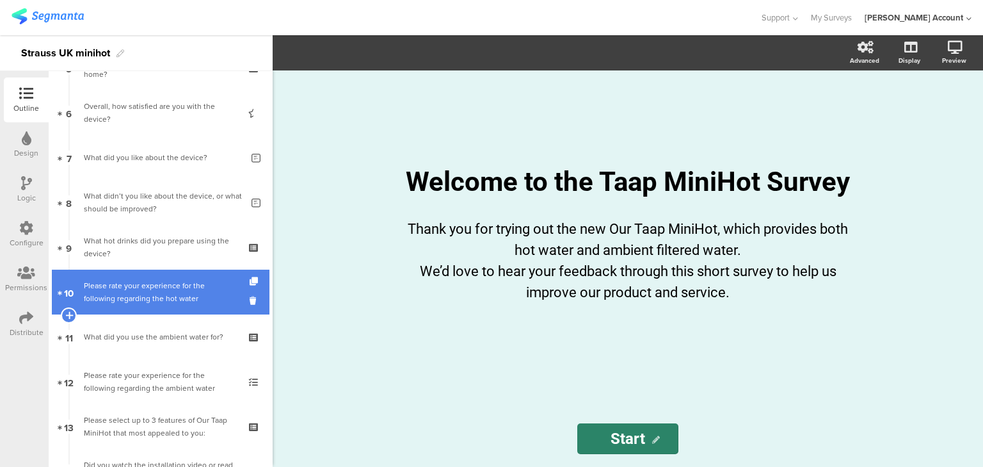
click at [129, 299] on div "Please rate your experience for the following regarding the hot water" at bounding box center [160, 292] width 153 height 26
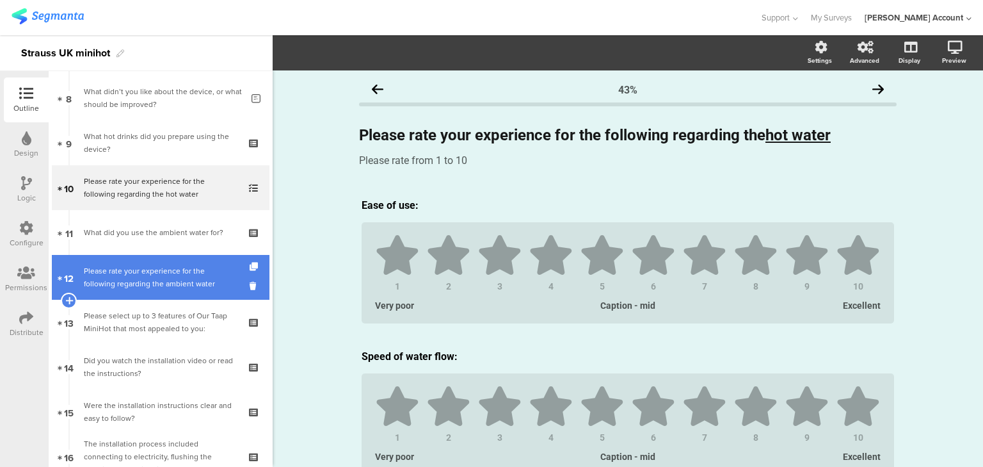
scroll to position [461, 0]
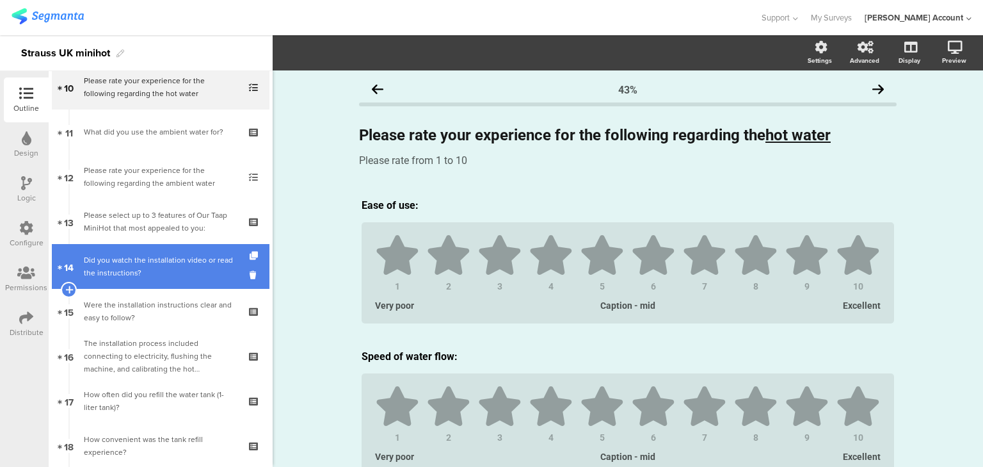
click at [146, 276] on div "Did you watch the installation video or read the instructions?" at bounding box center [160, 266] width 153 height 26
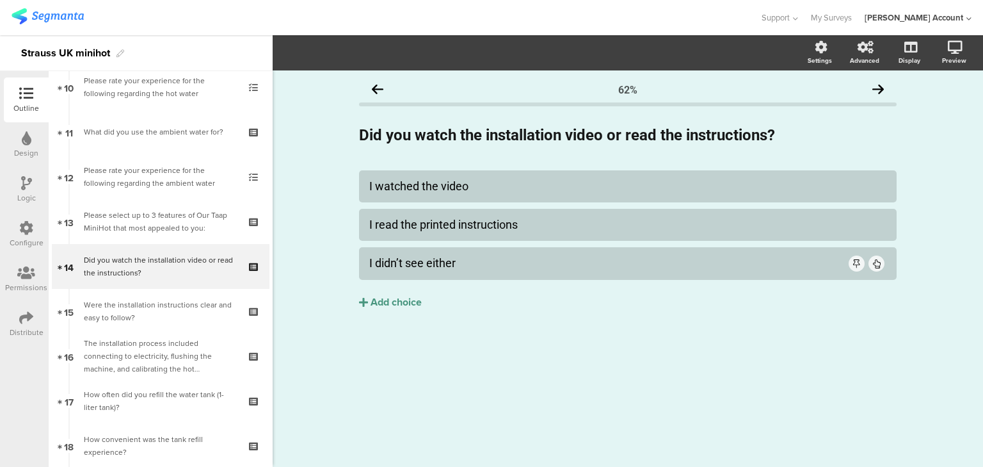
click at [25, 189] on icon at bounding box center [26, 183] width 11 height 14
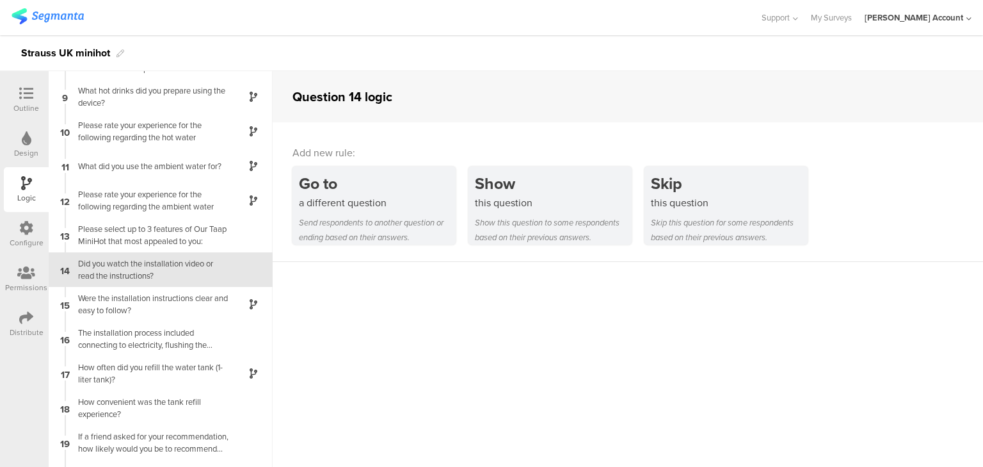
scroll to position [269, 0]
click at [163, 307] on div "Were the installation instructions clear and easy to follow?" at bounding box center [150, 303] width 160 height 24
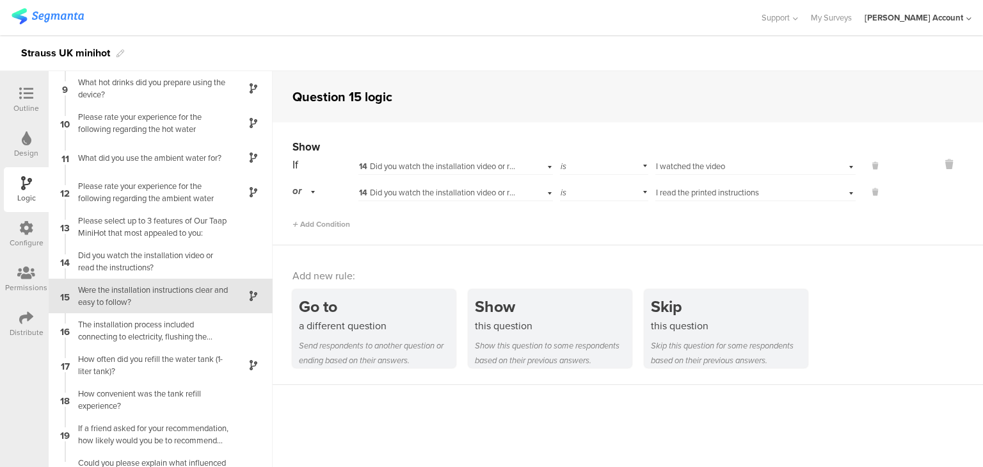
scroll to position [303, 0]
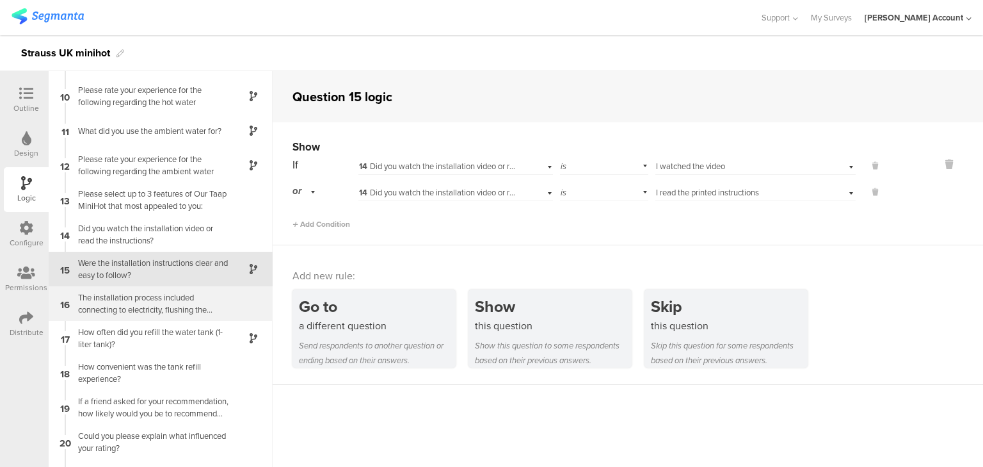
click at [173, 307] on div "The installation process included connecting to electricity, flushing the machi…" at bounding box center [150, 303] width 160 height 24
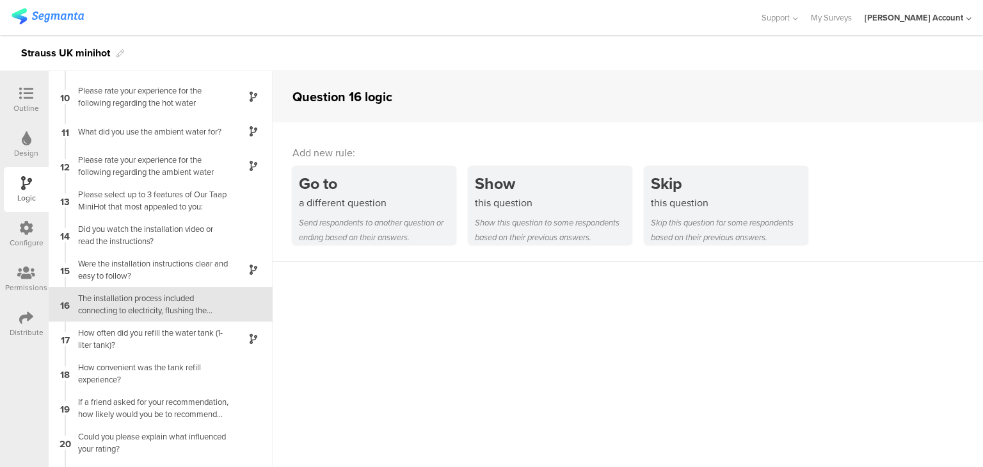
scroll to position [330, 0]
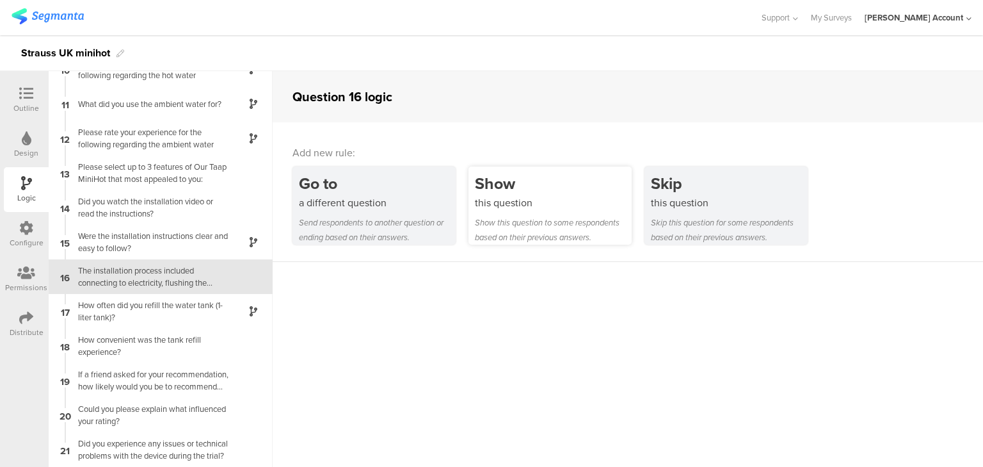
click at [505, 208] on div "this question" at bounding box center [553, 202] width 157 height 15
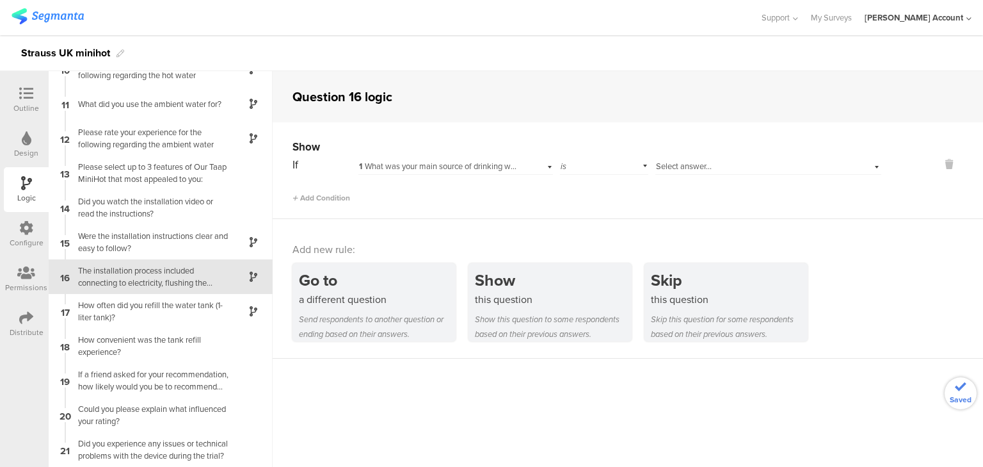
click at [412, 163] on span "1 What was your main source of drinking water before using the new device?" at bounding box center [494, 166] width 271 height 12
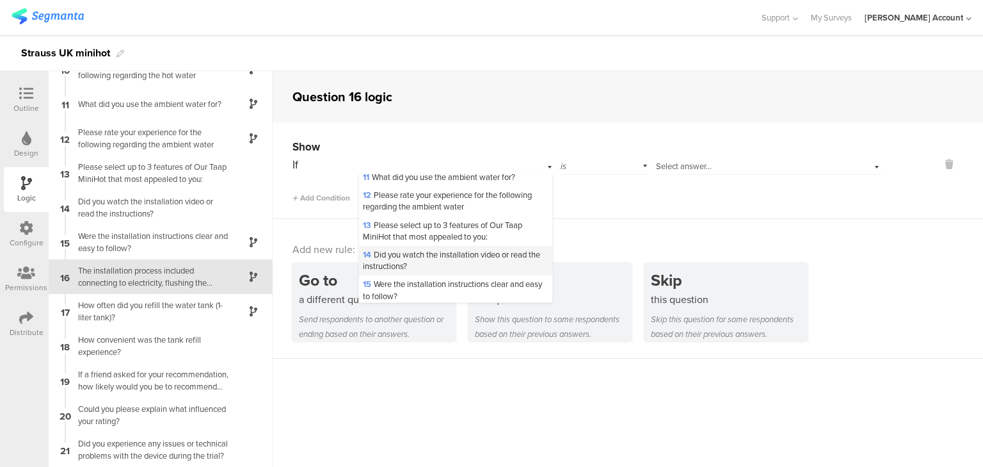
scroll to position [307, 0]
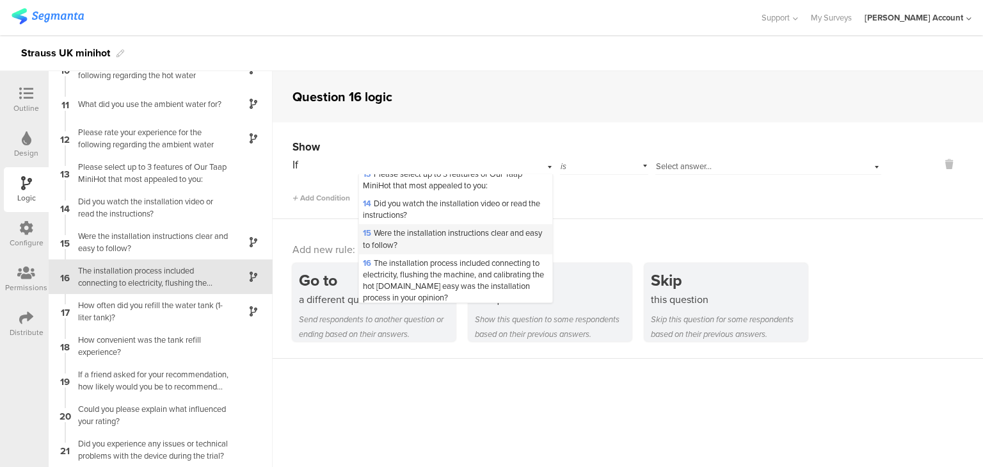
click at [448, 250] on span "15 Were the installation instructions clear and easy to follow?" at bounding box center [452, 239] width 179 height 24
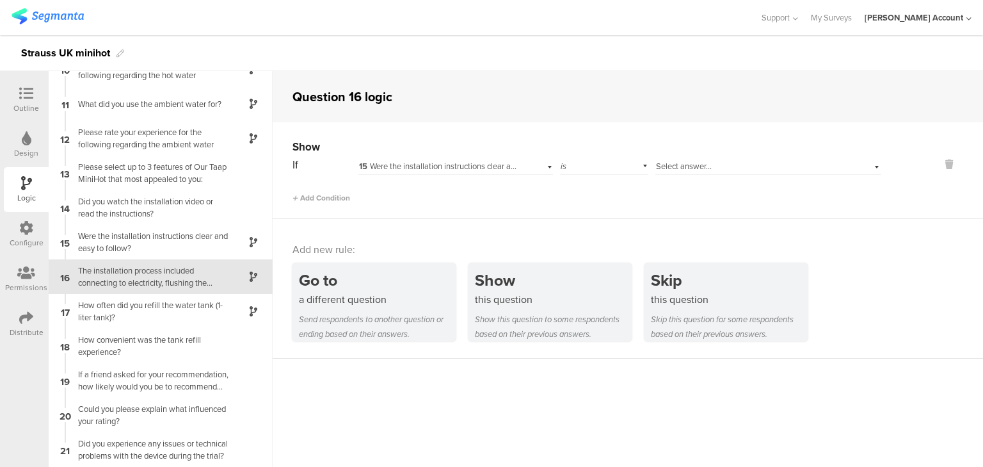
click at [666, 161] on span "Select answer..." at bounding box center [684, 166] width 56 height 12
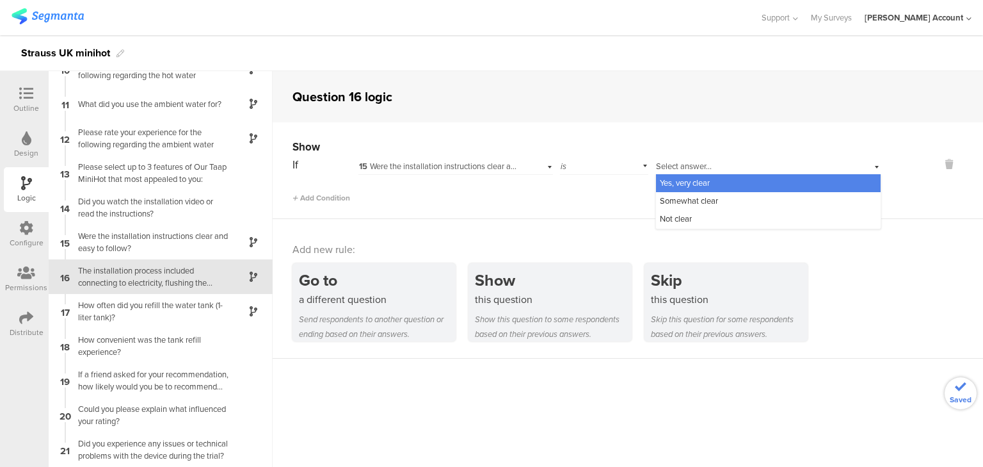
click at [664, 180] on span "Yes, very clear" at bounding box center [685, 183] width 50 height 12
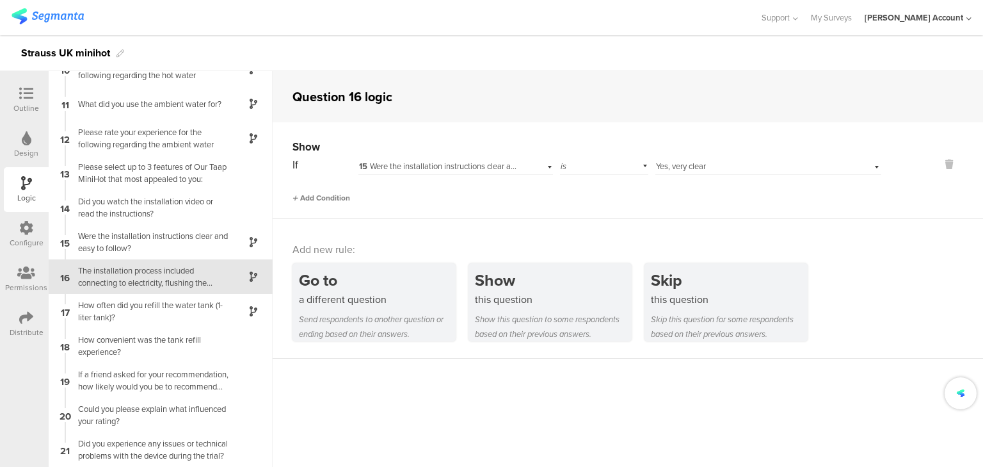
click at [332, 195] on span "Add Condition" at bounding box center [321, 198] width 58 height 12
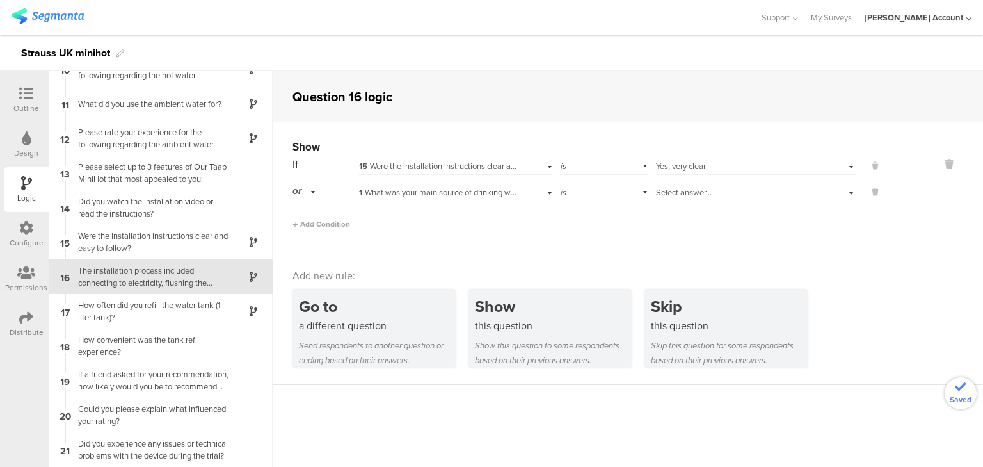
click at [402, 188] on span "1 What was your main source of drinking water before using the new device?" at bounding box center [494, 192] width 271 height 12
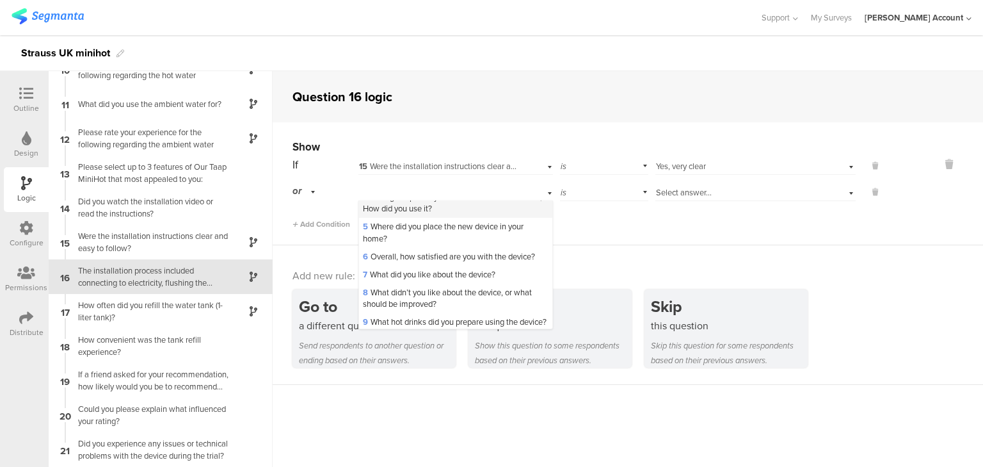
scroll to position [102, 0]
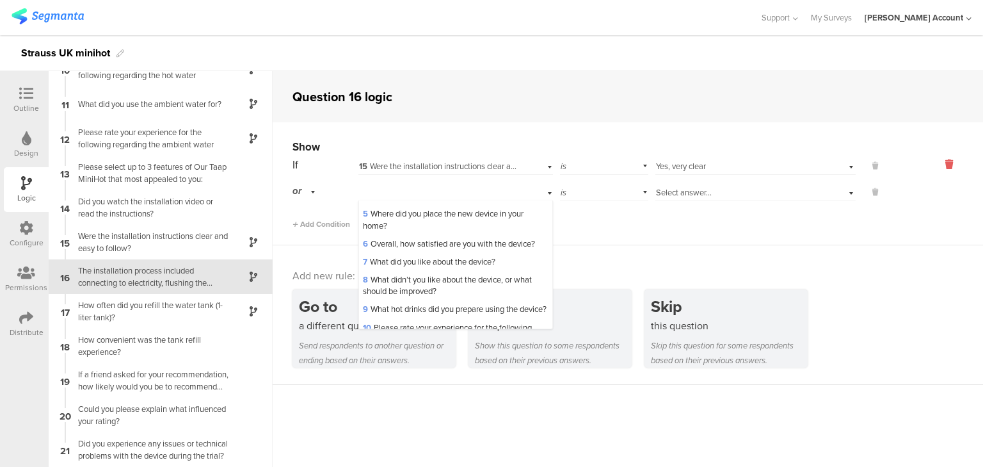
click at [940, 163] on icon at bounding box center [949, 164] width 31 height 15
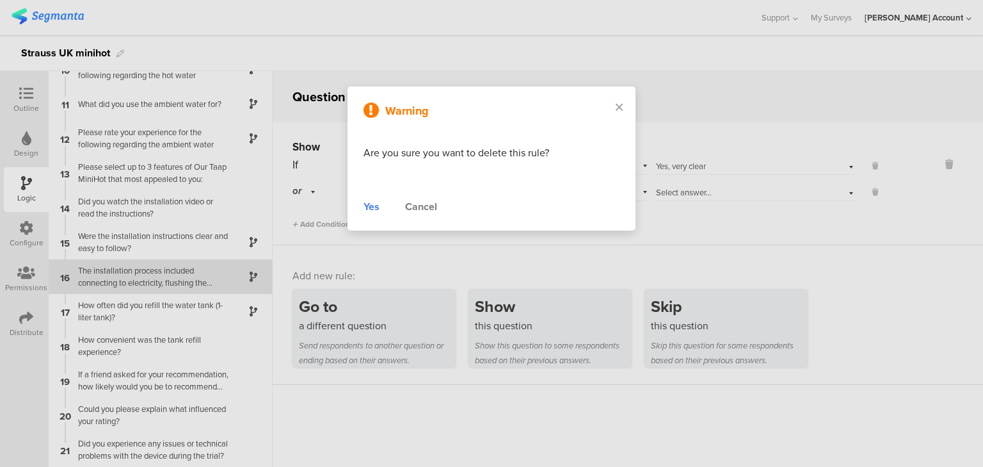
click at [374, 205] on div "Yes" at bounding box center [372, 206] width 16 height 15
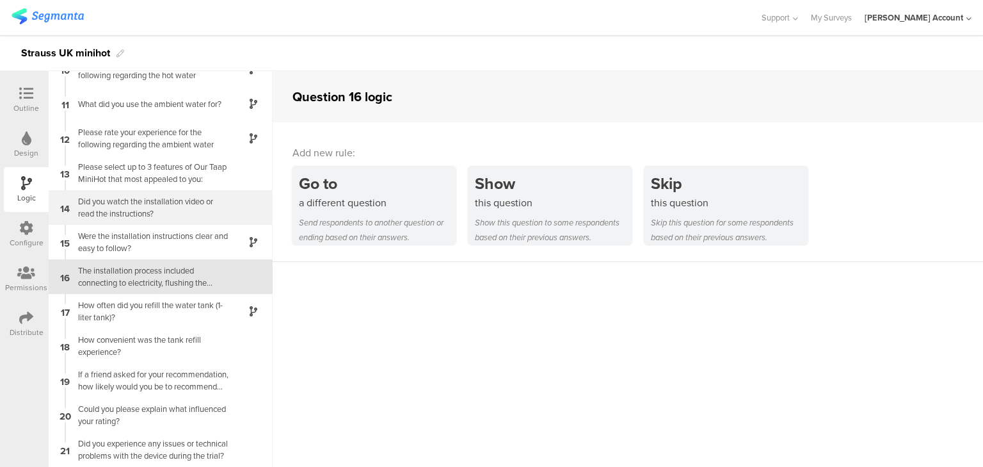
click at [119, 200] on div "Did you watch the installation video or read the instructions?" at bounding box center [150, 207] width 160 height 24
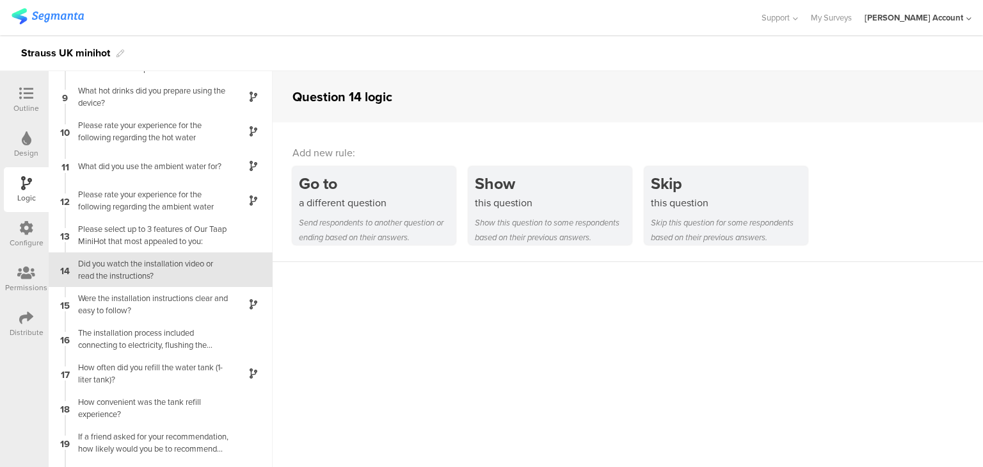
scroll to position [269, 0]
click at [15, 98] on div at bounding box center [26, 94] width 26 height 16
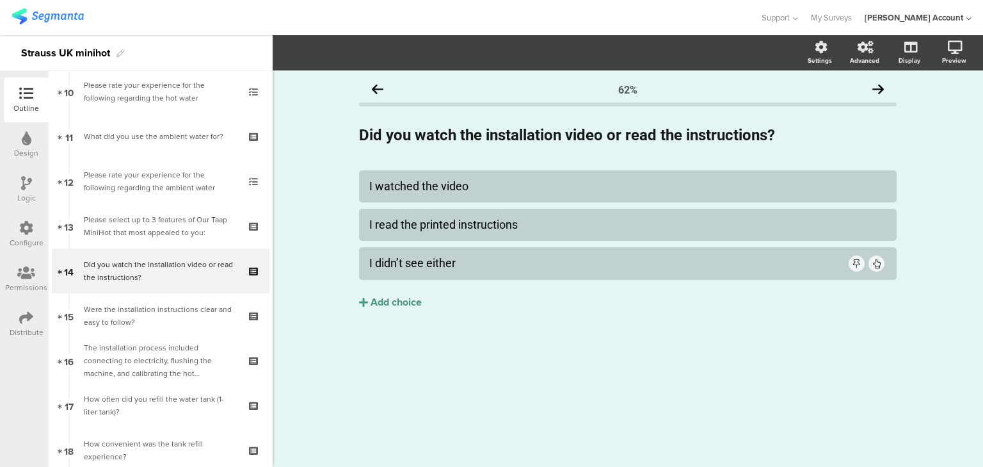
scroll to position [458, 0]
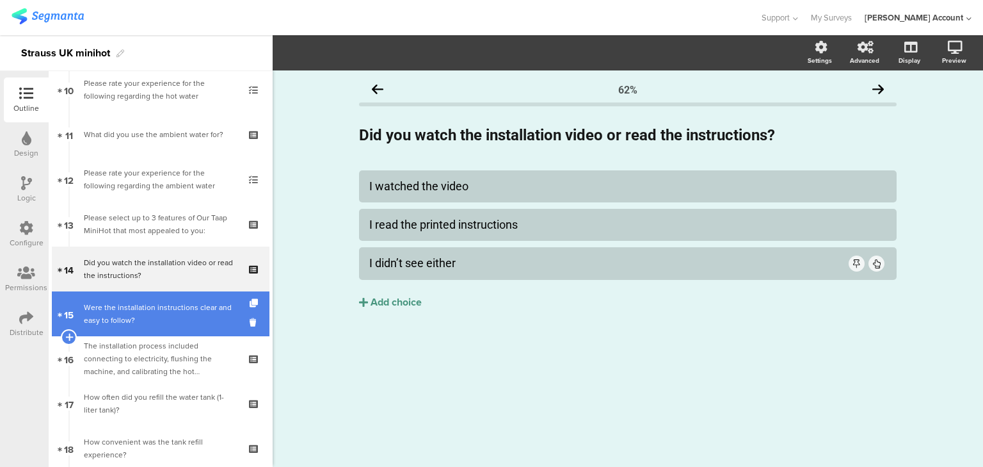
click at [165, 317] on div "Were the installation instructions clear and easy to follow?" at bounding box center [160, 314] width 153 height 26
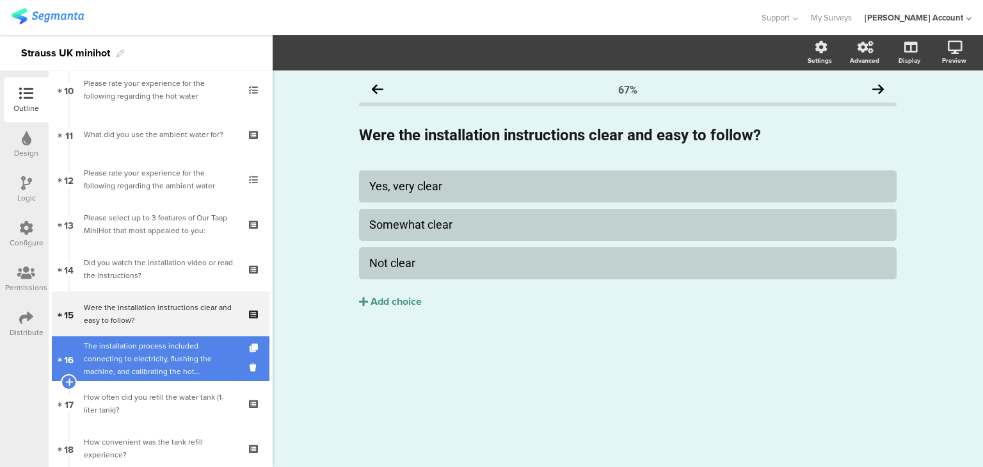
click at [163, 353] on div "The installation process included connecting to electricity, flushing the machi…" at bounding box center [160, 358] width 153 height 38
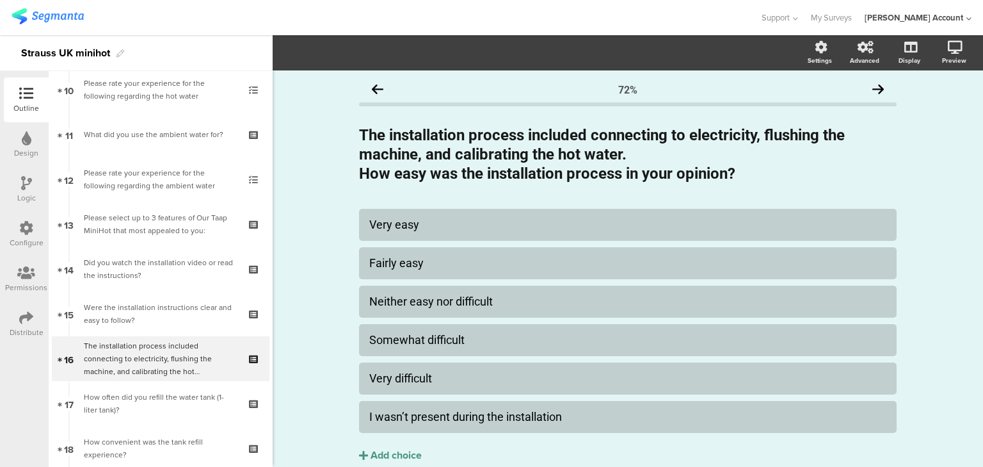
click at [22, 193] on div "Logic" at bounding box center [26, 198] width 19 height 12
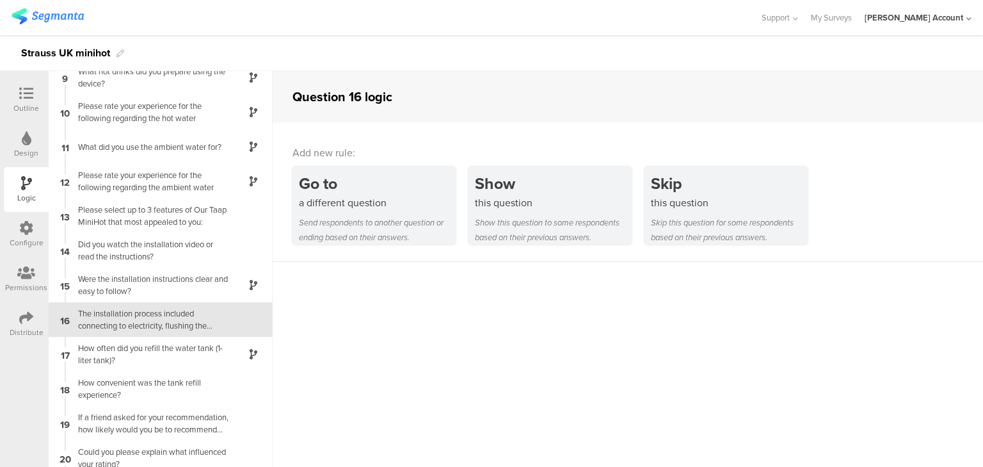
scroll to position [330, 0]
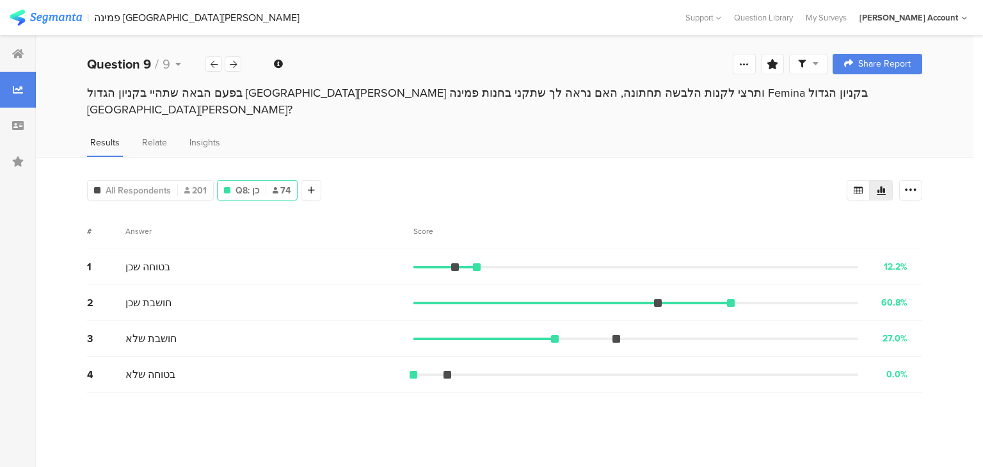
scroll to position [102, 0]
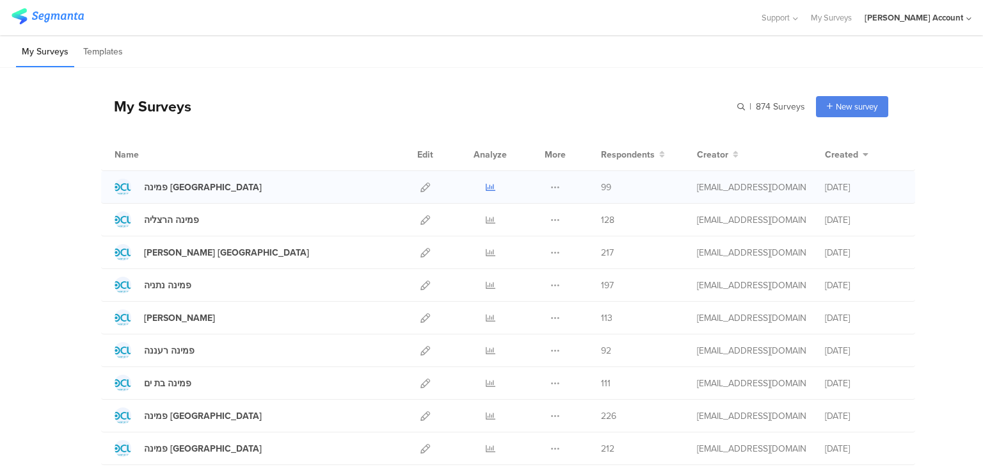
click at [486, 188] on icon at bounding box center [491, 187] width 10 height 10
click at [488, 351] on icon at bounding box center [491, 351] width 10 height 10
click at [486, 189] on icon at bounding box center [491, 187] width 10 height 10
